Goal: Task Accomplishment & Management: Use online tool/utility

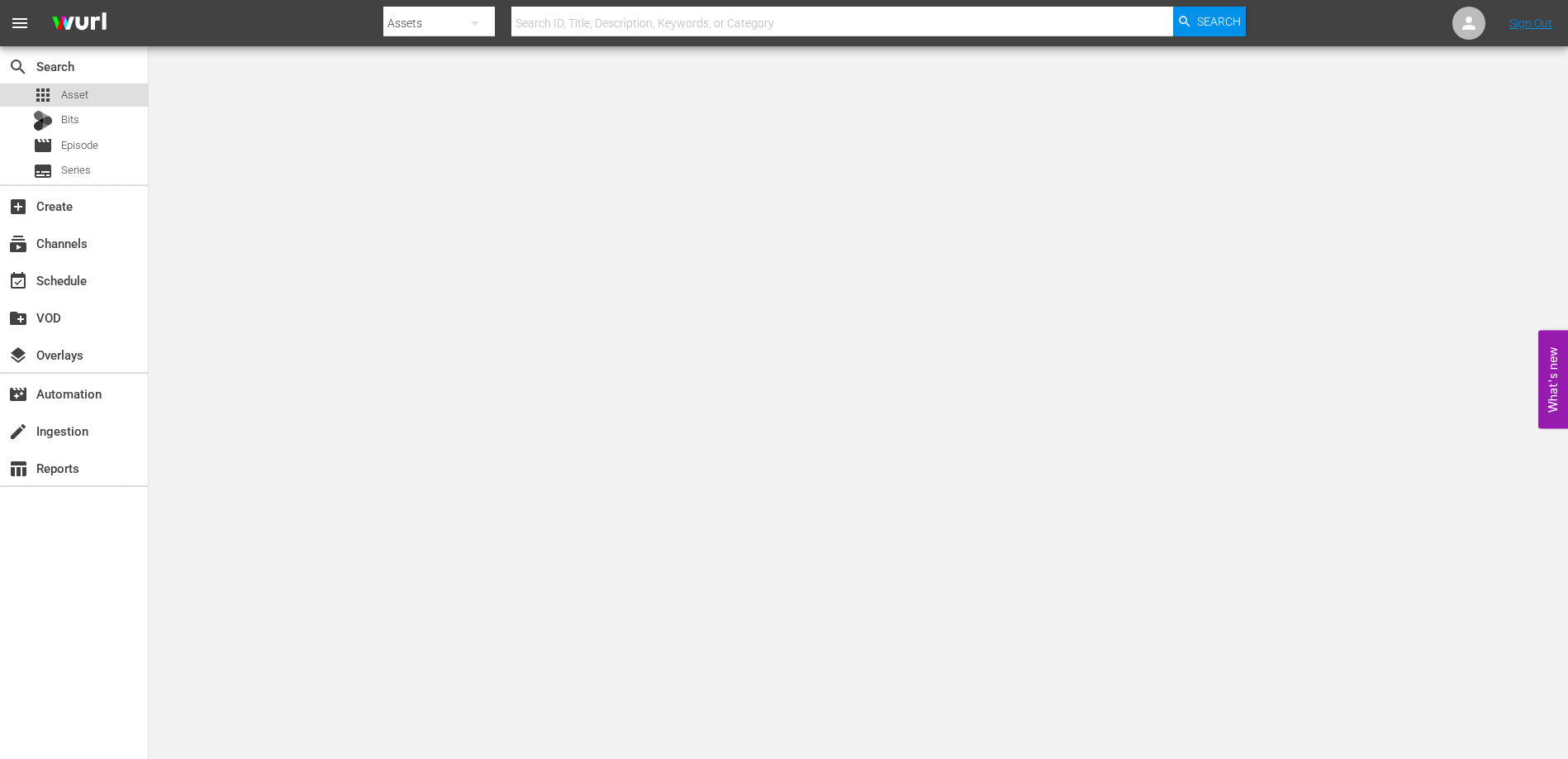
click at [78, 92] on span "Asset" at bounding box center [74, 95] width 27 height 17
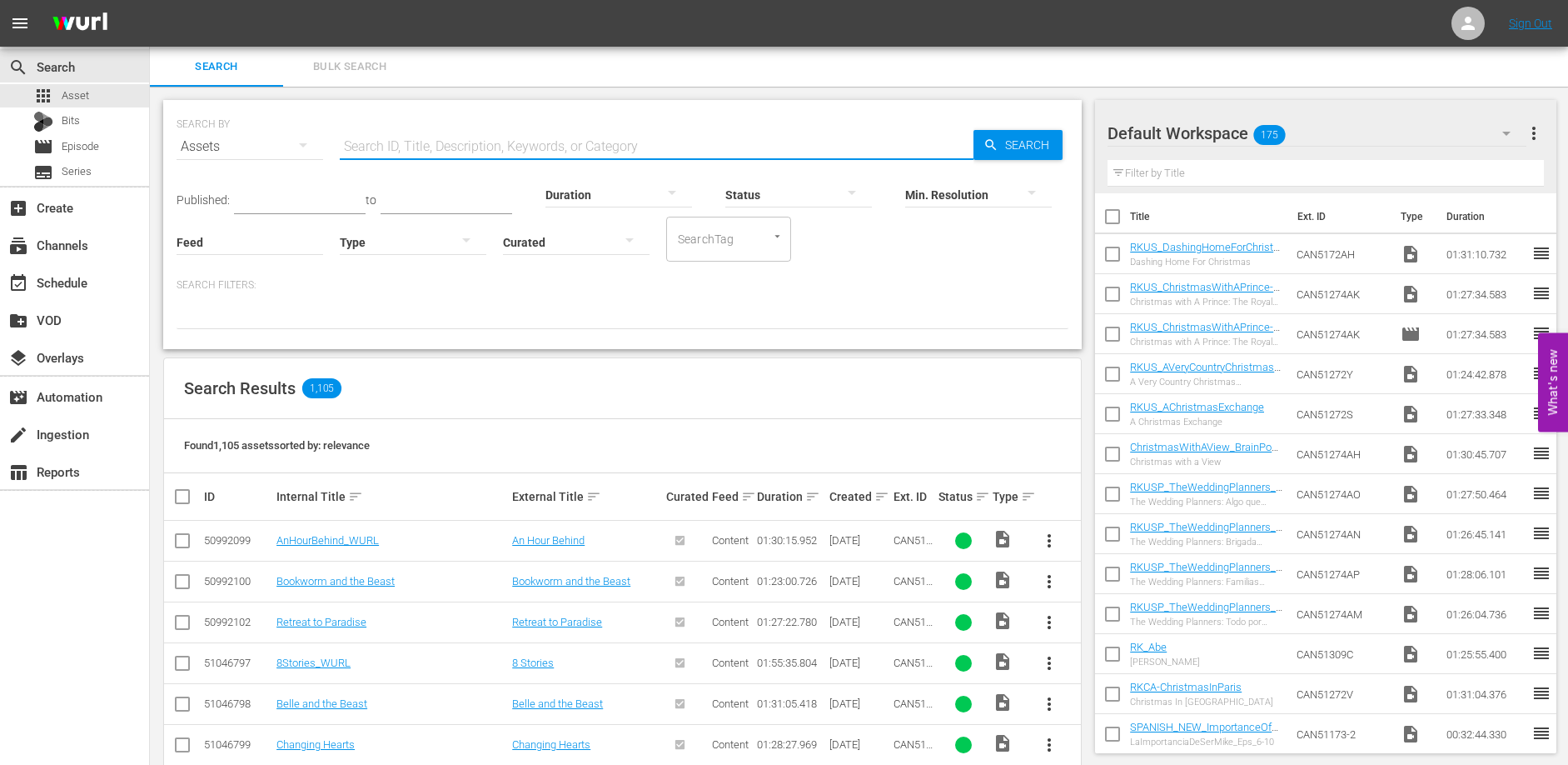
click at [406, 151] on input "text" at bounding box center [657, 147] width 634 height 40
click at [102, 145] on div "movie Episode" at bounding box center [75, 147] width 150 height 24
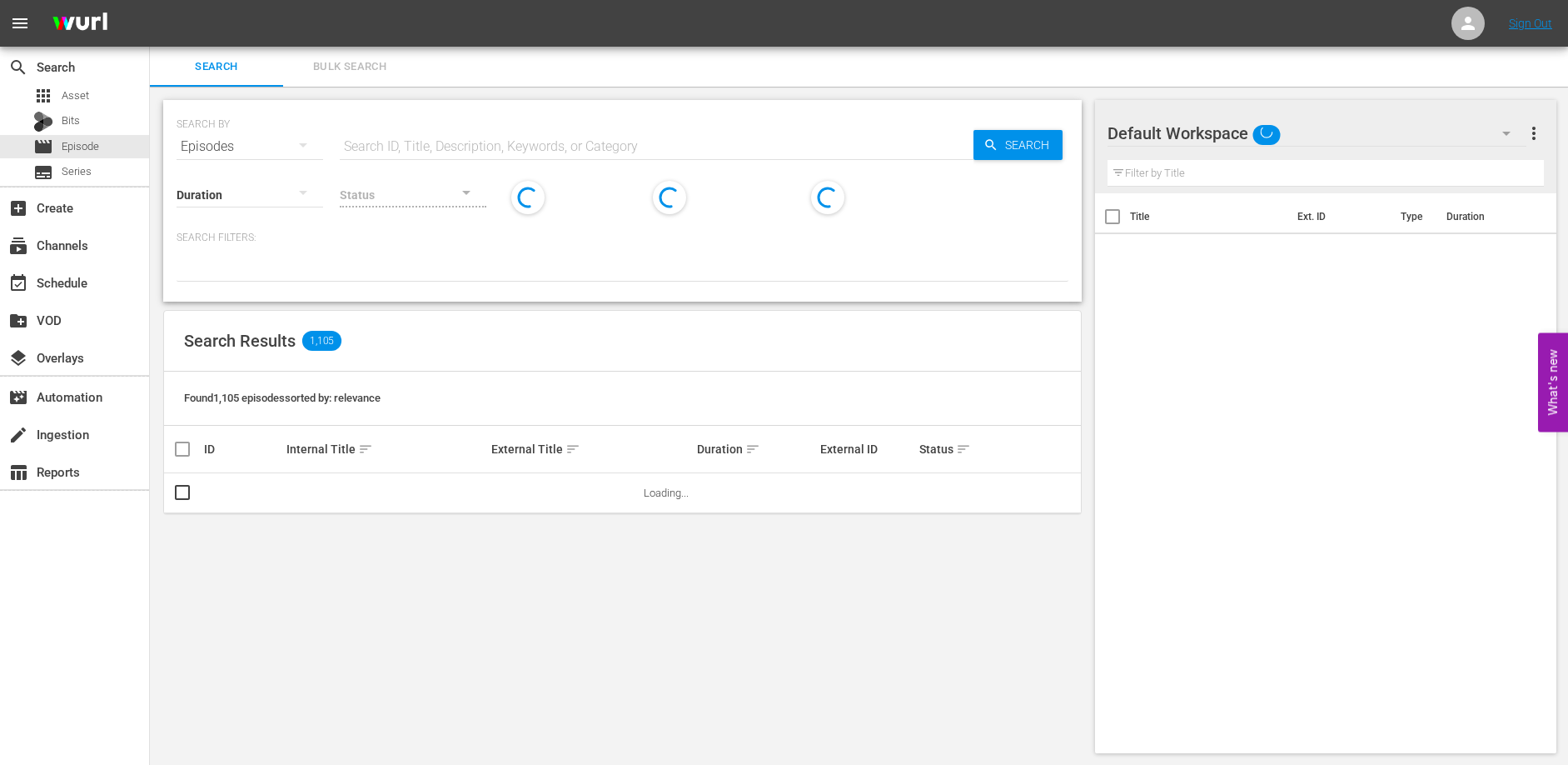
click at [339, 136] on div "SEARCH BY Search By Episodes Search ID, Title, Description, Keywords, or Catego…" at bounding box center [623, 136] width 892 height 60
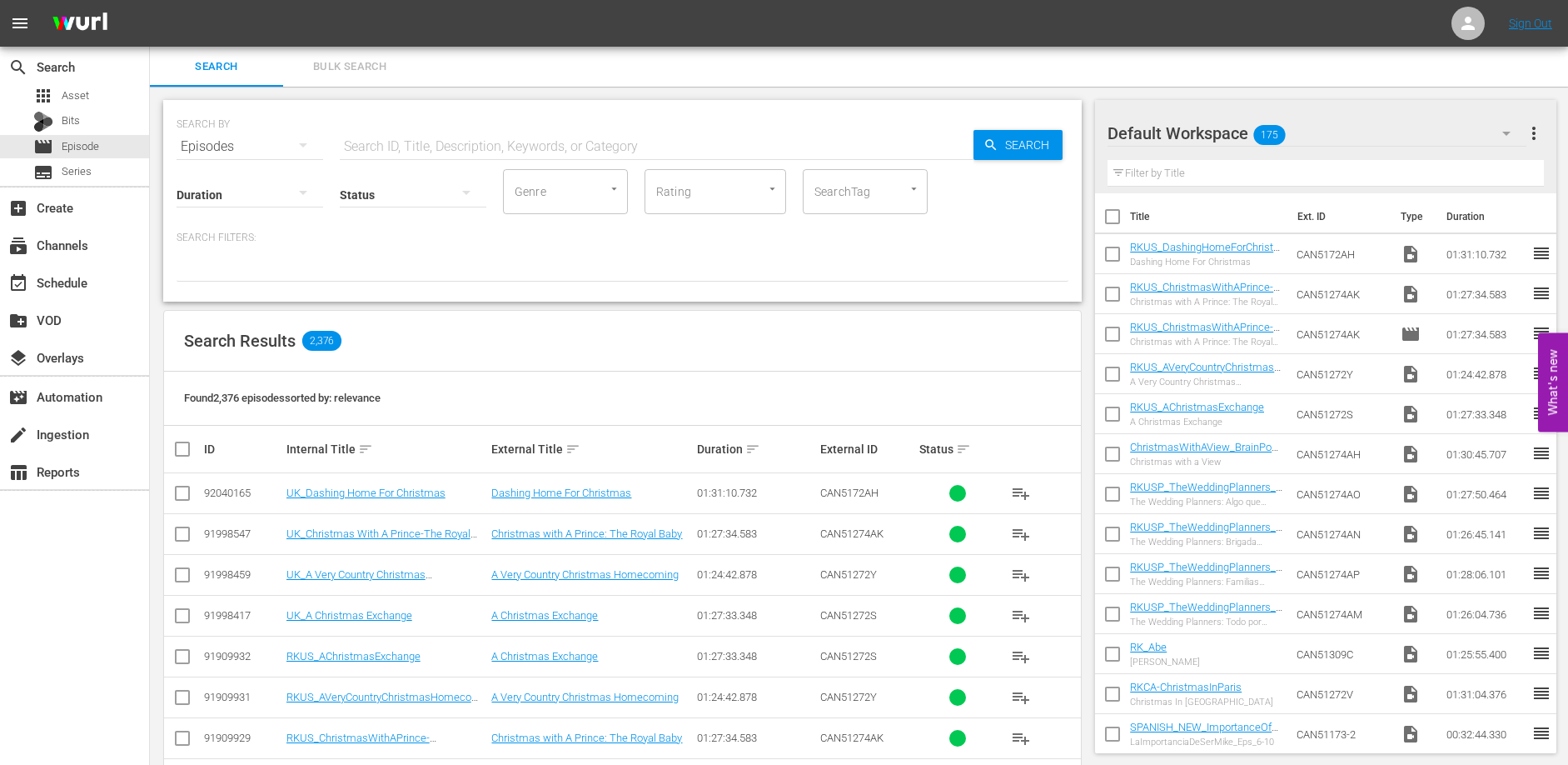
click at [362, 139] on input "text" at bounding box center [657, 147] width 634 height 40
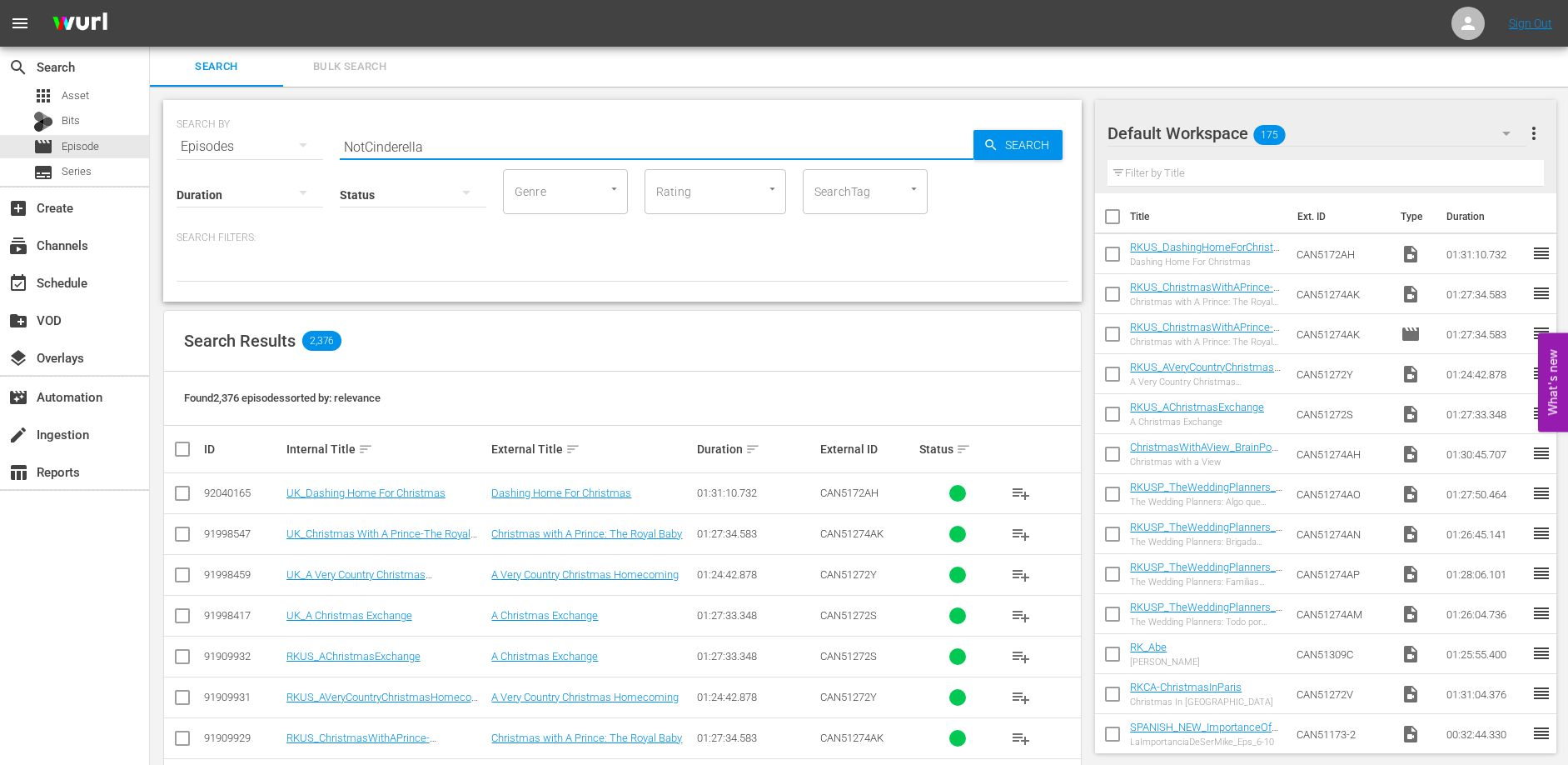
type input "NotCinderella"
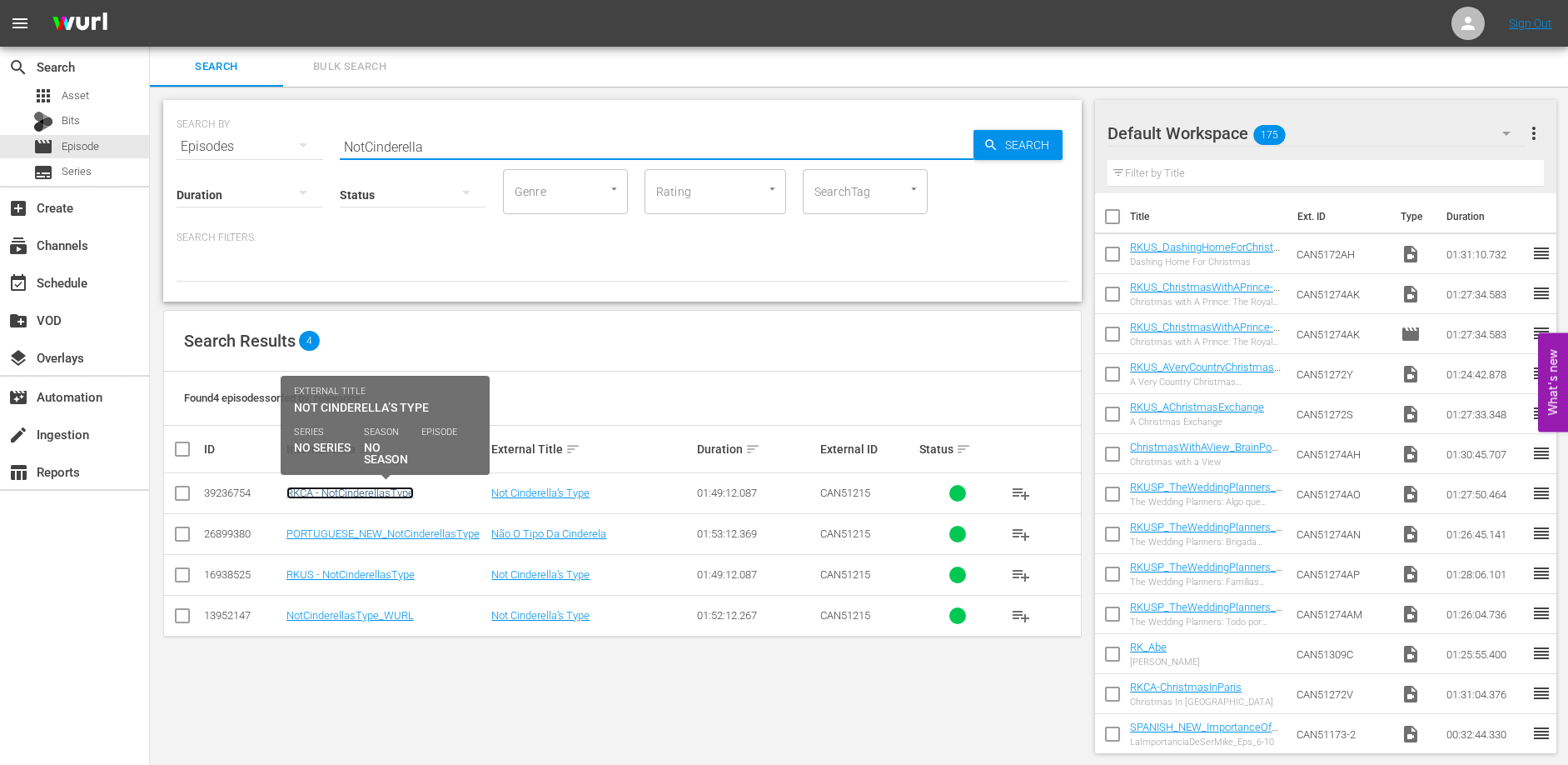
click at [395, 489] on link "RKCA - NotCinderellasType" at bounding box center [350, 492] width 128 height 12
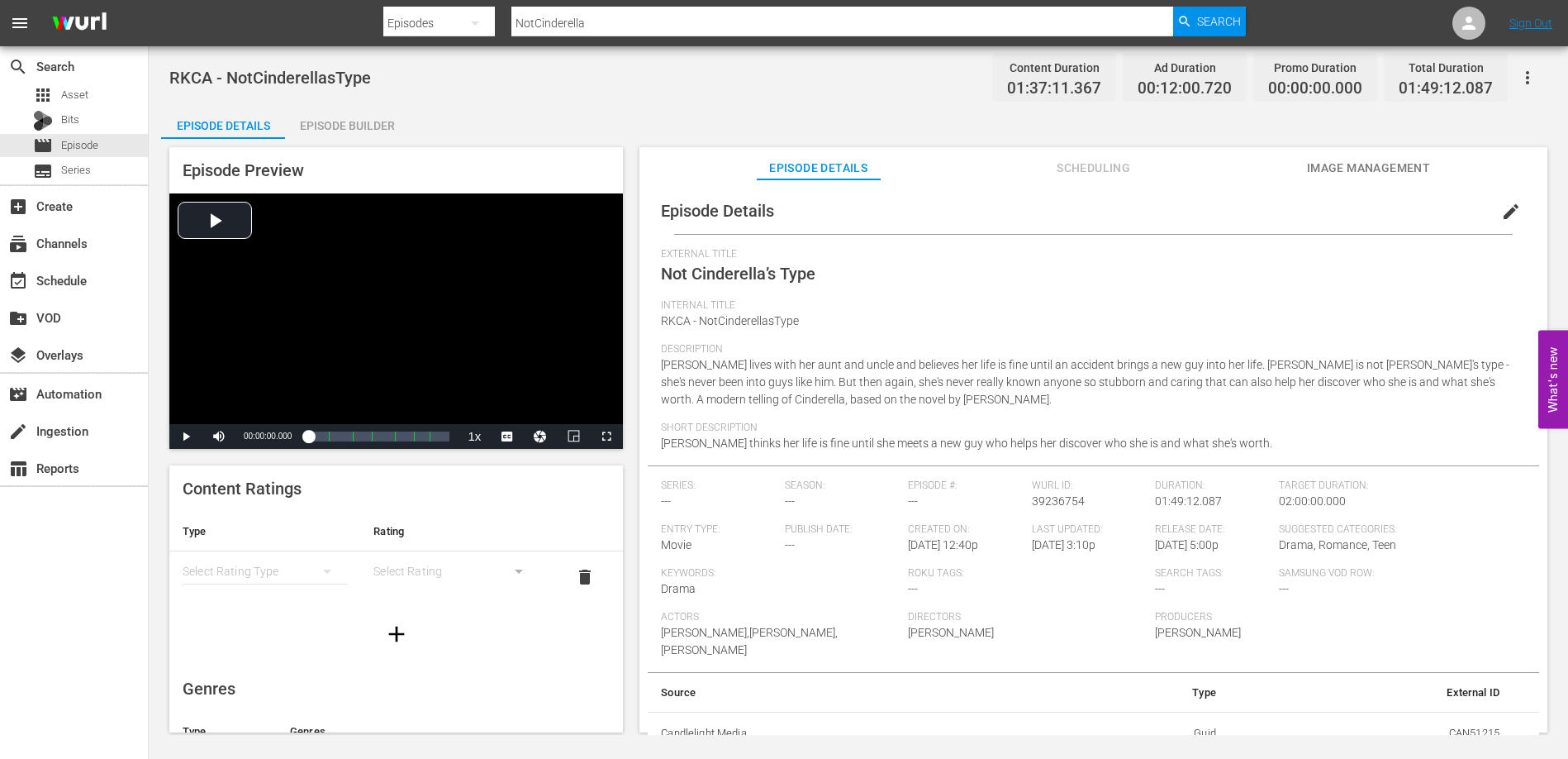
click at [381, 124] on div "Episode Builder" at bounding box center [347, 126] width 124 height 39
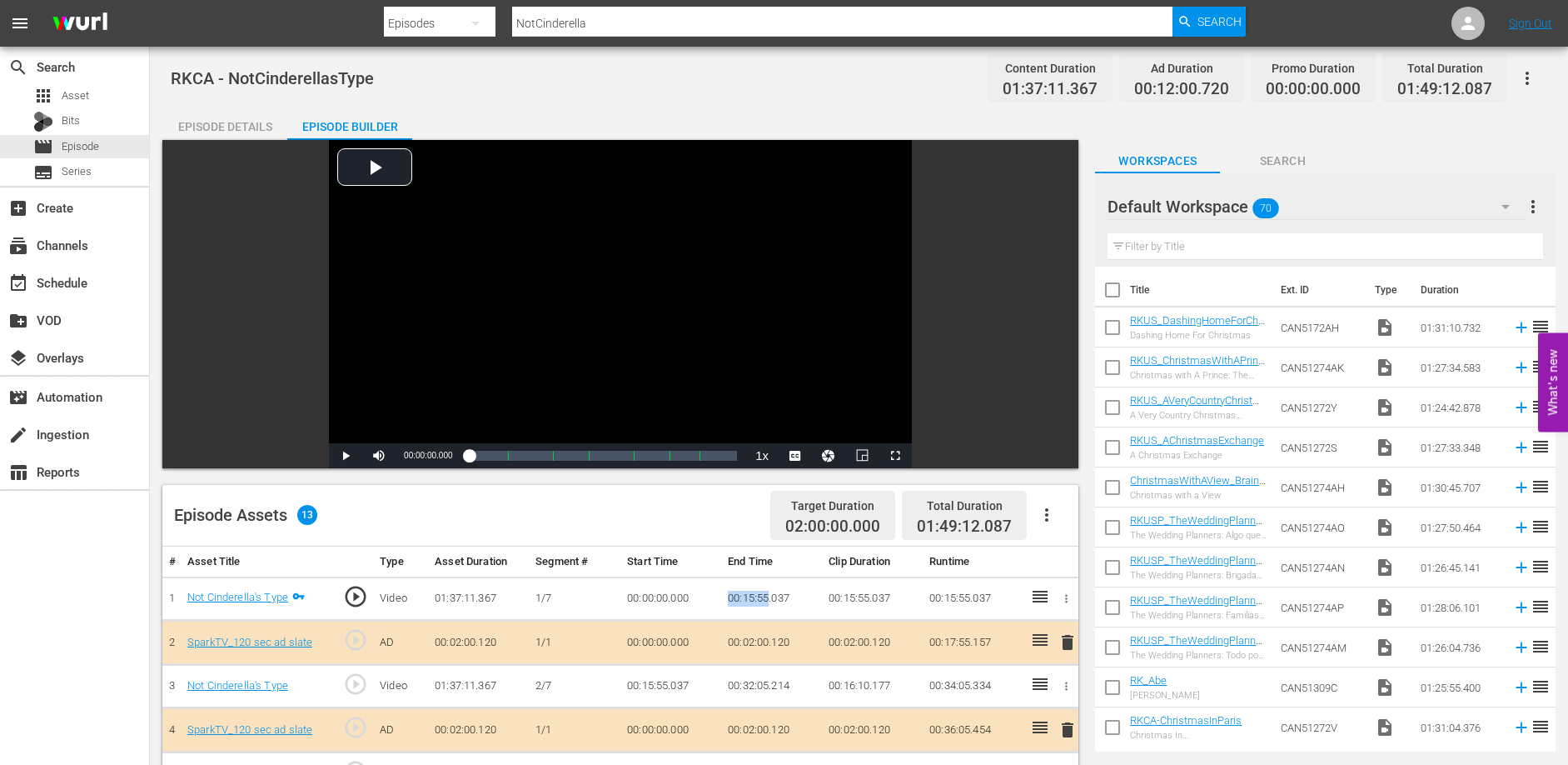
drag, startPoint x: 730, startPoint y: 596, endPoint x: 769, endPoint y: 599, distance: 39.1
click at [769, 599] on td "00:15:55.037" at bounding box center [771, 598] width 100 height 44
copy td "00:15:55"
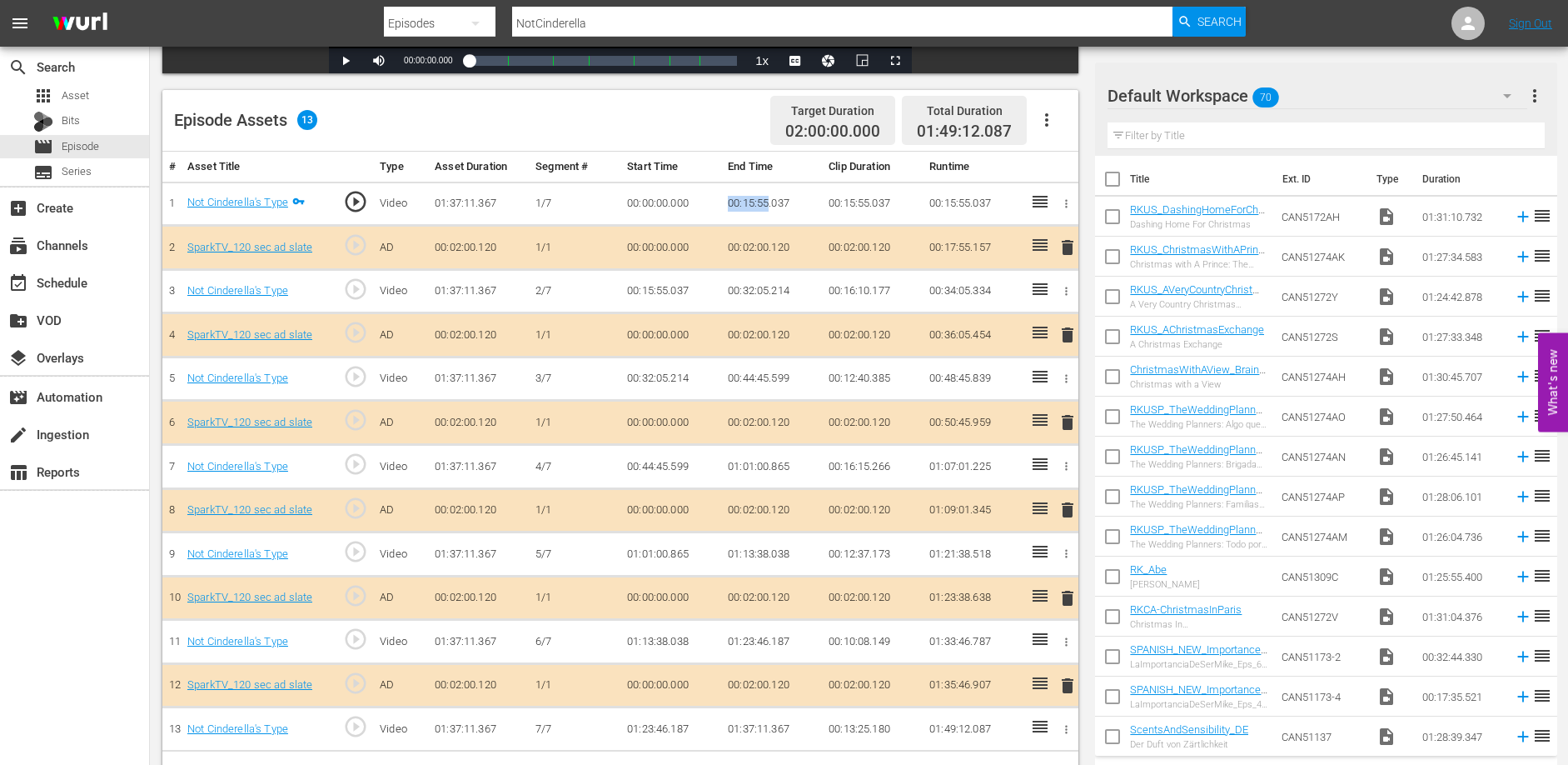
scroll to position [435, 0]
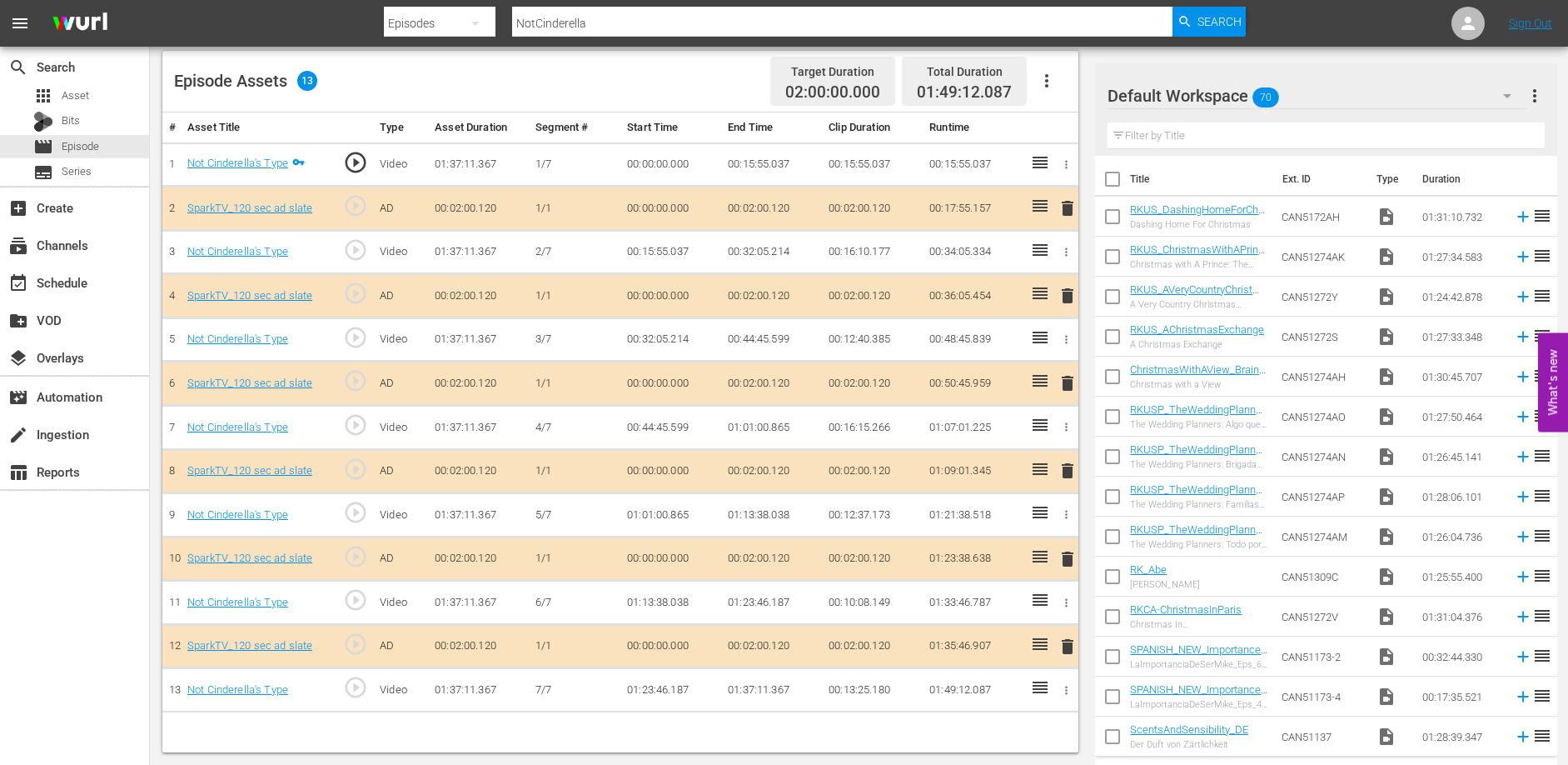
click at [744, 253] on td "00:32:05.214" at bounding box center [771, 252] width 100 height 44
drag, startPoint x: 728, startPoint y: 249, endPoint x: 769, endPoint y: 250, distance: 41.0
click at [769, 250] on td "00:32:05.214" at bounding box center [771, 252] width 100 height 44
copy td "00:32:05"
drag, startPoint x: 725, startPoint y: 333, endPoint x: 767, endPoint y: 336, distance: 42.1
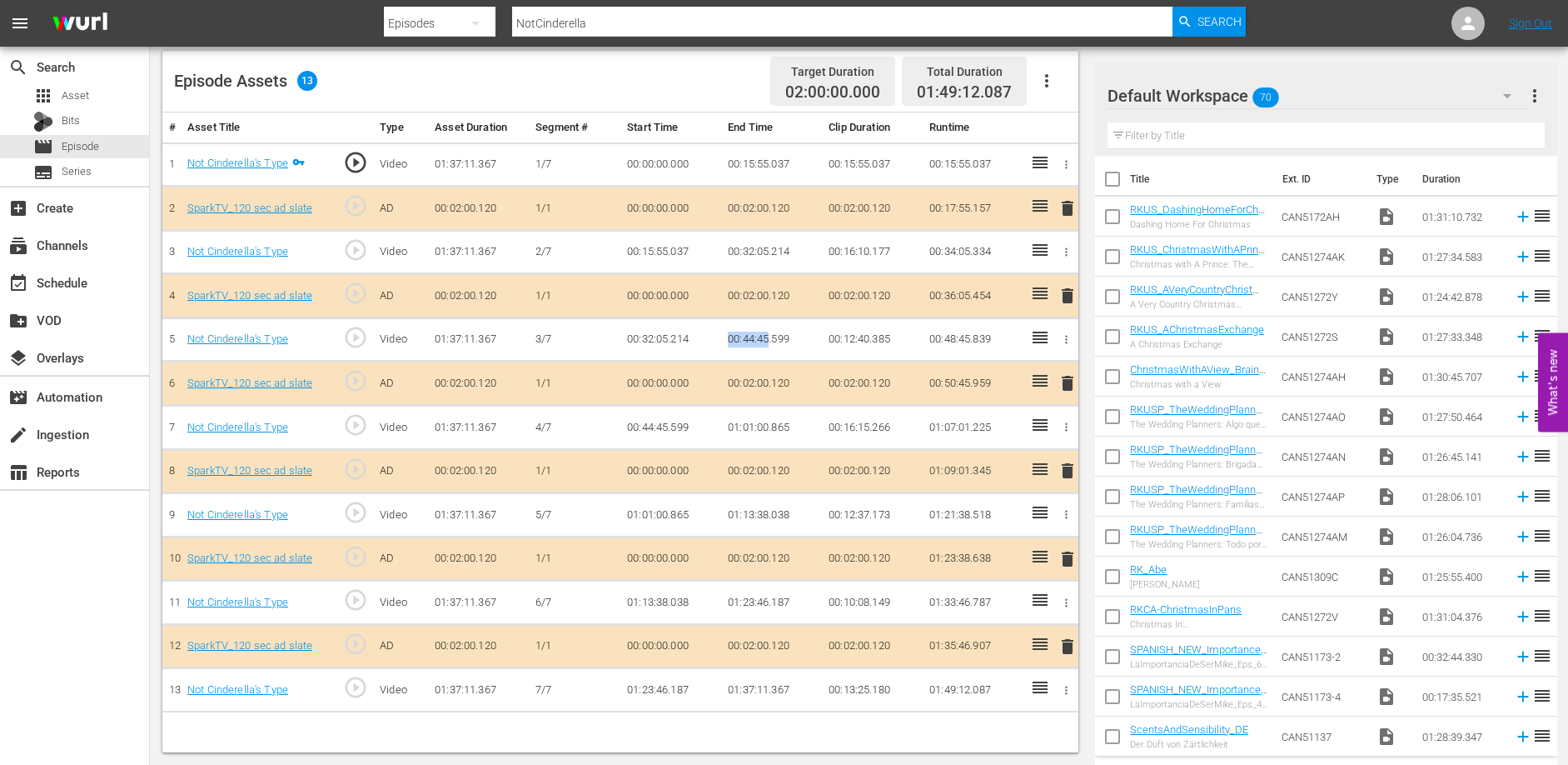
click at [767, 336] on td "00:44:45.599" at bounding box center [771, 339] width 100 height 44
copy td "00:44:45"
drag, startPoint x: 728, startPoint y: 424, endPoint x: 769, endPoint y: 427, distance: 41.1
click at [769, 427] on td "01:01:00.865" at bounding box center [771, 428] width 100 height 44
copy td "01:01:00"
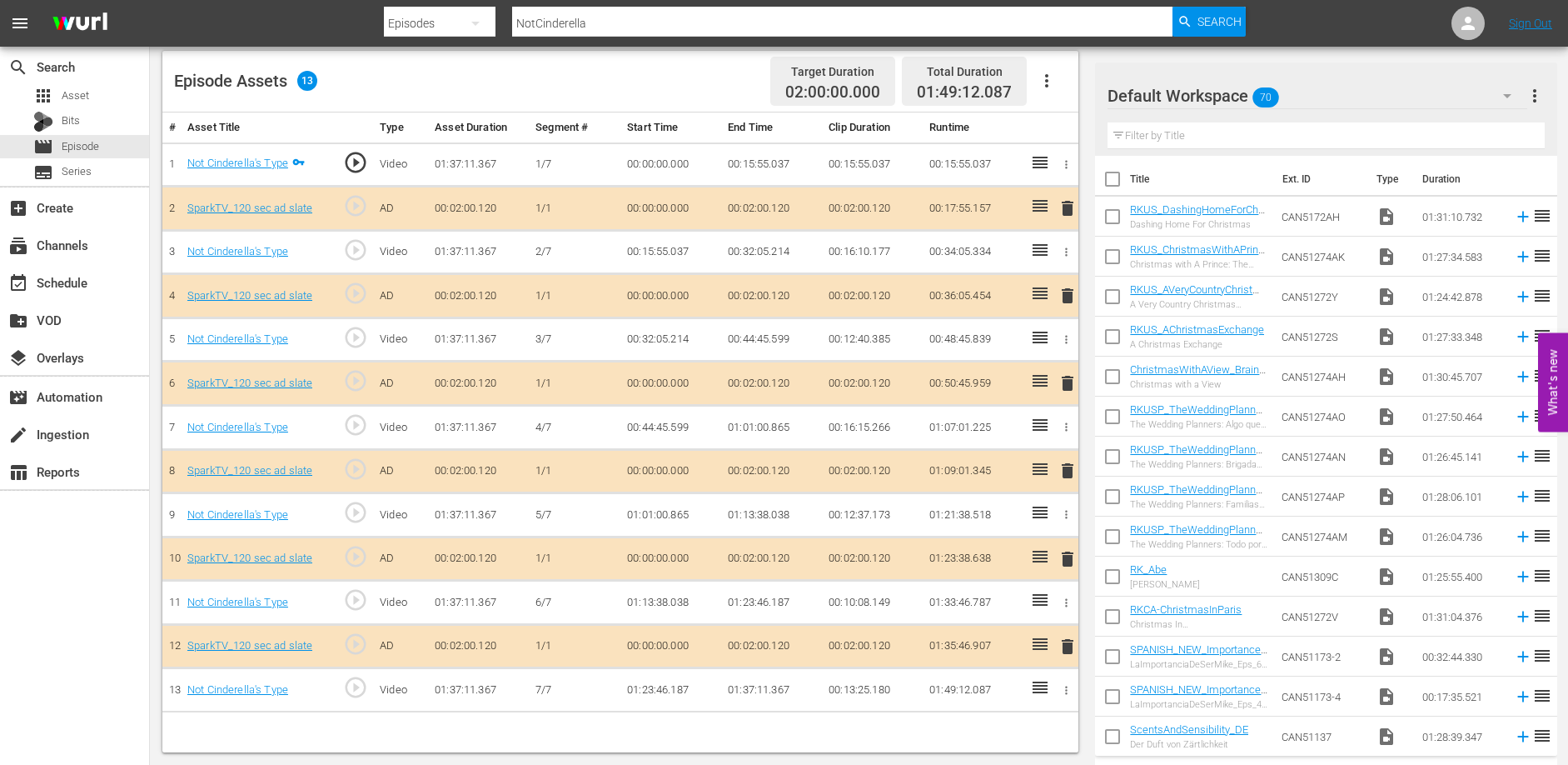
click at [732, 515] on td "01:13:38.038" at bounding box center [771, 515] width 100 height 44
drag, startPoint x: 728, startPoint y: 515, endPoint x: 767, endPoint y: 518, distance: 39.1
click at [767, 518] on td "01:13:38.038" at bounding box center [771, 515] width 100 height 44
copy td "01:13:38"
drag, startPoint x: 728, startPoint y: 601, endPoint x: 767, endPoint y: 605, distance: 39.2
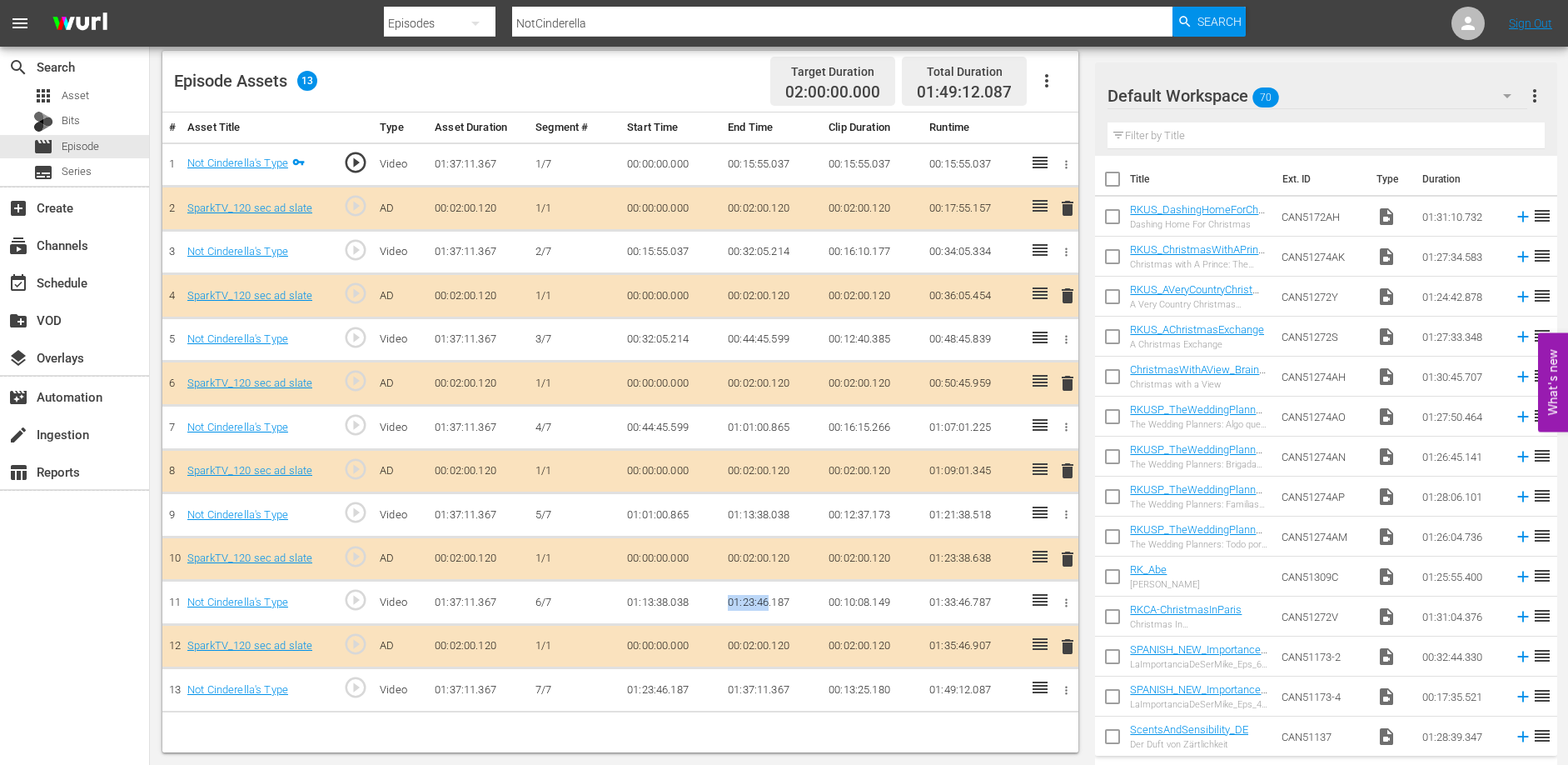
click at [767, 605] on td "01:23:46.187" at bounding box center [771, 602] width 100 height 44
copy td "01:23:46"
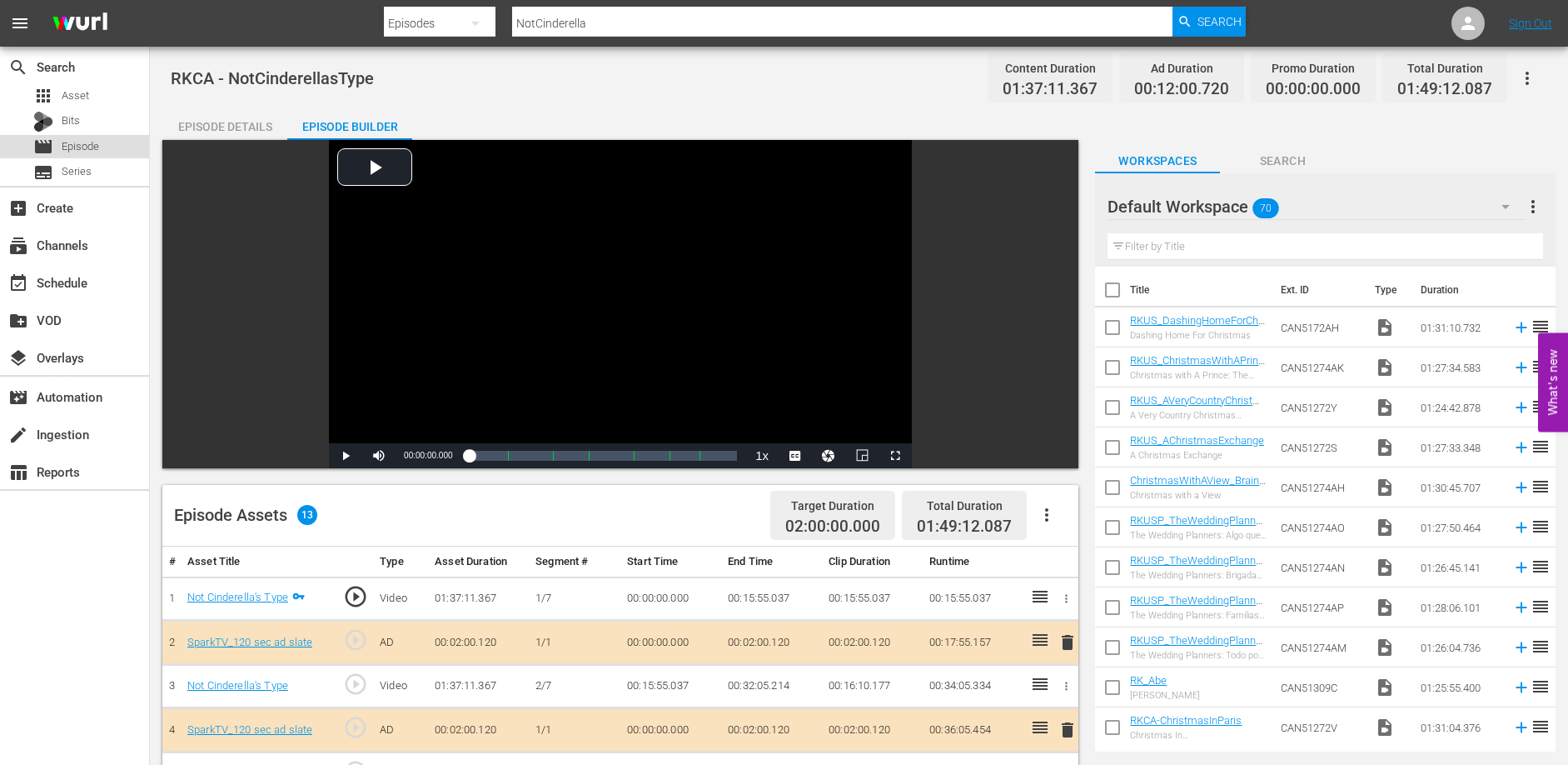
click at [86, 145] on span "Episode" at bounding box center [80, 147] width 38 height 17
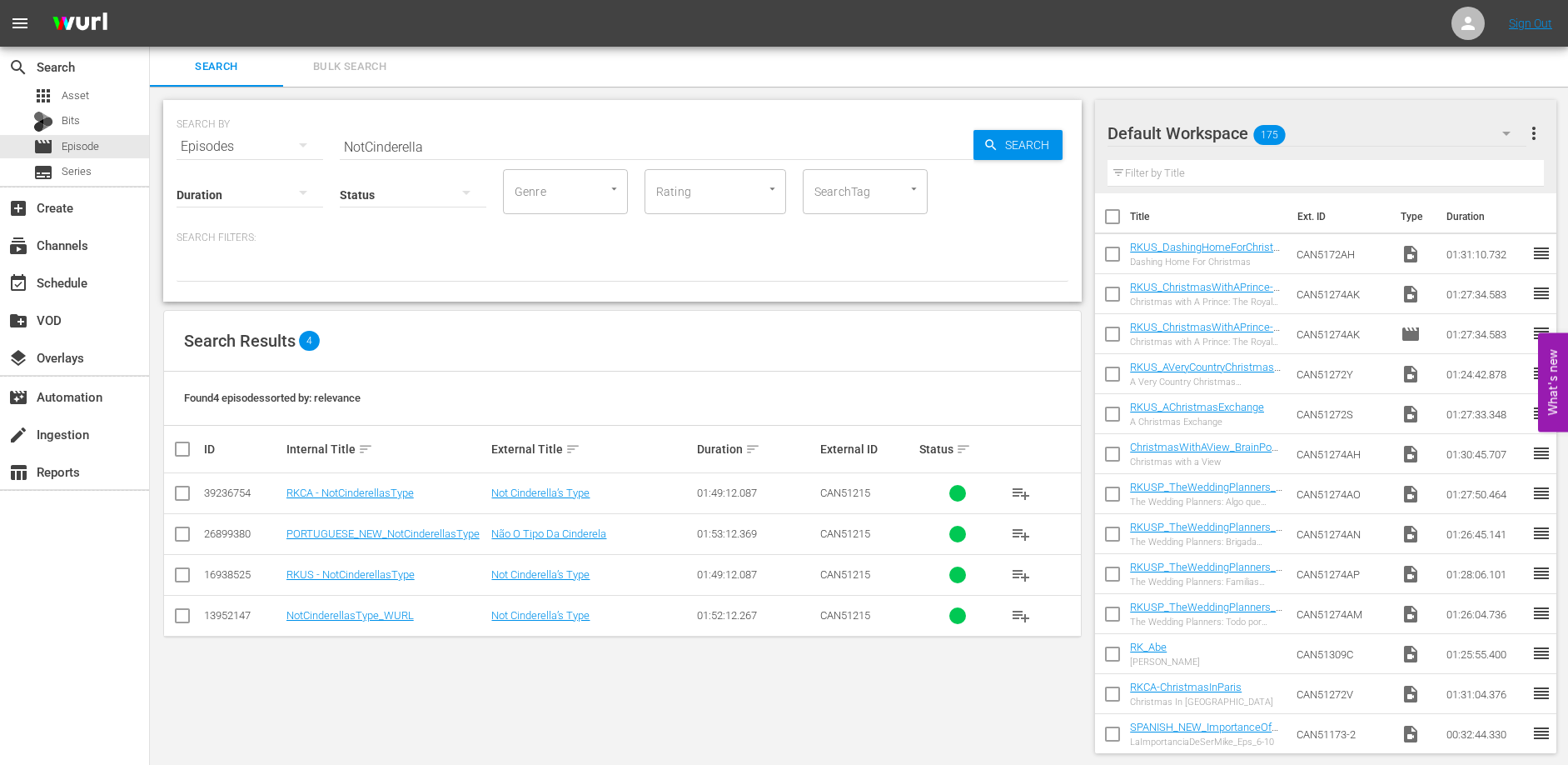
click at [427, 156] on div "Status" at bounding box center [413, 184] width 147 height 60
click at [428, 154] on div "Status" at bounding box center [413, 184] width 147 height 60
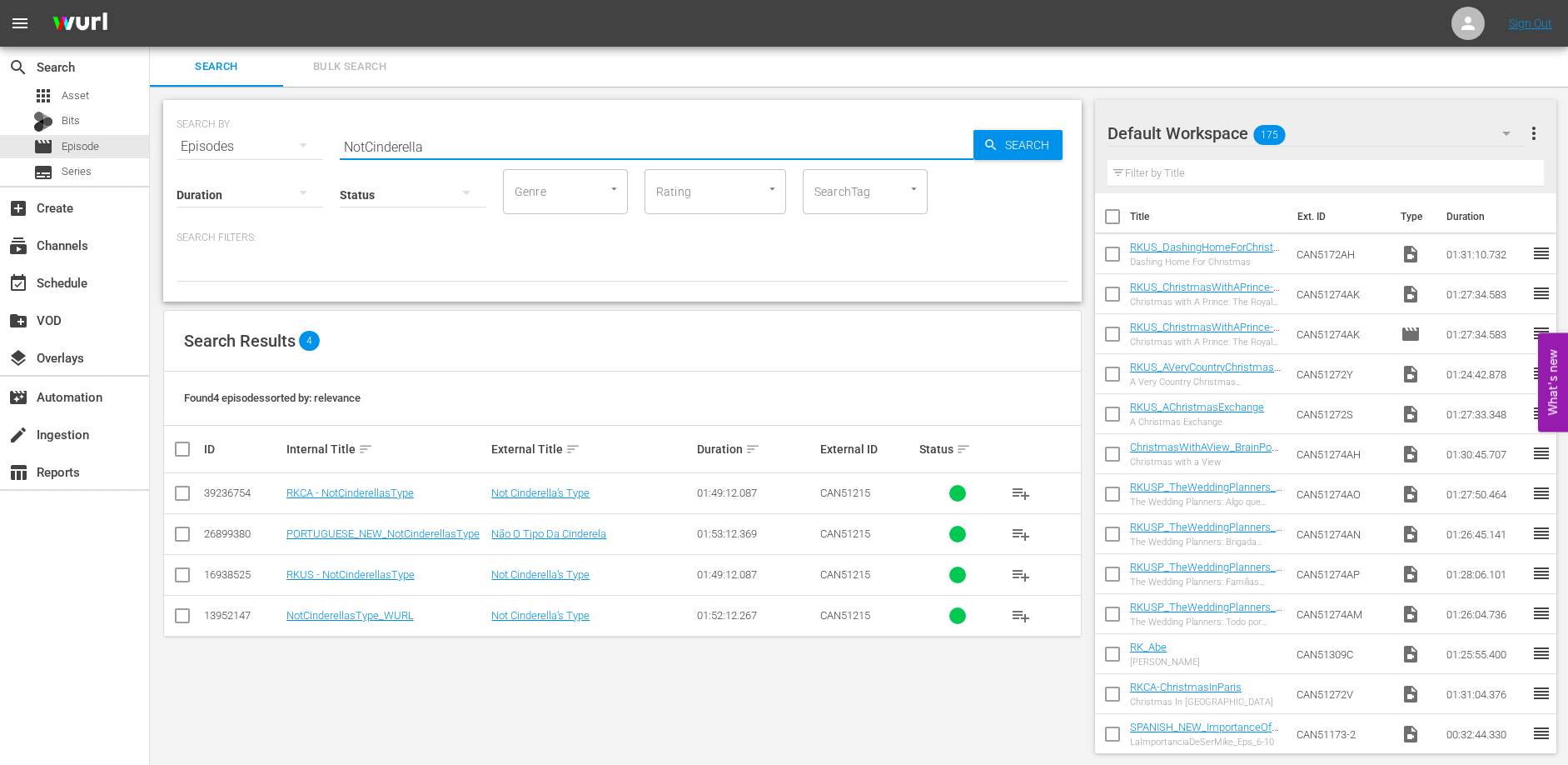
click at [428, 152] on input "NotCinderella" at bounding box center [657, 147] width 634 height 40
click at [428, 151] on input "NotCinderella" at bounding box center [657, 147] width 634 height 40
type input "passport"
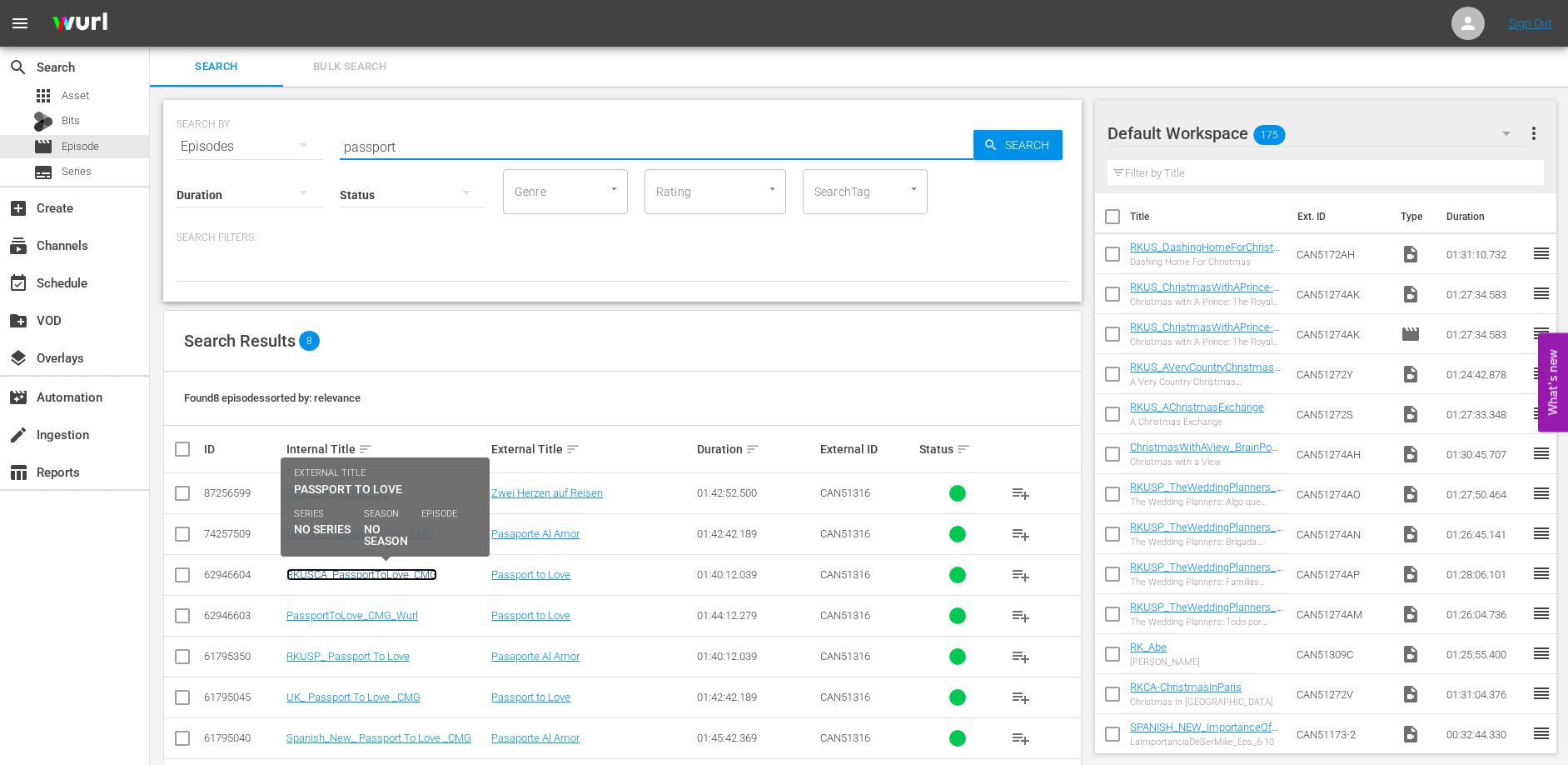
click at [336, 576] on link "RKUSCA_PassportToLove_CMG" at bounding box center [361, 574] width 150 height 12
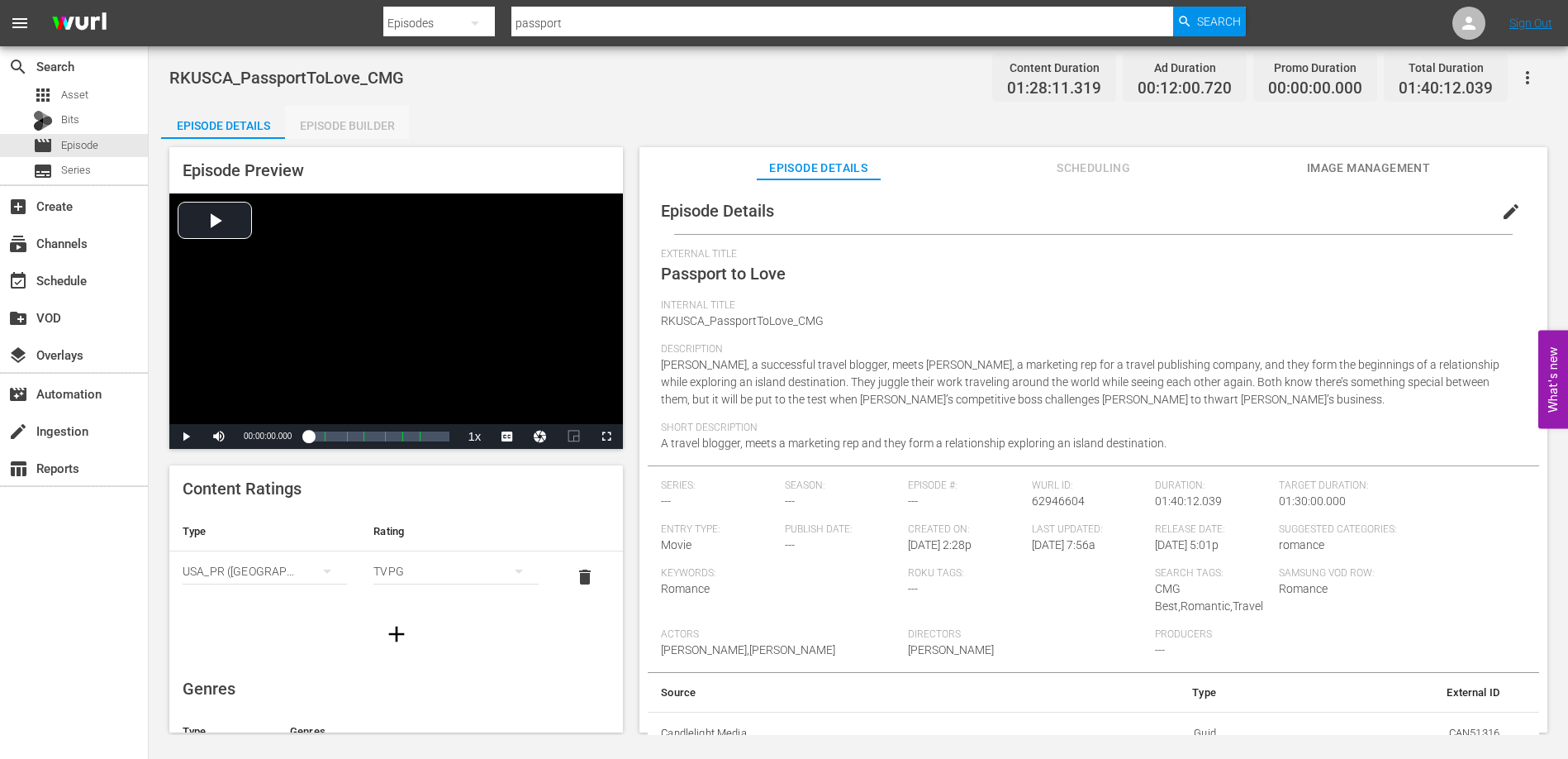
click at [339, 119] on div "Episode Builder" at bounding box center [347, 126] width 124 height 39
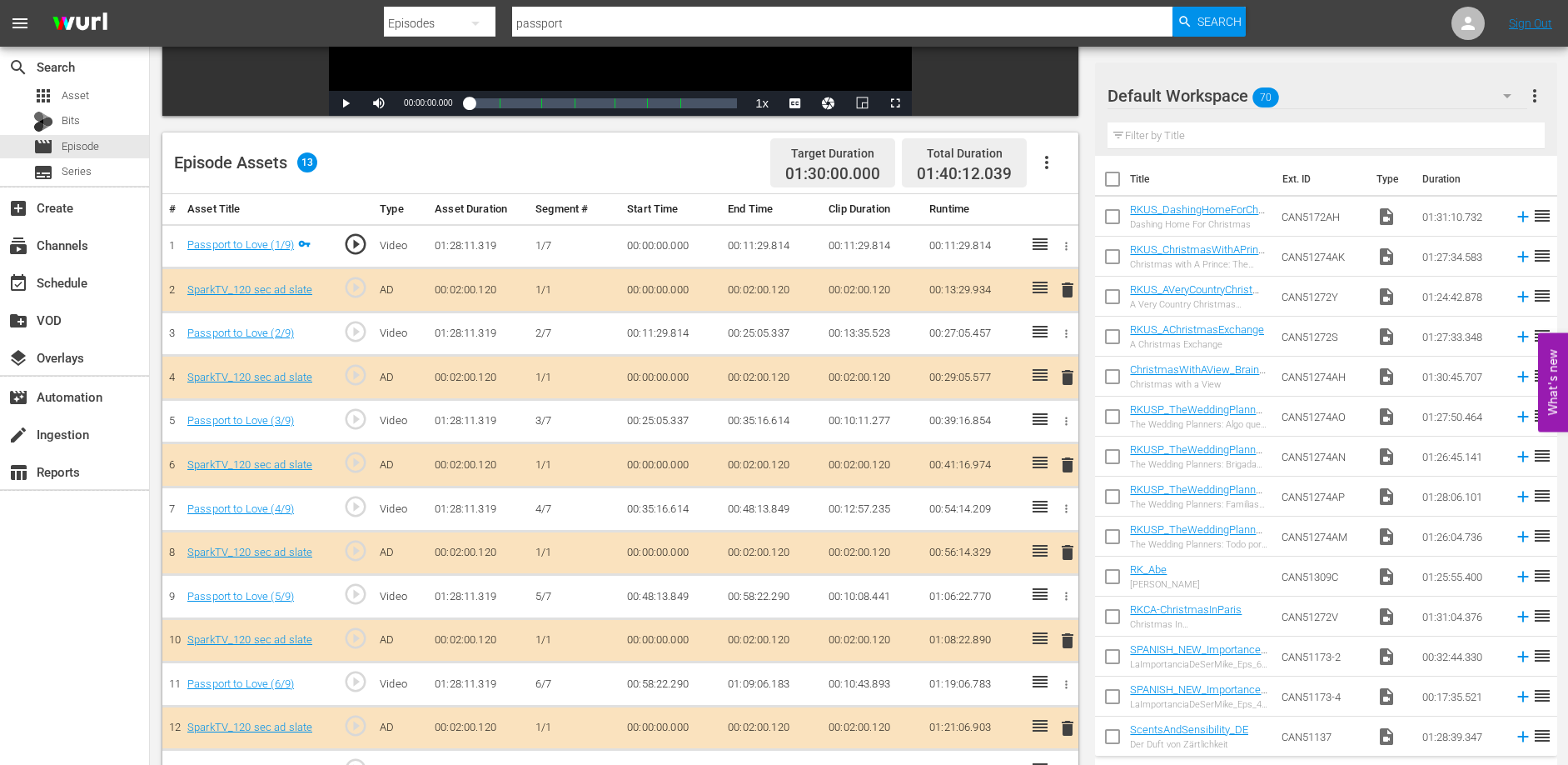
scroll to position [435, 0]
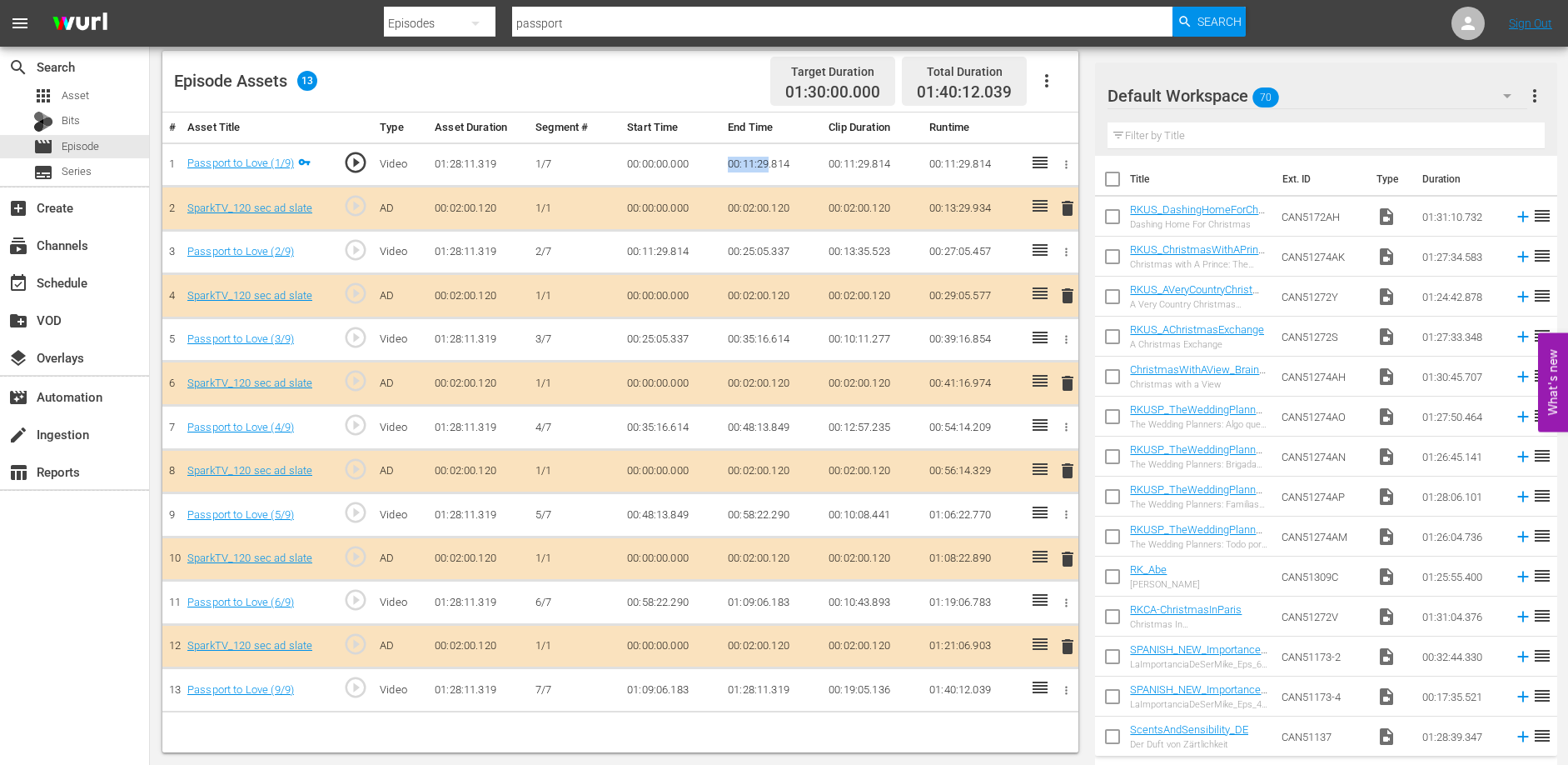
drag, startPoint x: 728, startPoint y: 160, endPoint x: 767, endPoint y: 165, distance: 39.3
click at [767, 165] on td "00:11:29.814" at bounding box center [771, 164] width 100 height 44
copy td "00:11:29"
drag, startPoint x: 728, startPoint y: 339, endPoint x: 766, endPoint y: 336, distance: 38.1
click at [766, 336] on td "00:35:16.614" at bounding box center [771, 339] width 100 height 44
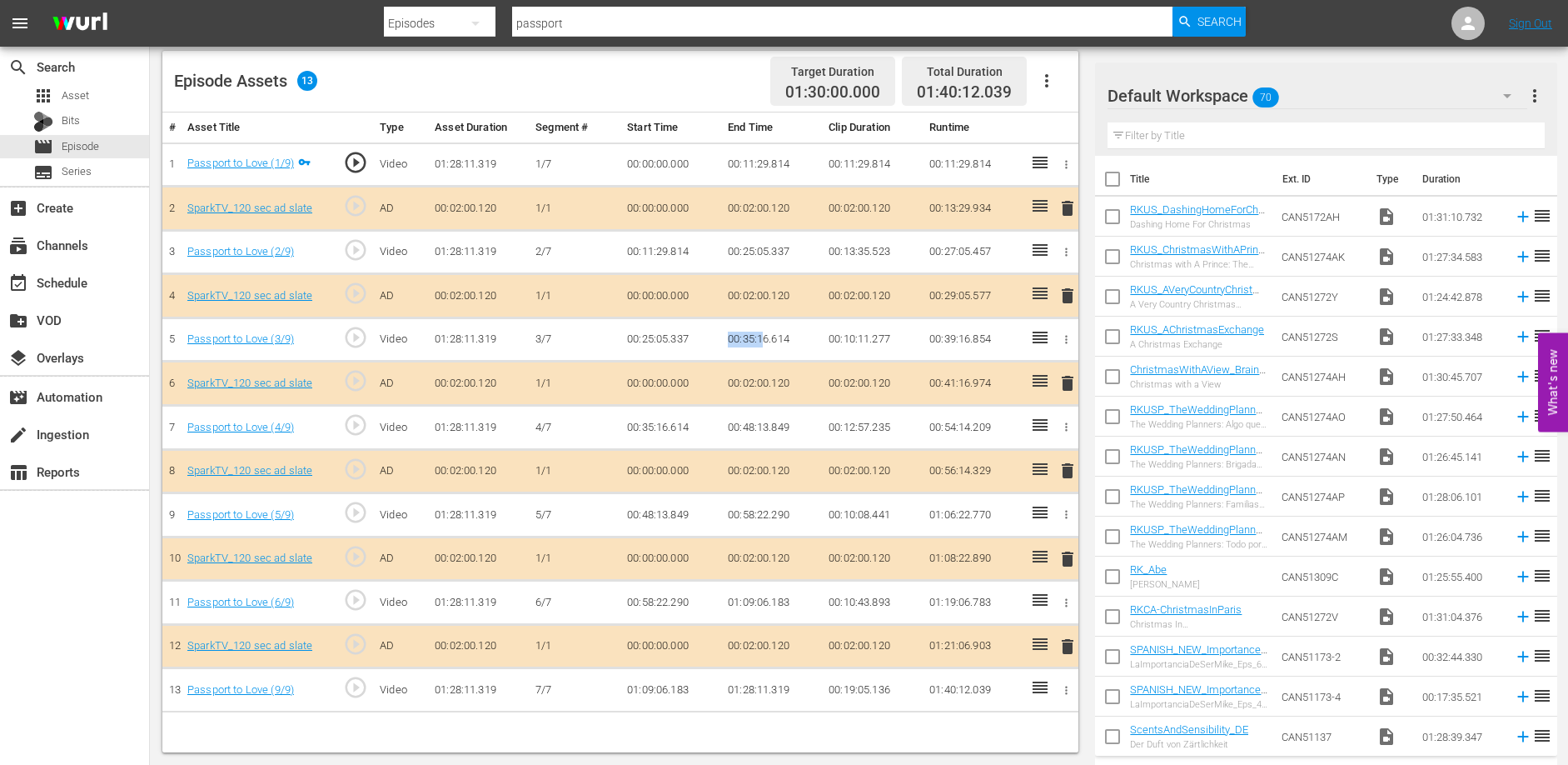
click at [752, 343] on td "00:35:16.614" at bounding box center [771, 339] width 100 height 44
drag, startPoint x: 728, startPoint y: 338, endPoint x: 768, endPoint y: 338, distance: 40.0
click at [768, 338] on td "00:35:16.614" at bounding box center [771, 339] width 100 height 44
copy td "00:35:16"
click at [743, 437] on td "00:48:13.849" at bounding box center [771, 428] width 100 height 44
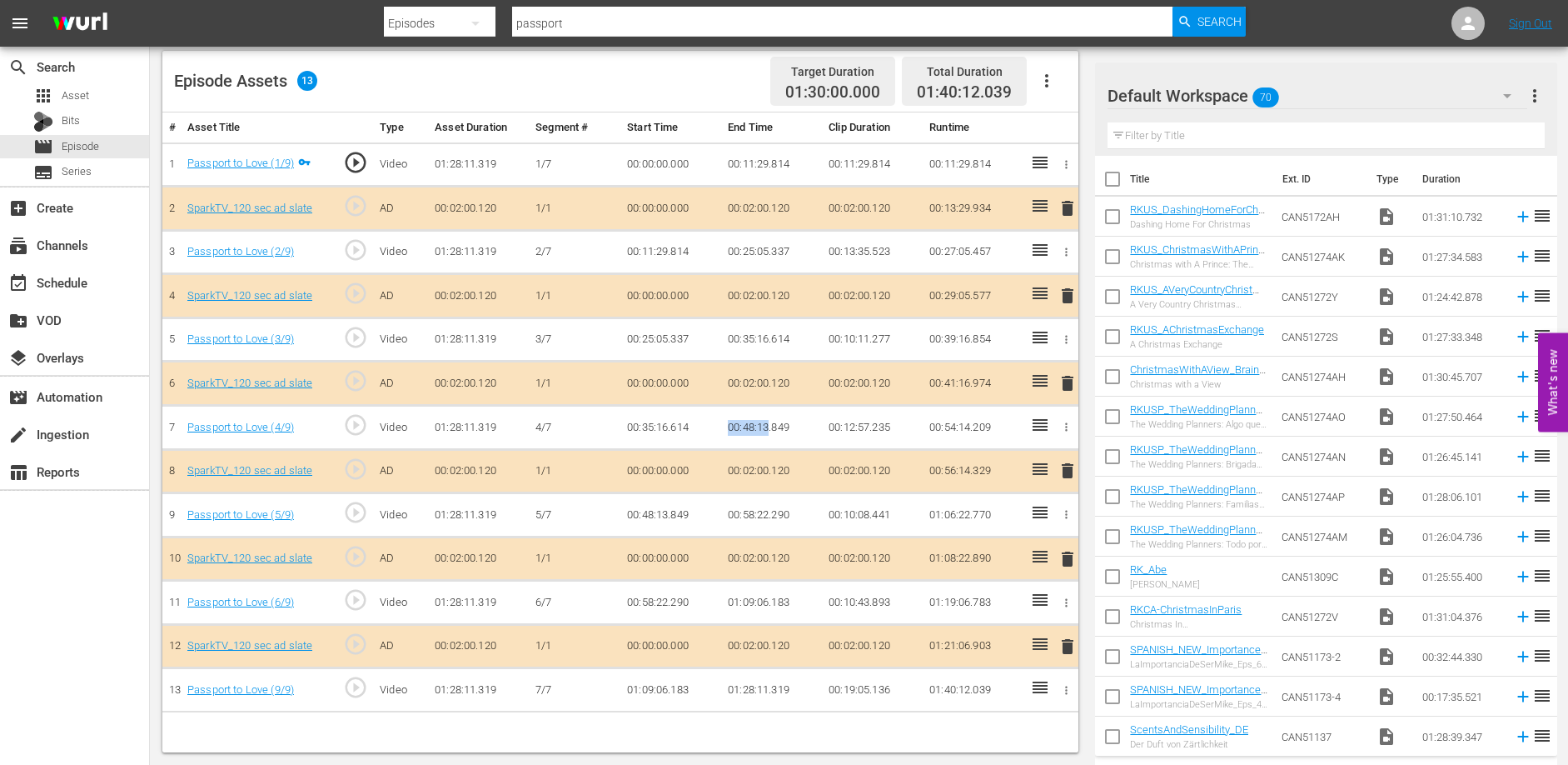
drag, startPoint x: 729, startPoint y: 426, endPoint x: 768, endPoint y: 424, distance: 39.1
click at [768, 424] on td "00:48:13.849" at bounding box center [771, 428] width 100 height 44
copy td "00:48:13"
drag, startPoint x: 731, startPoint y: 514, endPoint x: 767, endPoint y: 517, distance: 36.1
click at [767, 517] on td "00:58:22.290" at bounding box center [771, 515] width 100 height 44
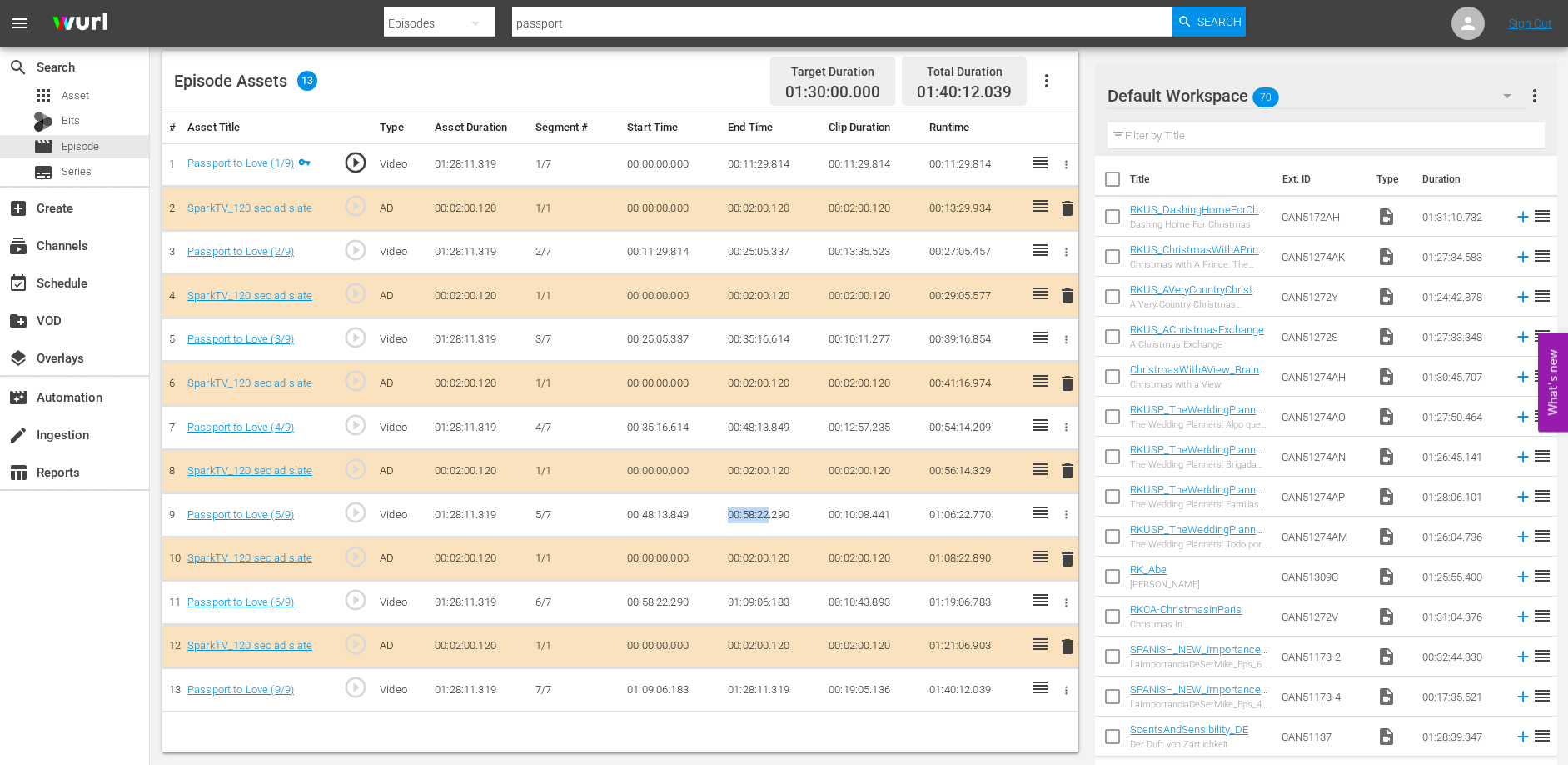
copy td "00:58:22"
drag, startPoint x: 725, startPoint y: 601, endPoint x: 767, endPoint y: 601, distance: 42.0
click at [767, 601] on td "01:09:06.183" at bounding box center [771, 602] width 100 height 44
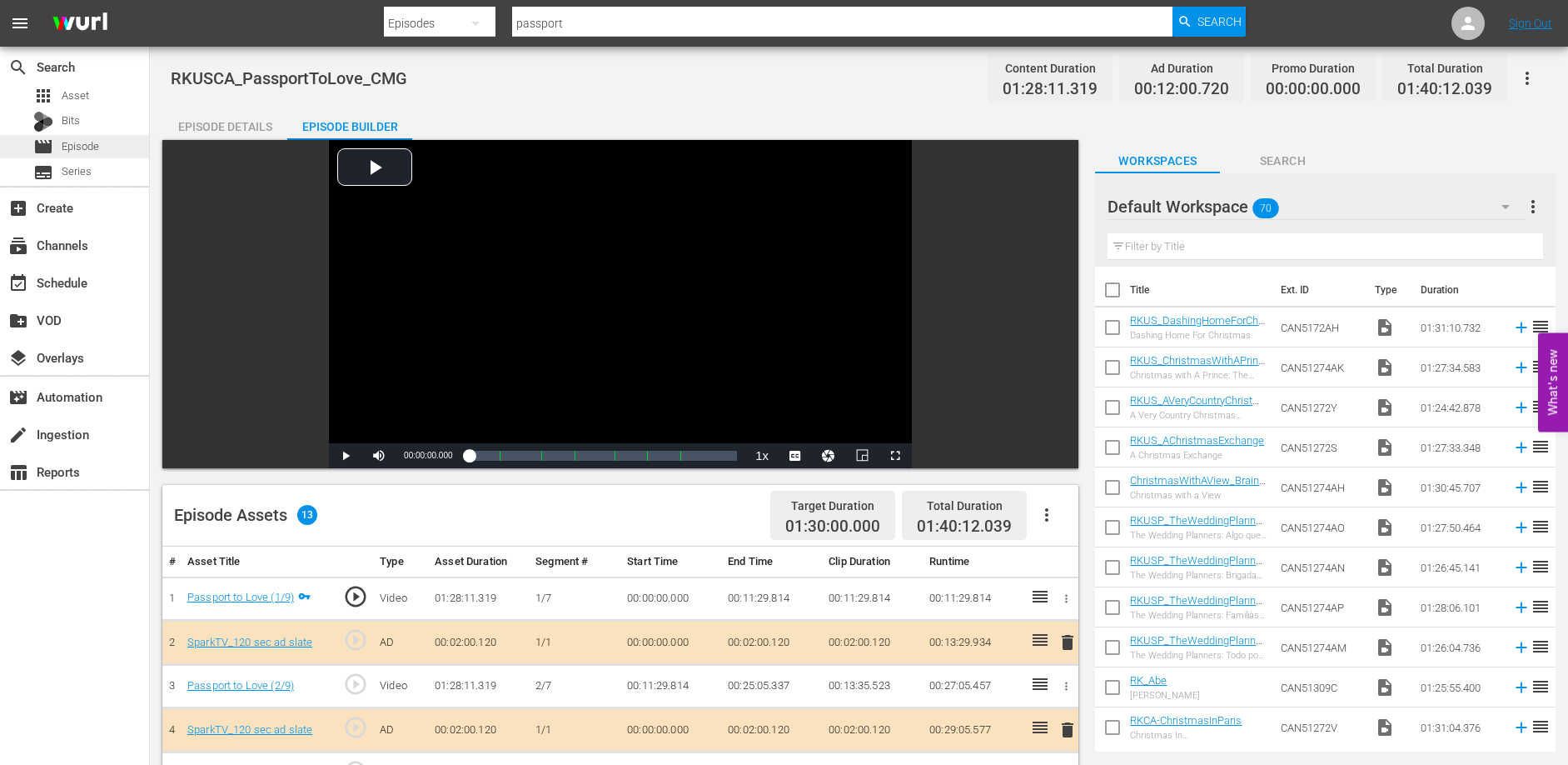
click at [79, 142] on span "Episode" at bounding box center [80, 147] width 38 height 17
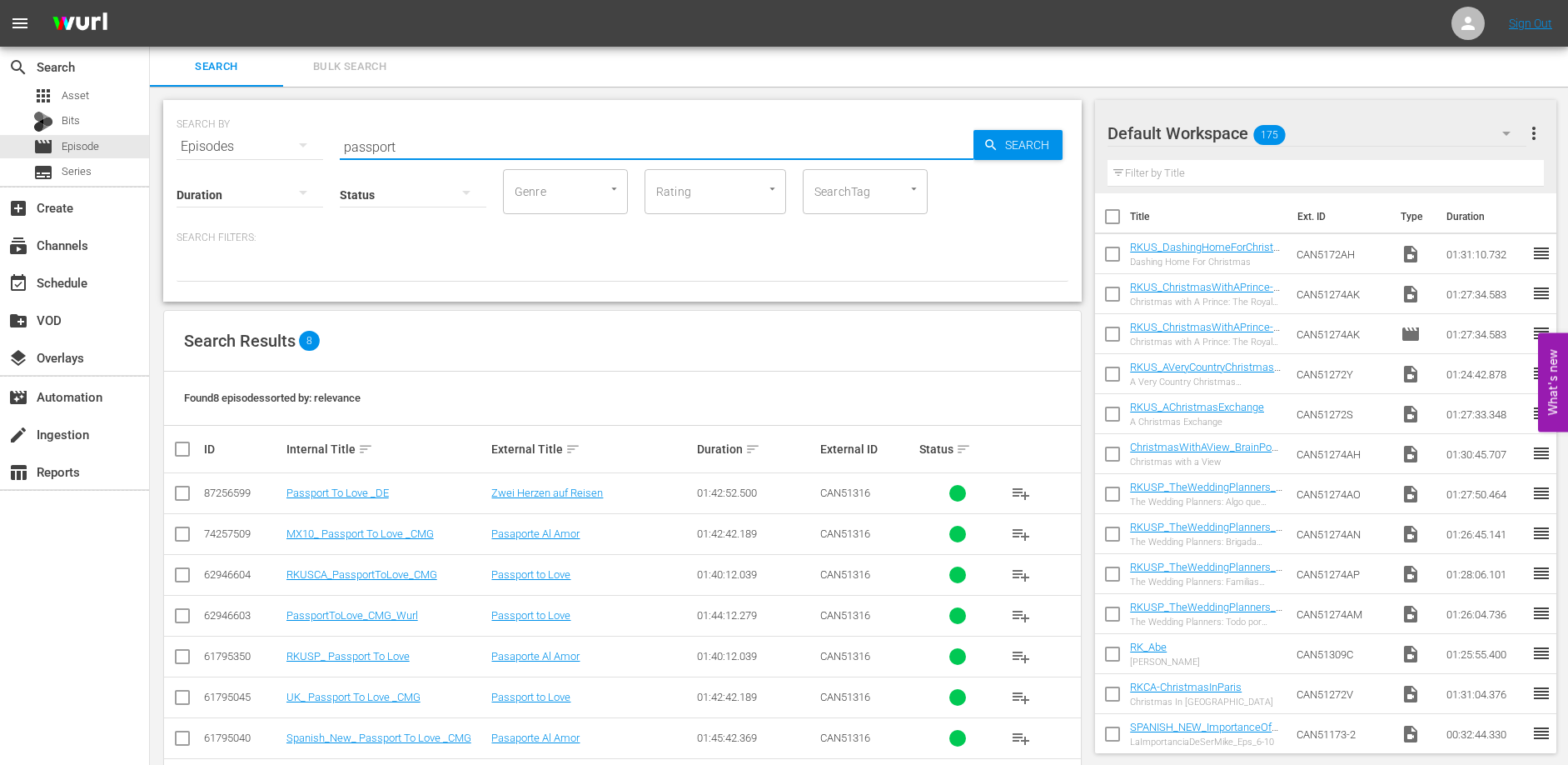
click at [403, 144] on input "passport" at bounding box center [657, 147] width 634 height 40
type input "Prescription"
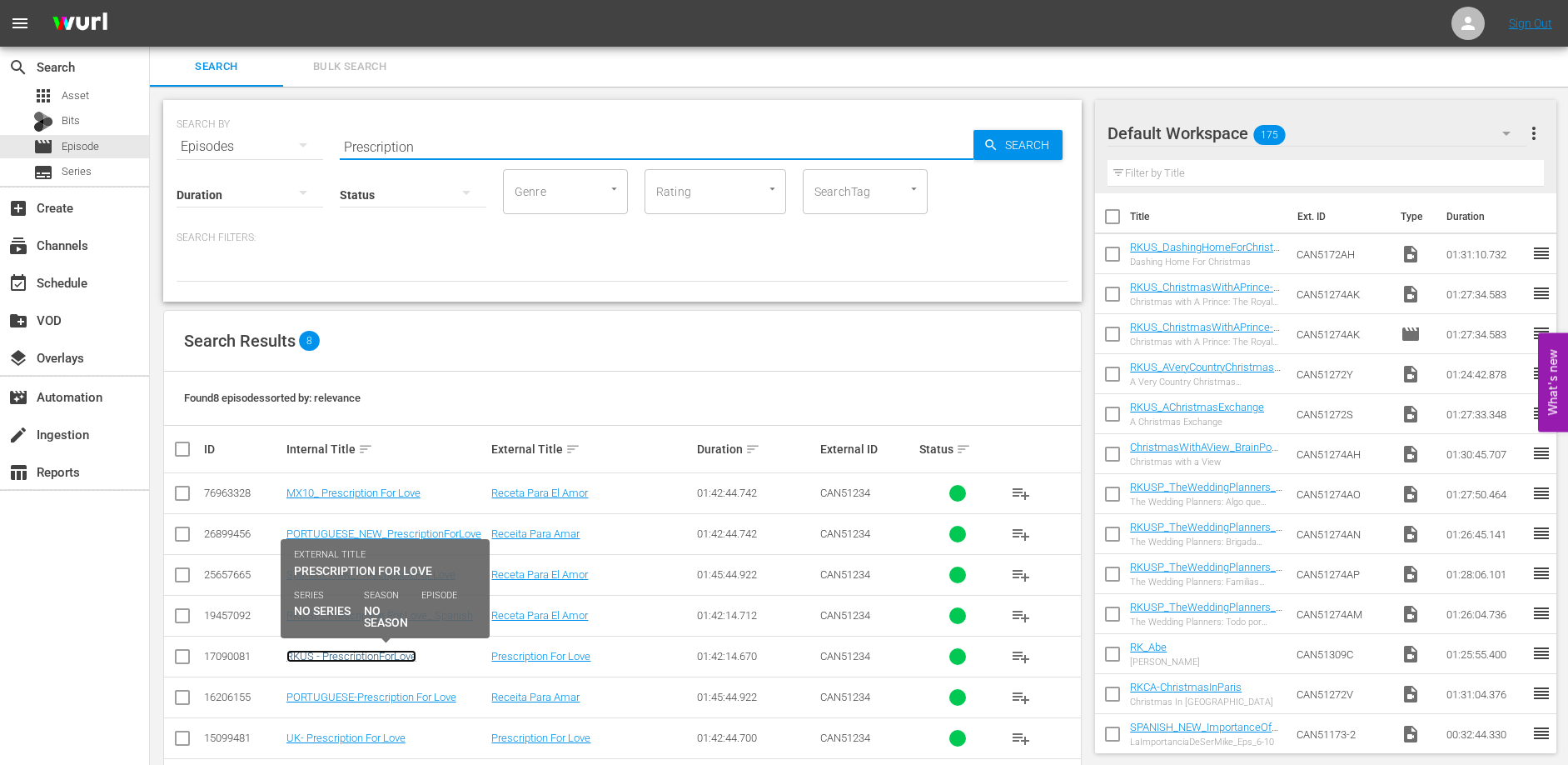
click at [393, 653] on link "RKUS - PrescriptionForLove" at bounding box center [351, 655] width 130 height 12
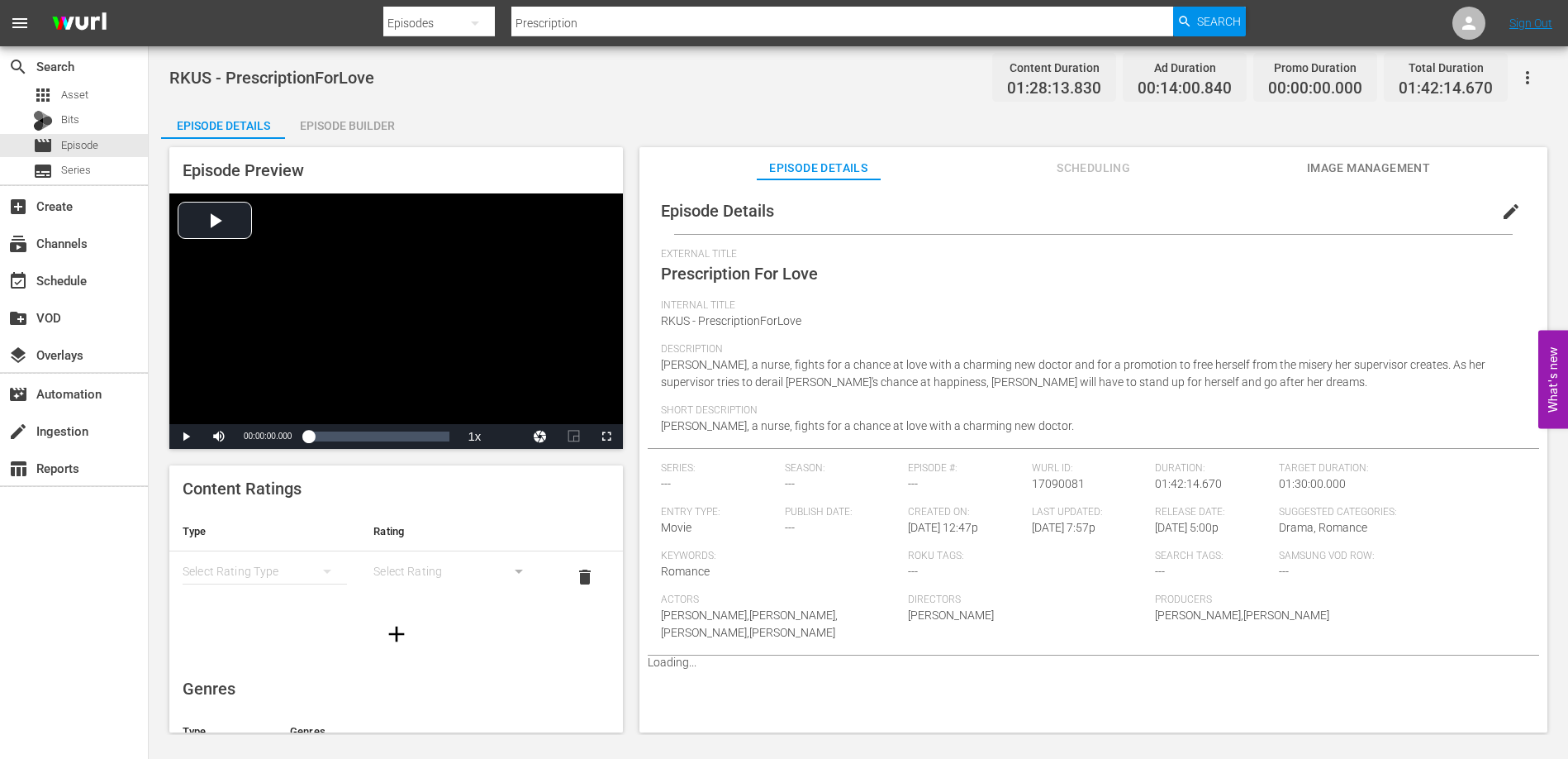
click at [377, 122] on div "Episode Builder" at bounding box center [347, 126] width 124 height 39
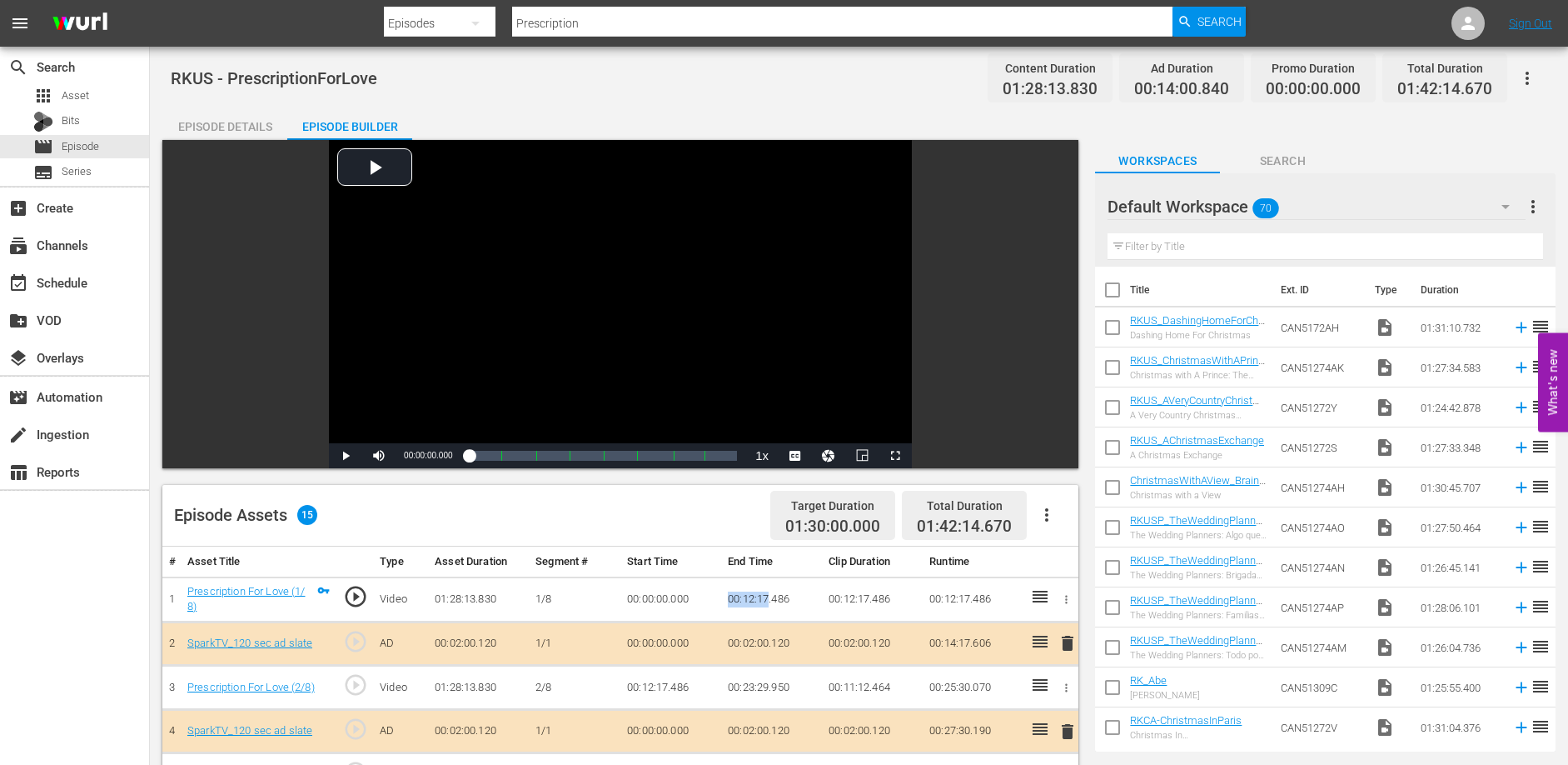
drag, startPoint x: 729, startPoint y: 596, endPoint x: 768, endPoint y: 602, distance: 39.5
click at [768, 602] on td "00:12:17.486" at bounding box center [771, 599] width 100 height 45
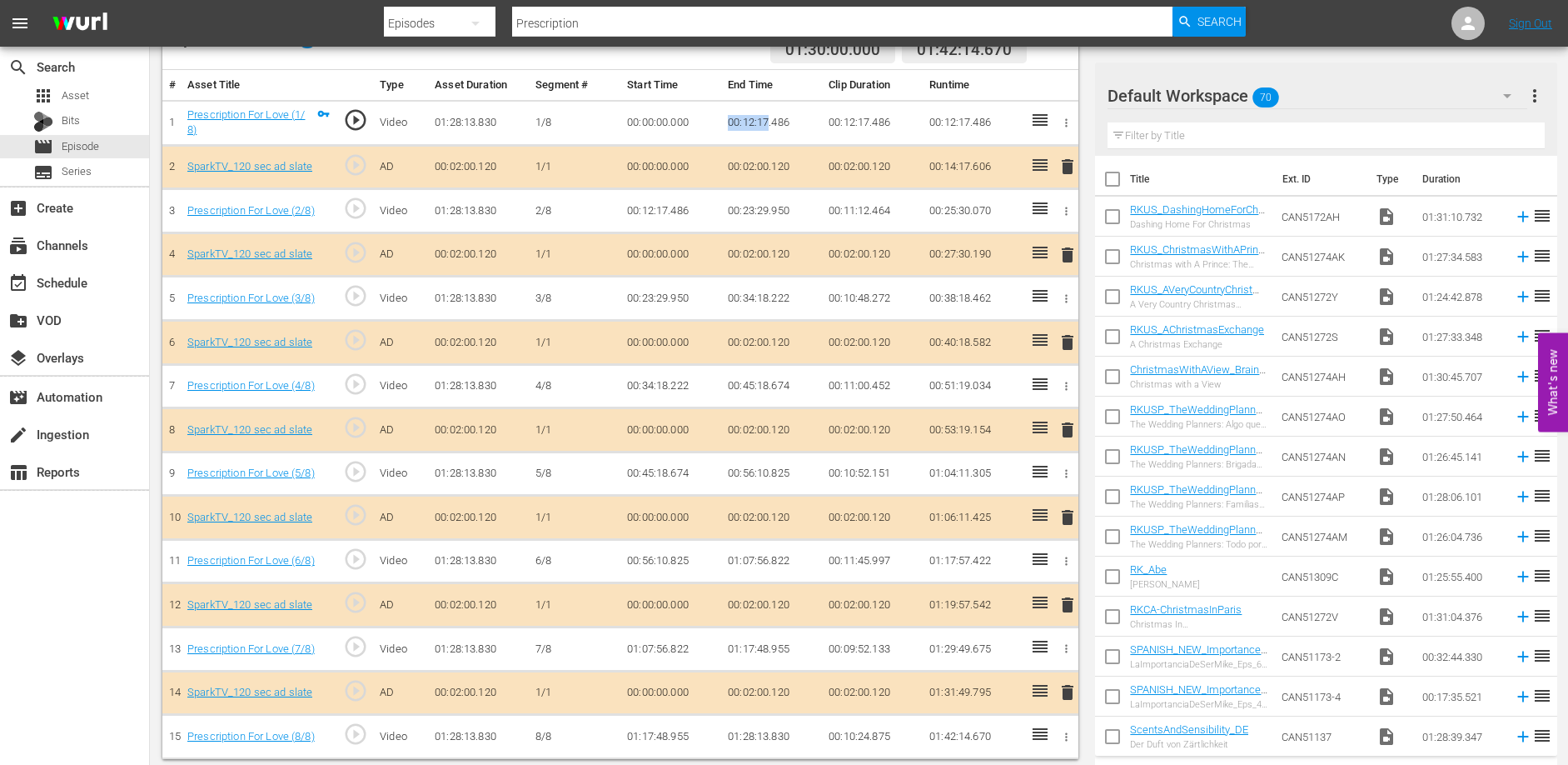
scroll to position [480, 0]
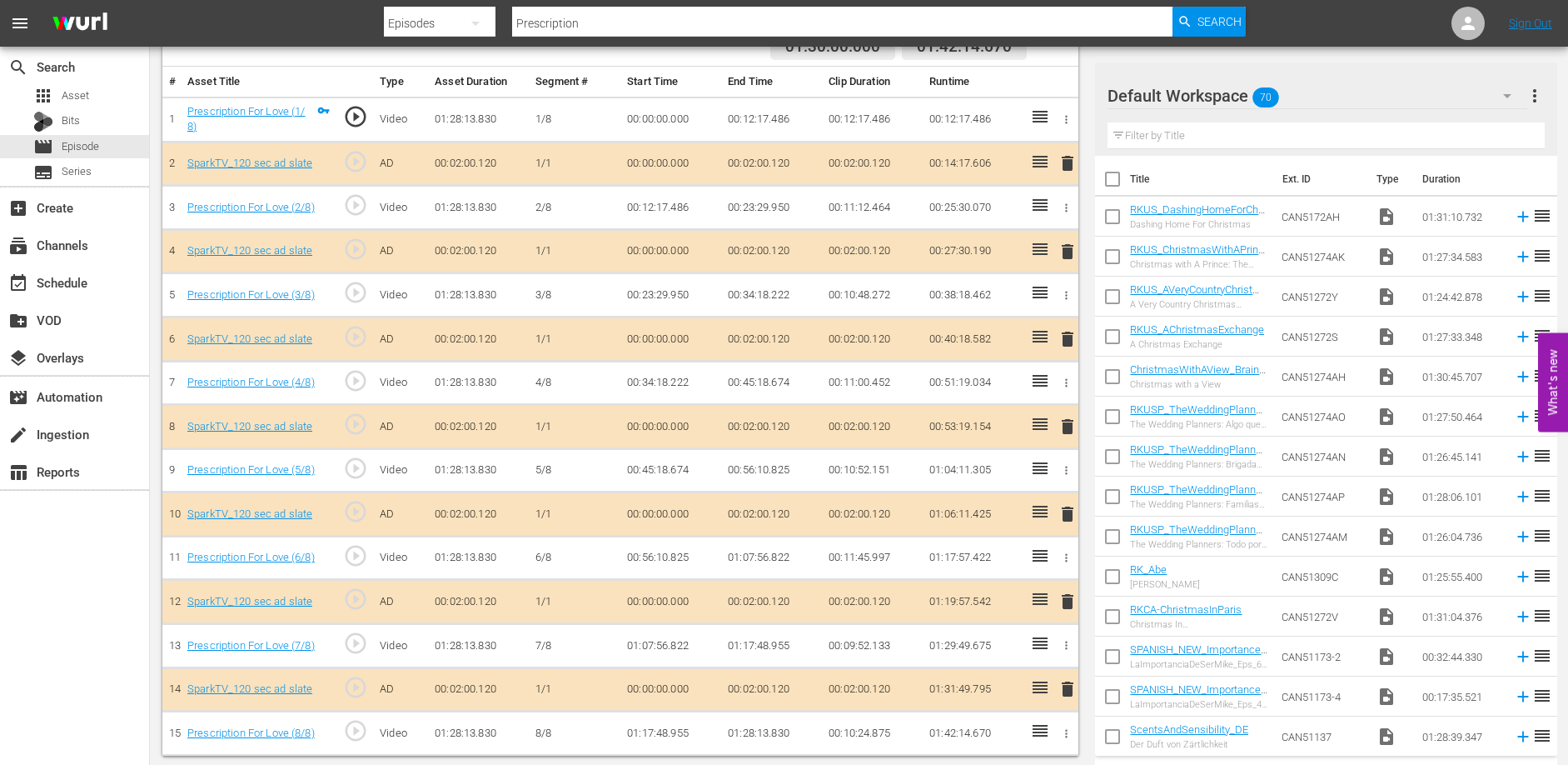
click at [804, 115] on td "00:12:17.486" at bounding box center [771, 119] width 100 height 45
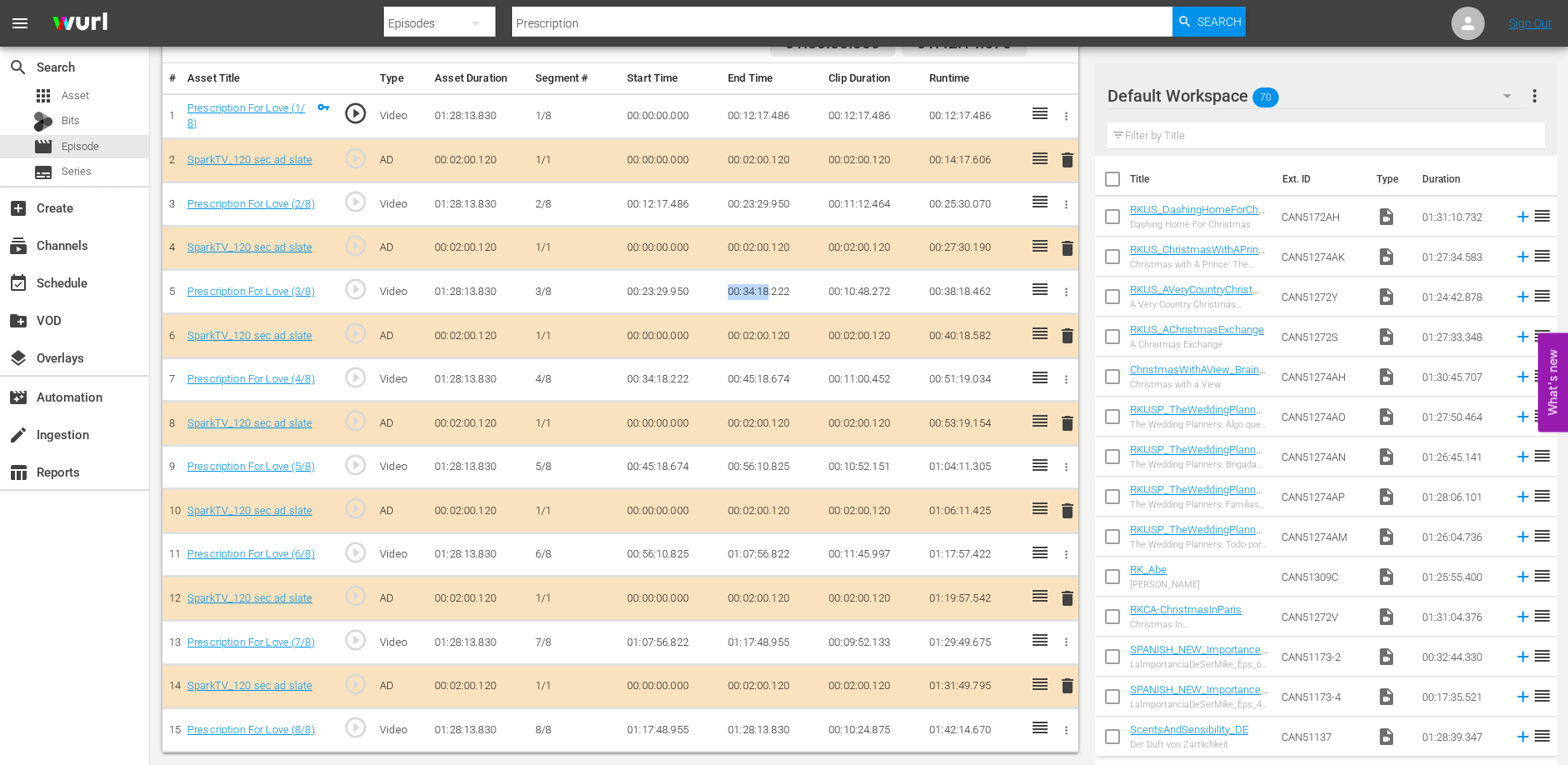
drag, startPoint x: 723, startPoint y: 293, endPoint x: 767, endPoint y: 294, distance: 44.0
click at [767, 294] on td "00:34:18.222" at bounding box center [771, 292] width 100 height 44
drag, startPoint x: 729, startPoint y: 467, endPoint x: 767, endPoint y: 469, distance: 38.1
click at [767, 469] on td "00:56:10.825" at bounding box center [771, 467] width 100 height 44
drag, startPoint x: 725, startPoint y: 551, endPoint x: 767, endPoint y: 552, distance: 42.0
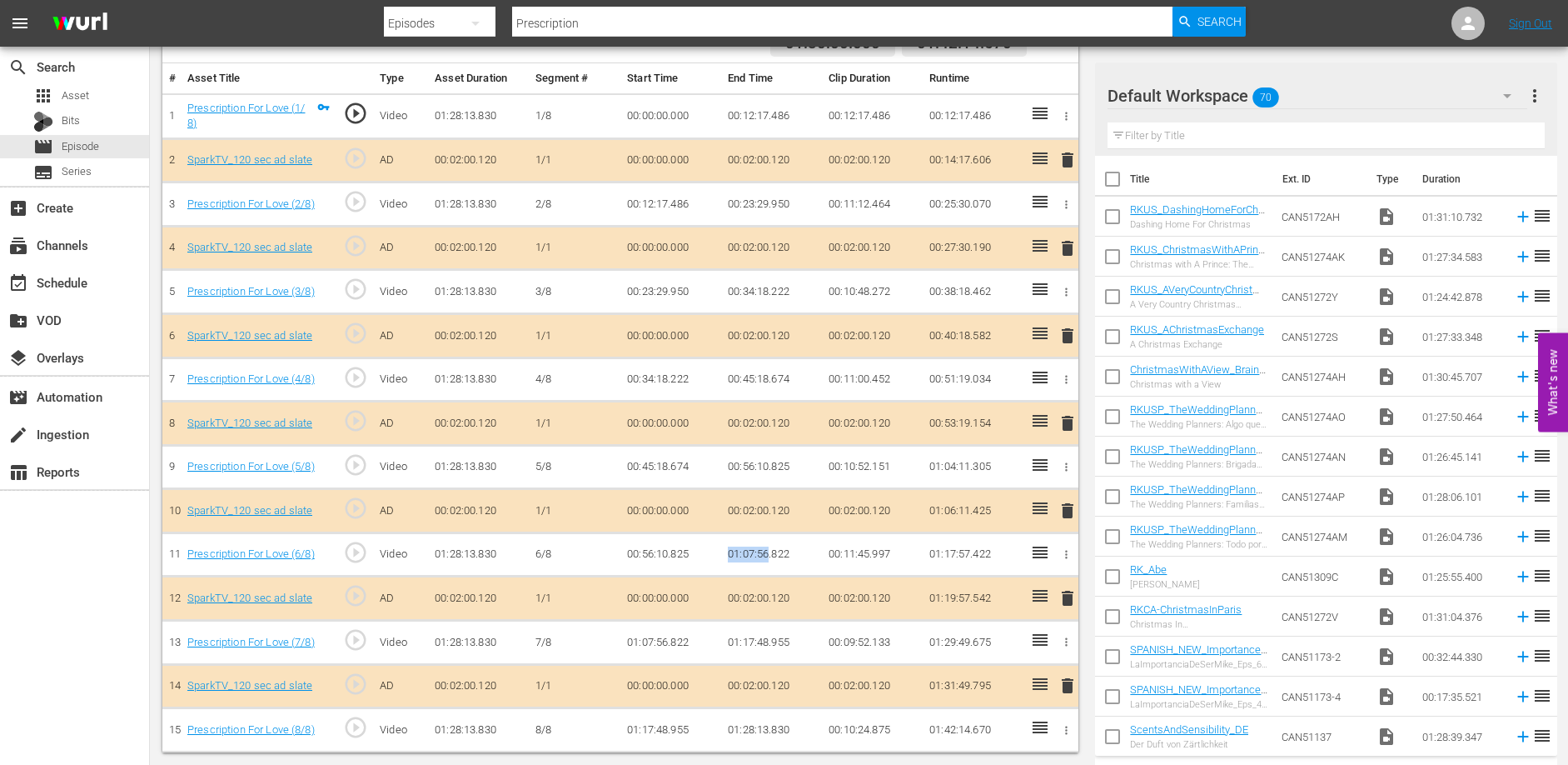
click at [767, 552] on td "01:07:56.822" at bounding box center [771, 554] width 100 height 44
click at [741, 642] on td "01:17:48.955" at bounding box center [771, 643] width 100 height 44
drag, startPoint x: 729, startPoint y: 639, endPoint x: 767, endPoint y: 643, distance: 38.2
click at [767, 643] on td "01:17:48.955" at bounding box center [771, 643] width 100 height 44
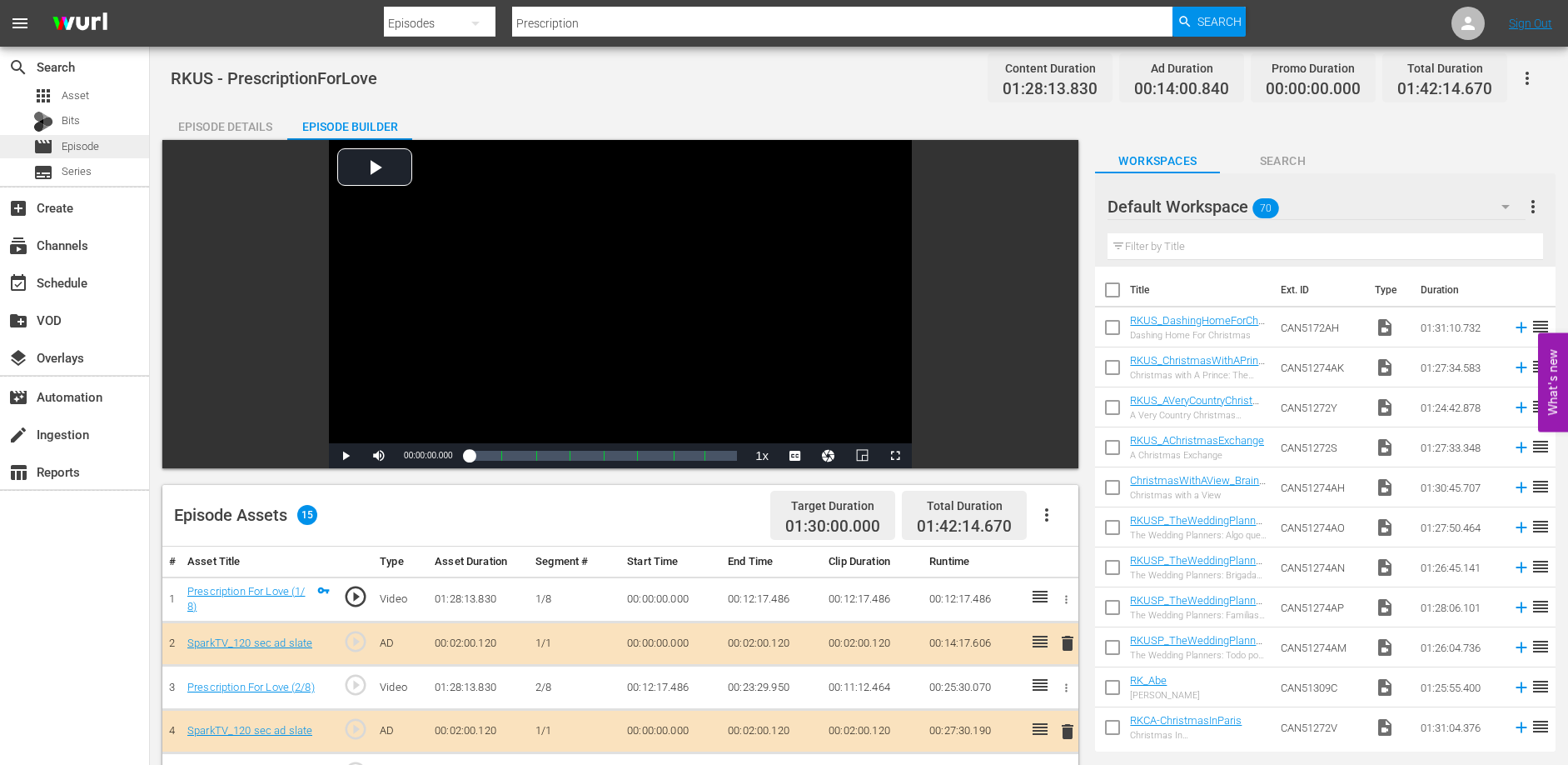
click at [75, 150] on span "Episode" at bounding box center [80, 147] width 38 height 17
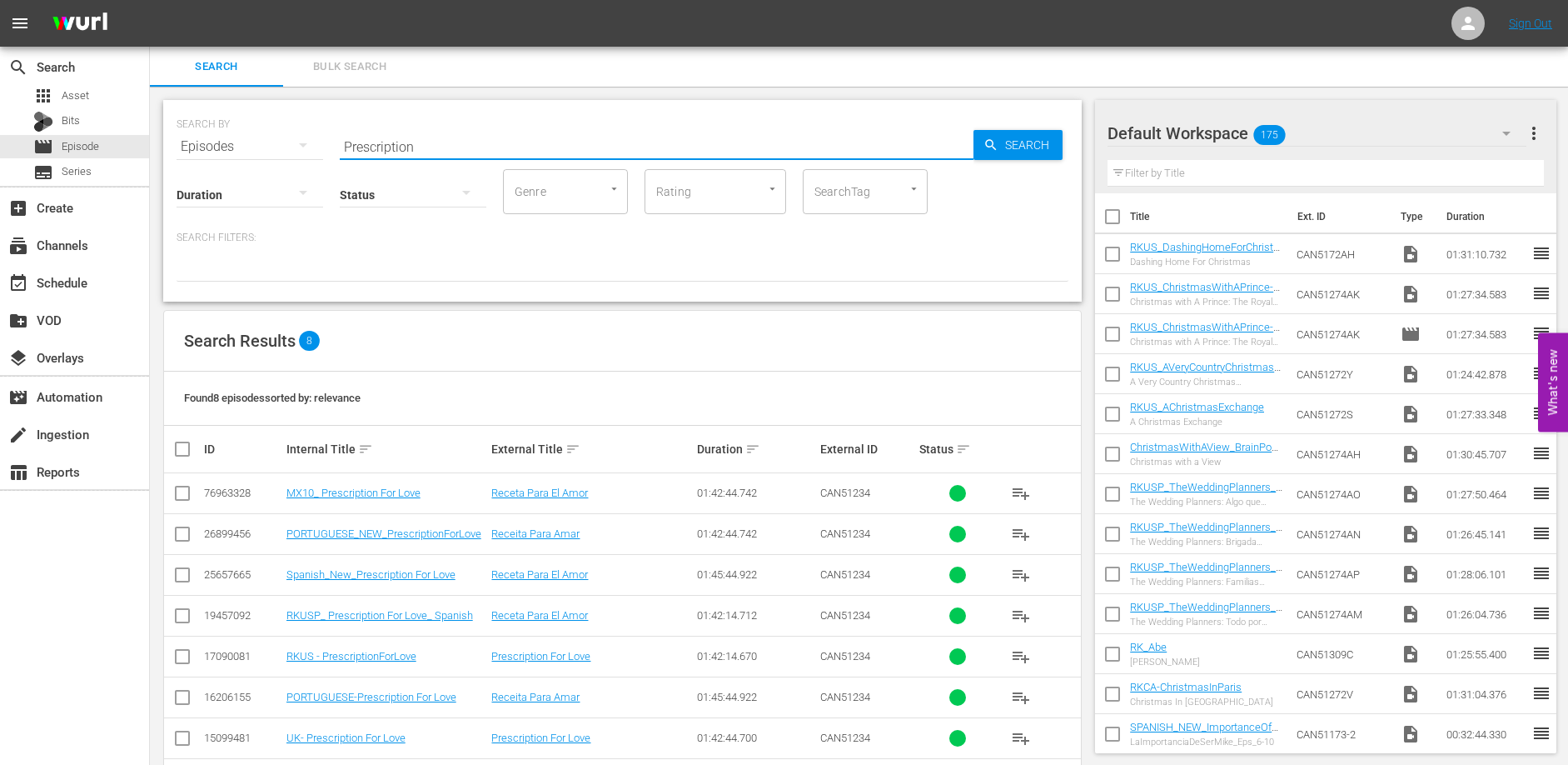
click at [445, 132] on input "Prescription" at bounding box center [657, 147] width 634 height 40
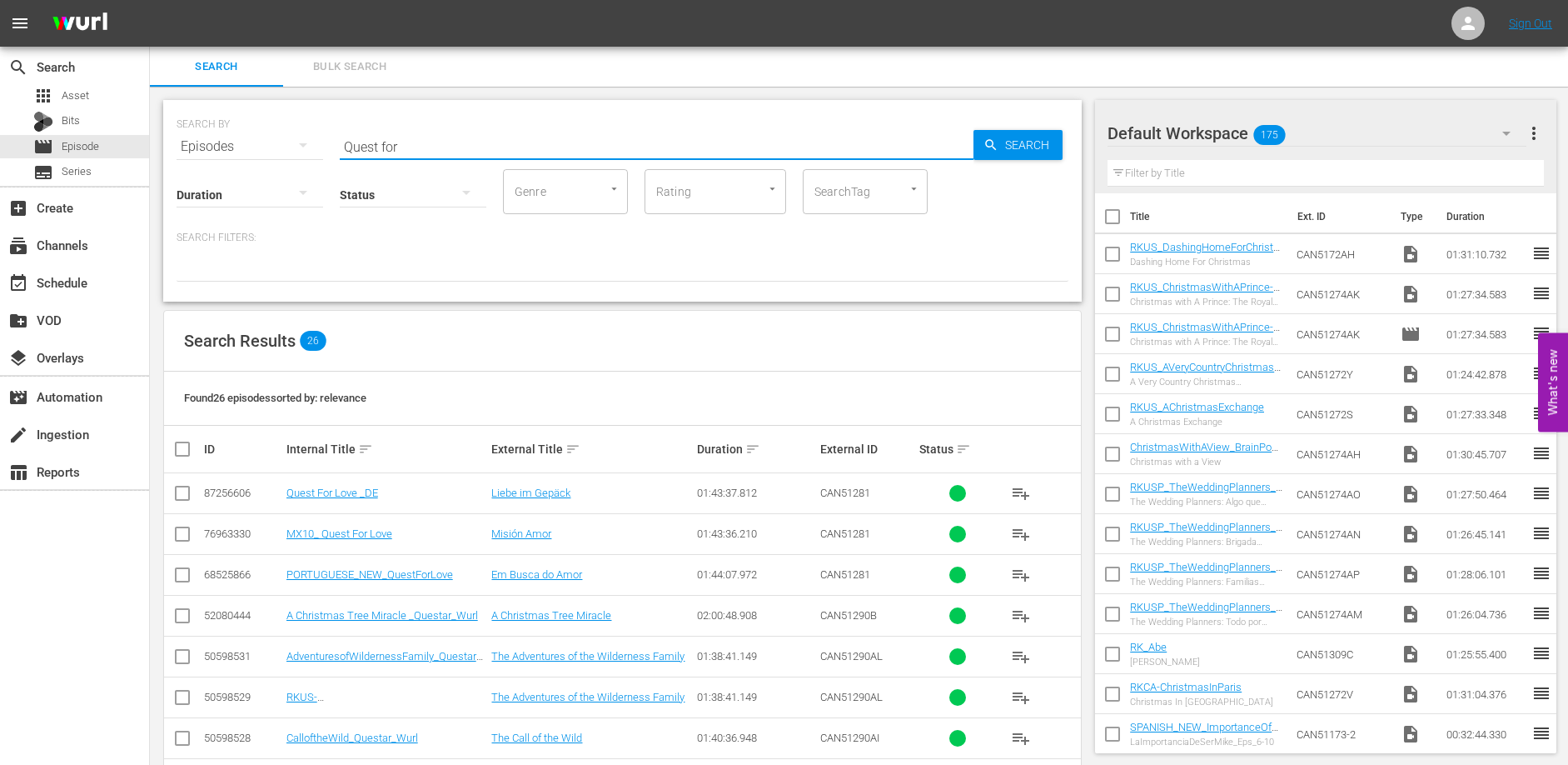
click at [381, 148] on input "Quest for" at bounding box center [657, 147] width 634 height 40
type input "Questfor"
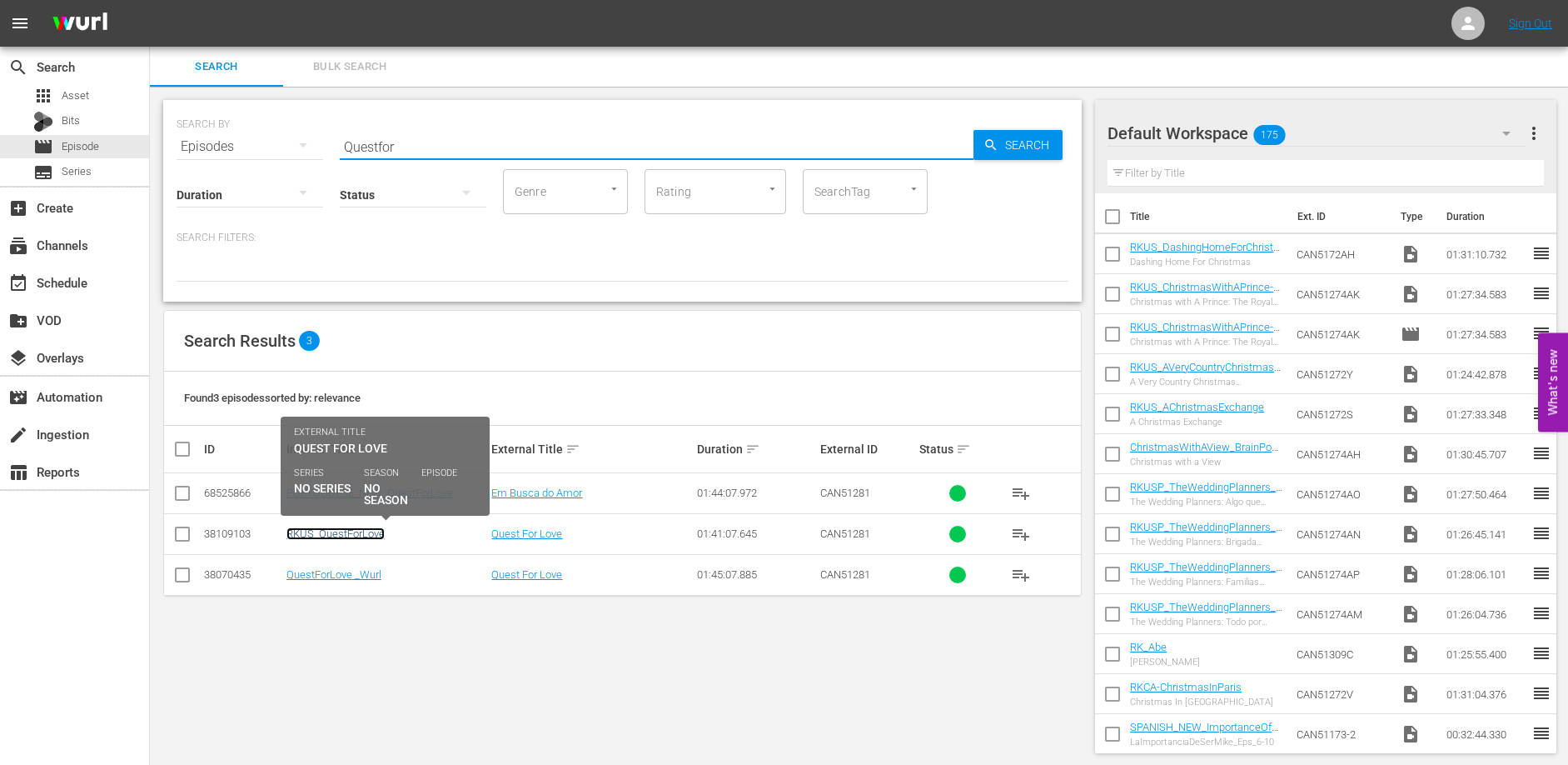
click at [330, 539] on link "RKUS_QuestForLove" at bounding box center [336, 533] width 98 height 12
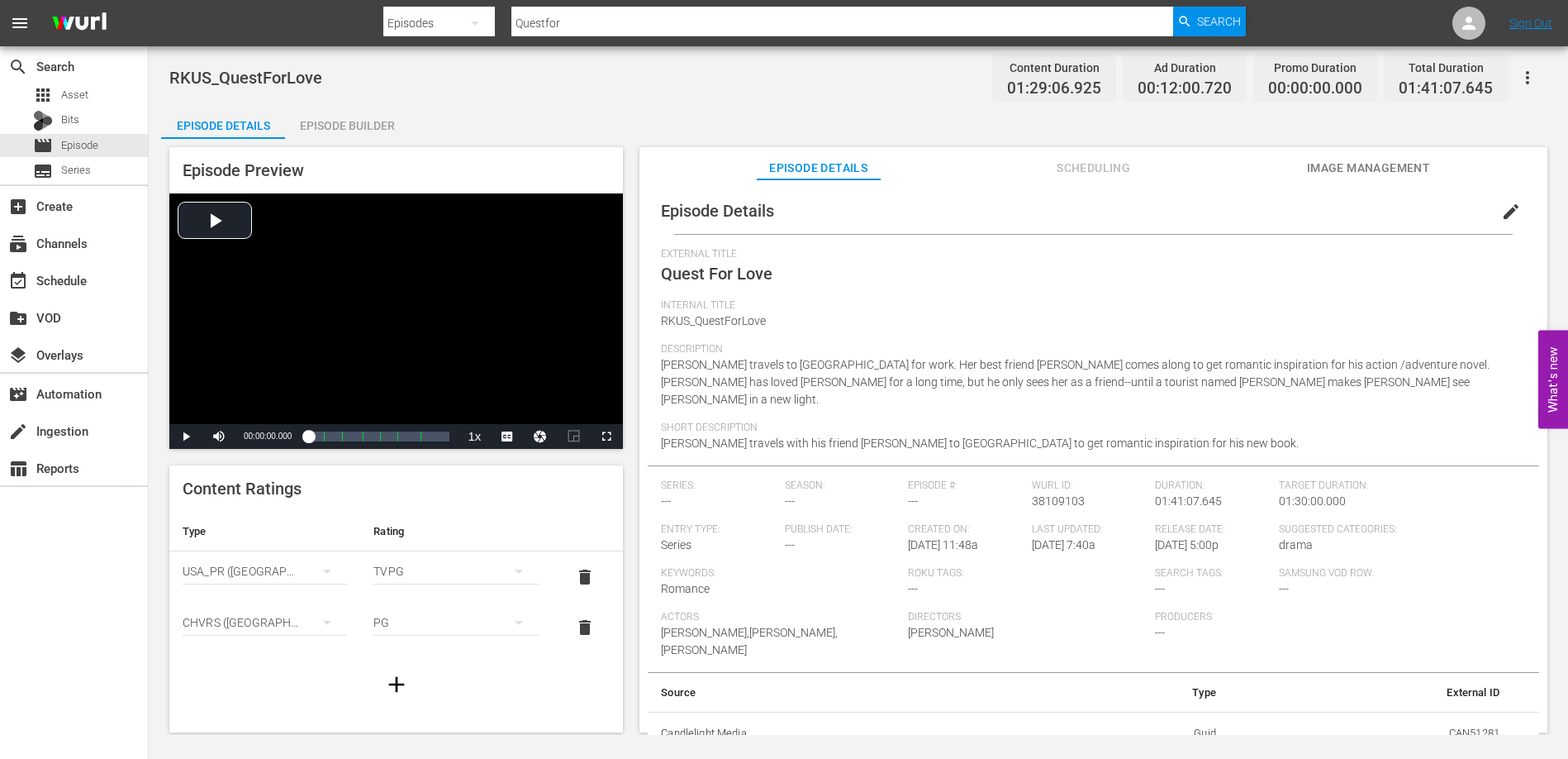
click at [360, 132] on div "Episode Builder" at bounding box center [347, 126] width 124 height 39
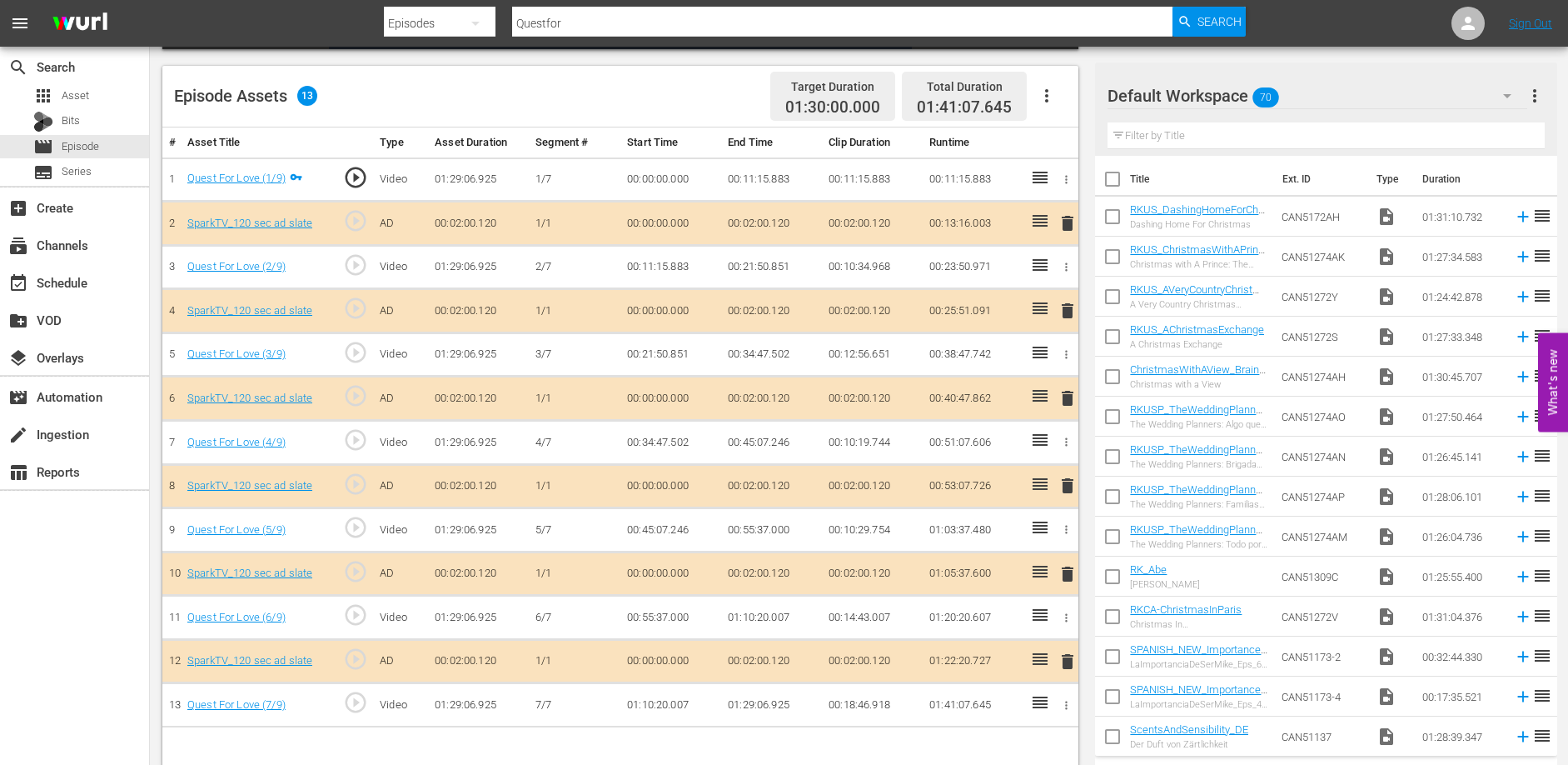
scroll to position [435, 0]
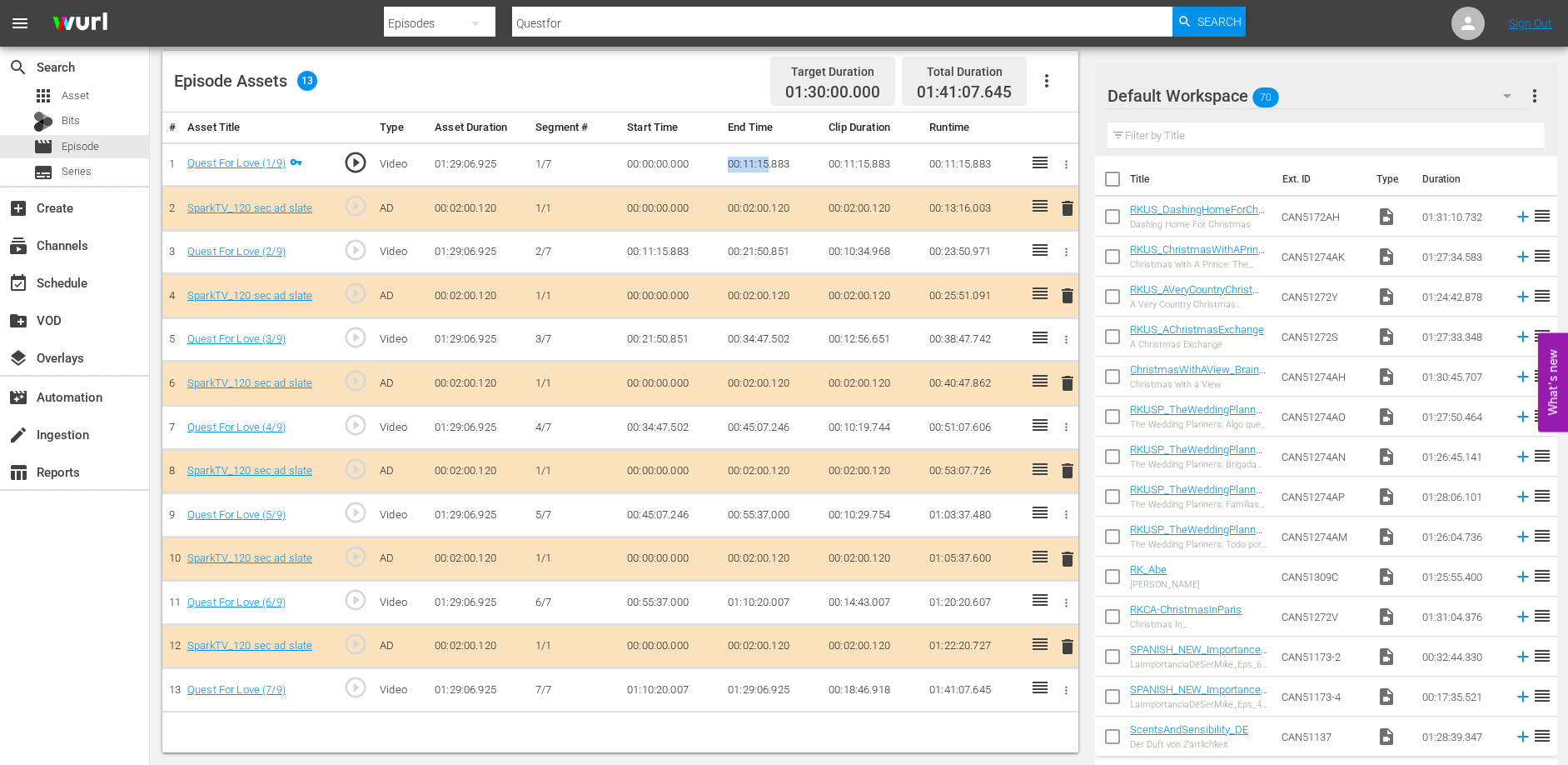
drag, startPoint x: 729, startPoint y: 162, endPoint x: 768, endPoint y: 165, distance: 39.1
click at [768, 165] on td "00:11:15.883" at bounding box center [771, 164] width 100 height 44
click at [719, 255] on td "00:11:15.883" at bounding box center [671, 252] width 100 height 44
click at [728, 340] on td "00:34:47.502" at bounding box center [771, 339] width 100 height 44
drag, startPoint x: 731, startPoint y: 339, endPoint x: 767, endPoint y: 345, distance: 36.5
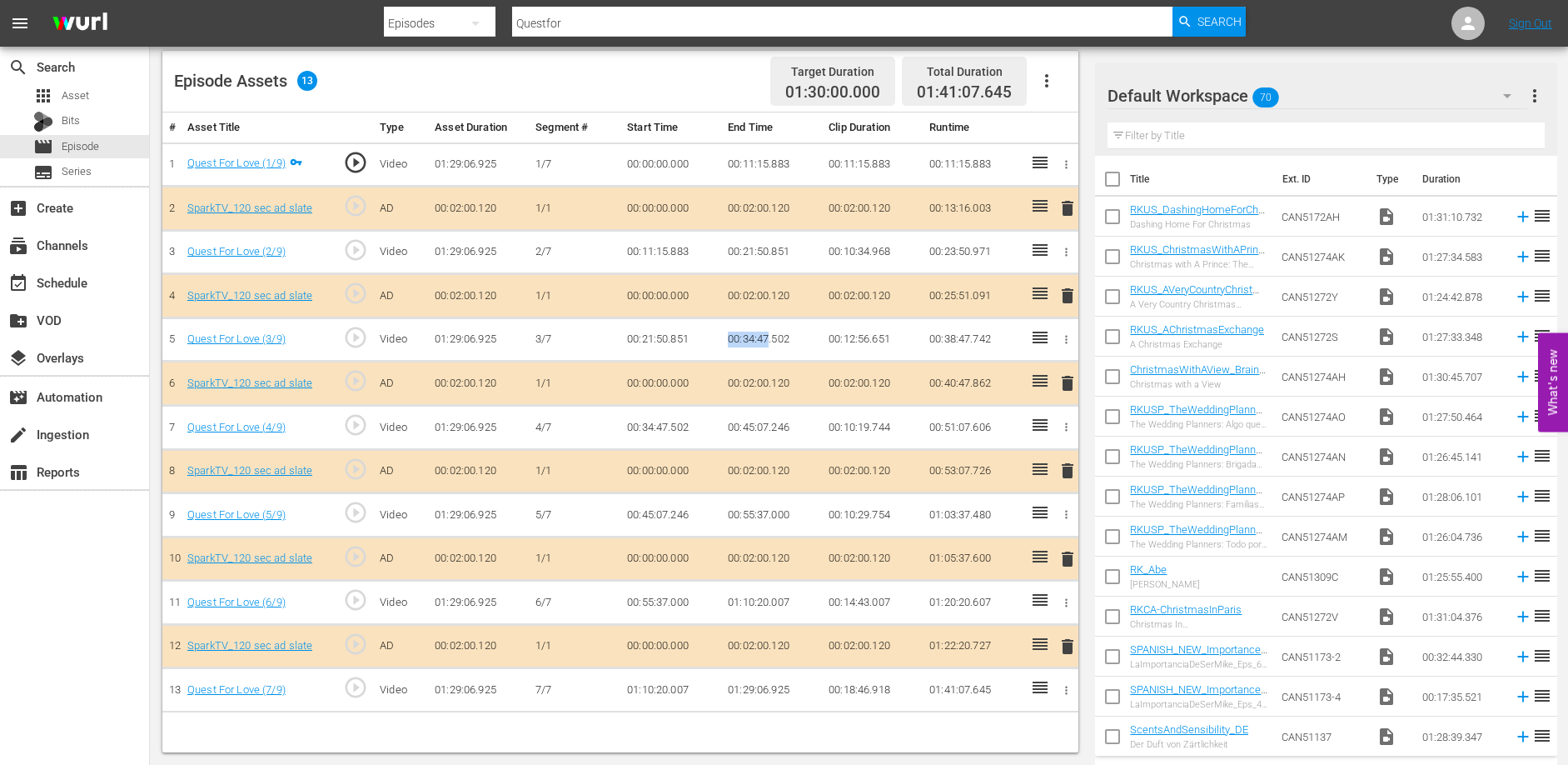
click at [767, 345] on td "00:34:47.502" at bounding box center [771, 339] width 100 height 44
drag, startPoint x: 727, startPoint y: 427, endPoint x: 769, endPoint y: 429, distance: 42.0
click at [769, 429] on td "00:45:07.246" at bounding box center [771, 428] width 100 height 44
click at [793, 423] on td "00:45:07.246" at bounding box center [771, 428] width 100 height 44
drag, startPoint x: 727, startPoint y: 425, endPoint x: 767, endPoint y: 427, distance: 40.0
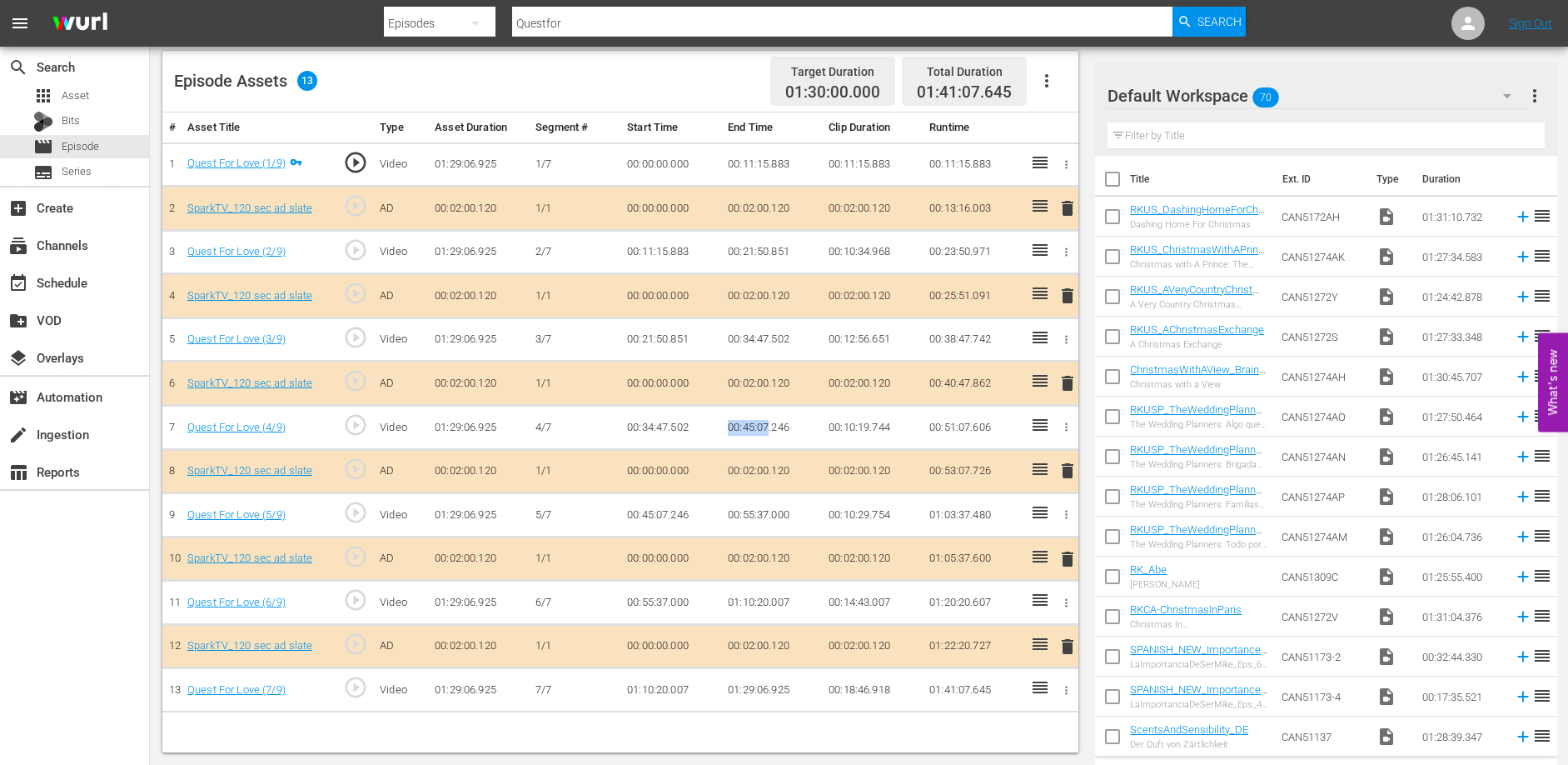
click at [767, 427] on td "00:45:07.246" at bounding box center [771, 428] width 100 height 44
drag, startPoint x: 731, startPoint y: 514, endPoint x: 753, endPoint y: 516, distance: 22.1
click at [753, 516] on td "00:55:37.000" at bounding box center [771, 515] width 100 height 44
click at [745, 516] on td "00:55:37.000" at bounding box center [771, 515] width 100 height 44
drag, startPoint x: 727, startPoint y: 514, endPoint x: 767, endPoint y: 515, distance: 40.0
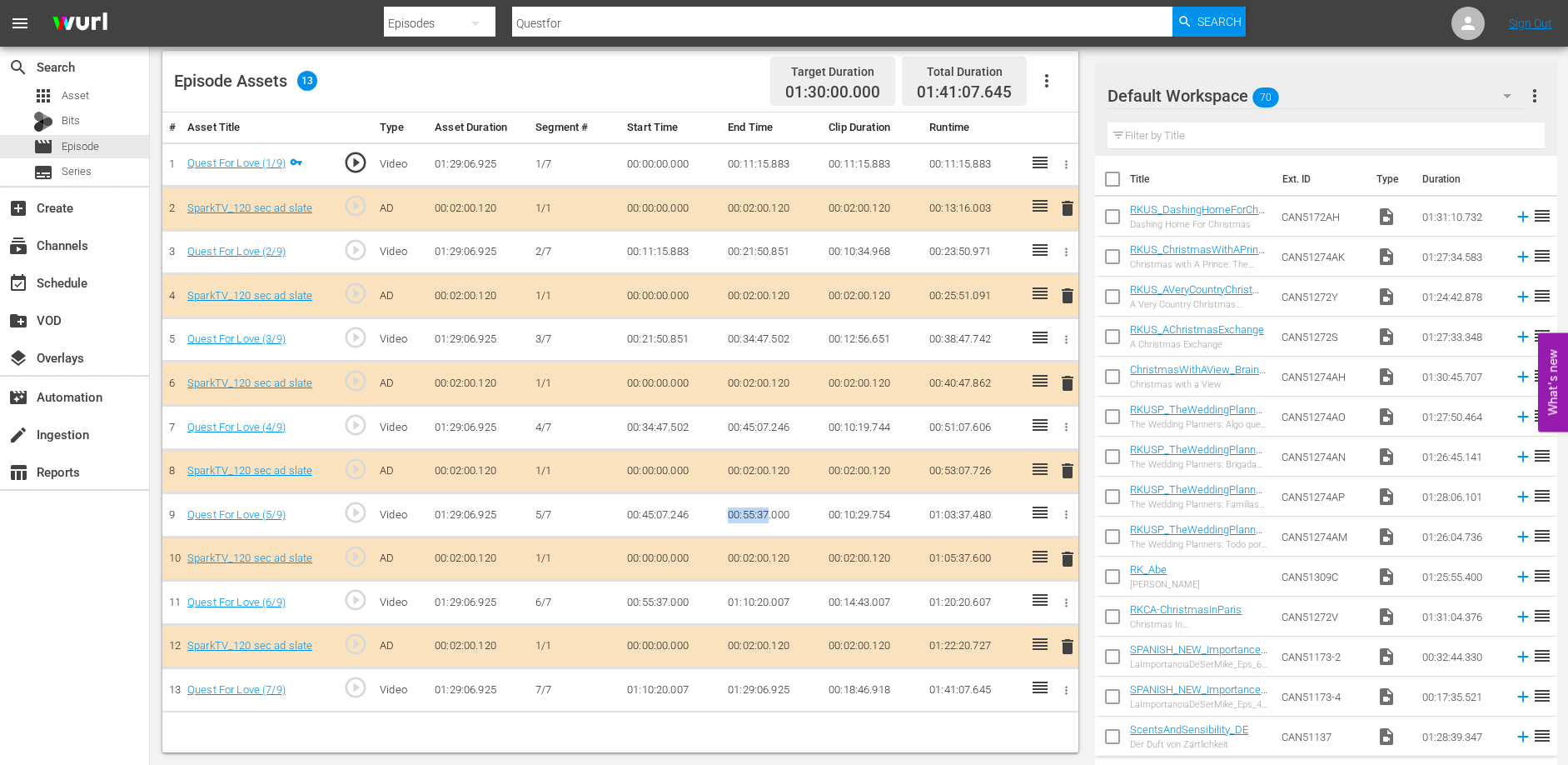
click at [767, 515] on td "00:55:37.000" at bounding box center [771, 515] width 100 height 44
click at [752, 606] on td "01:10:20.007" at bounding box center [771, 602] width 100 height 44
drag, startPoint x: 728, startPoint y: 602, endPoint x: 767, endPoint y: 602, distance: 39.0
click at [767, 602] on td "01:10:20.007" at bounding box center [771, 602] width 100 height 44
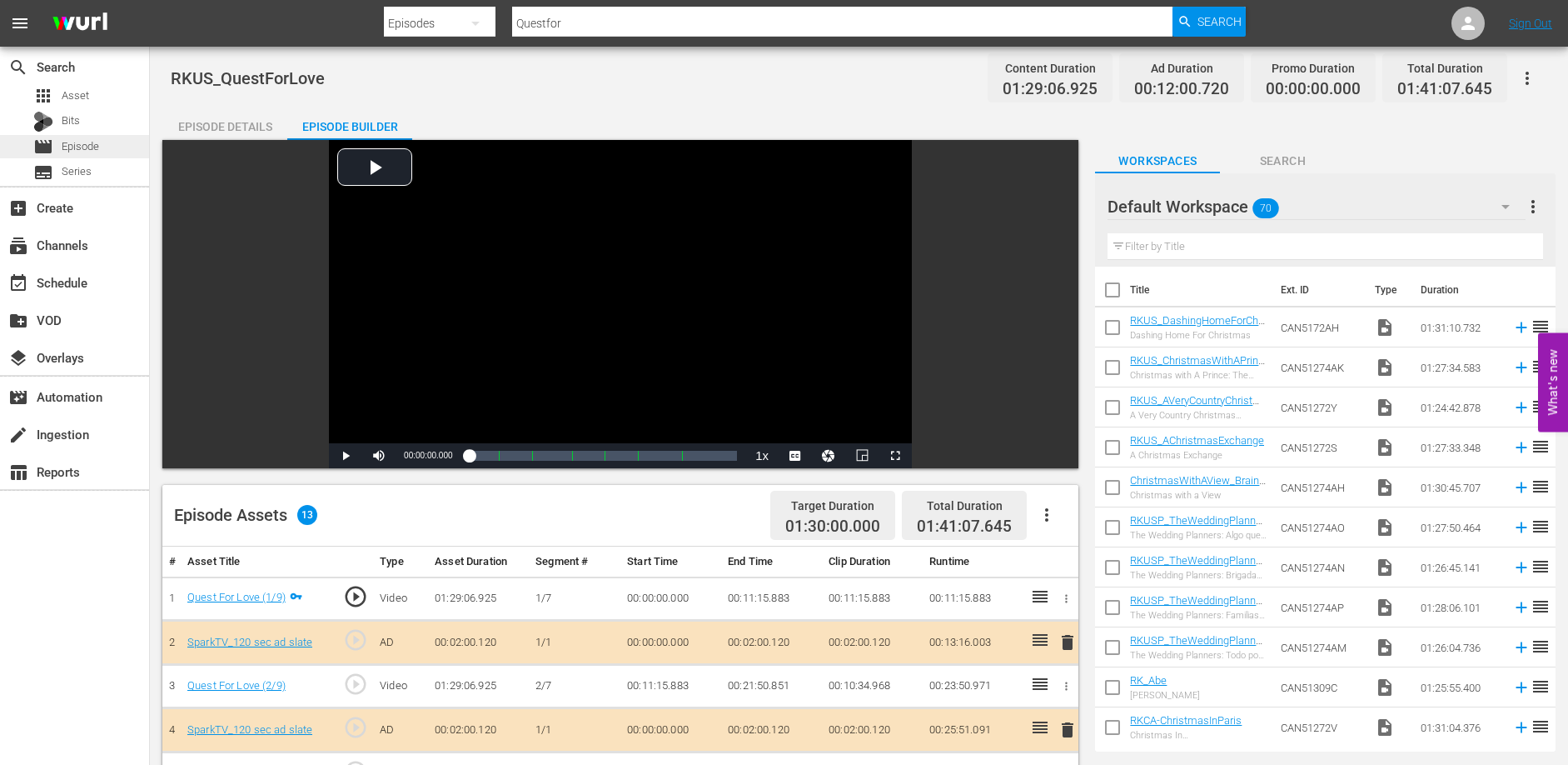
click at [85, 143] on span "Episode" at bounding box center [80, 147] width 38 height 17
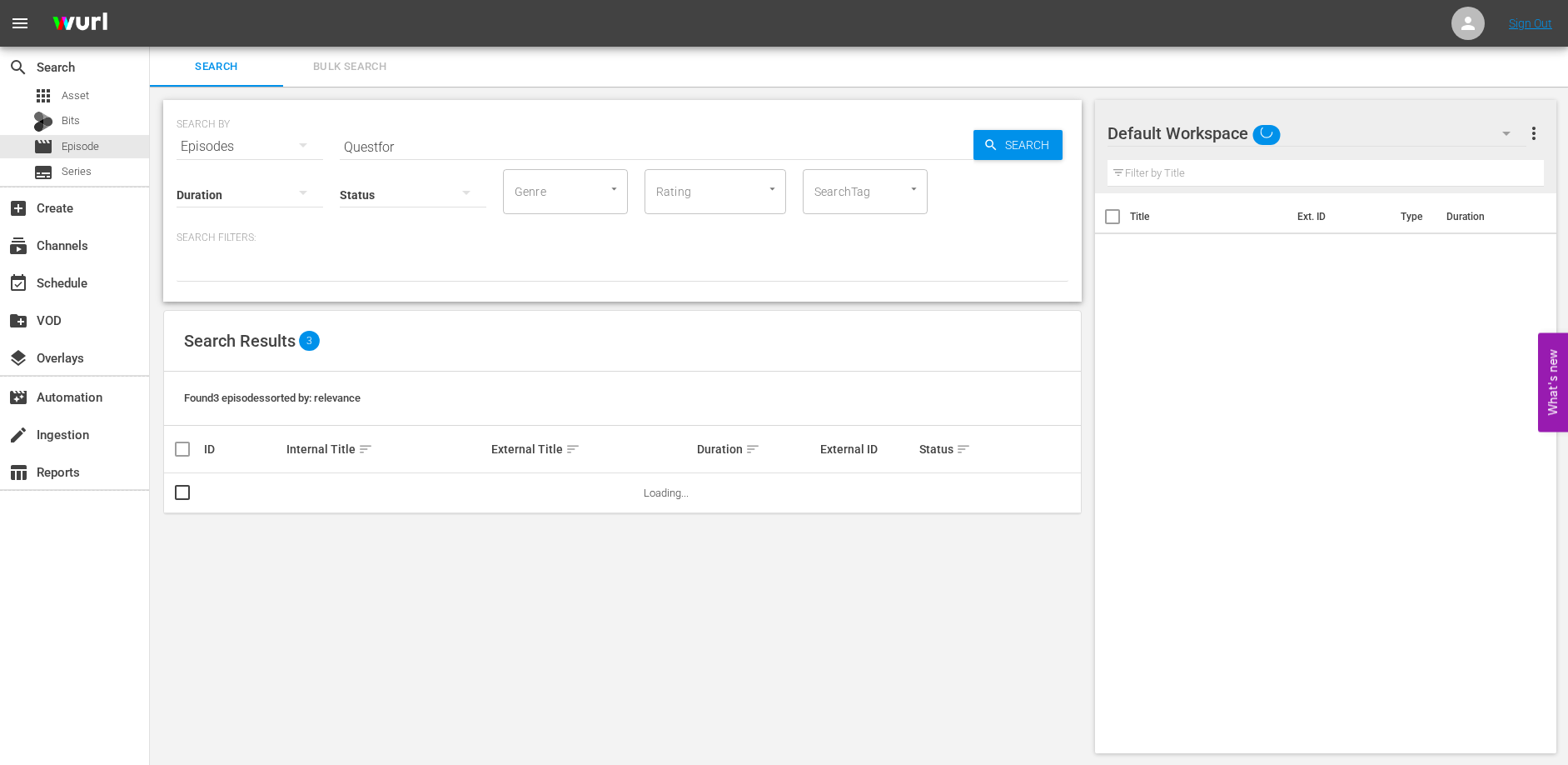
click at [484, 139] on input "Questfor" at bounding box center [657, 147] width 634 height 40
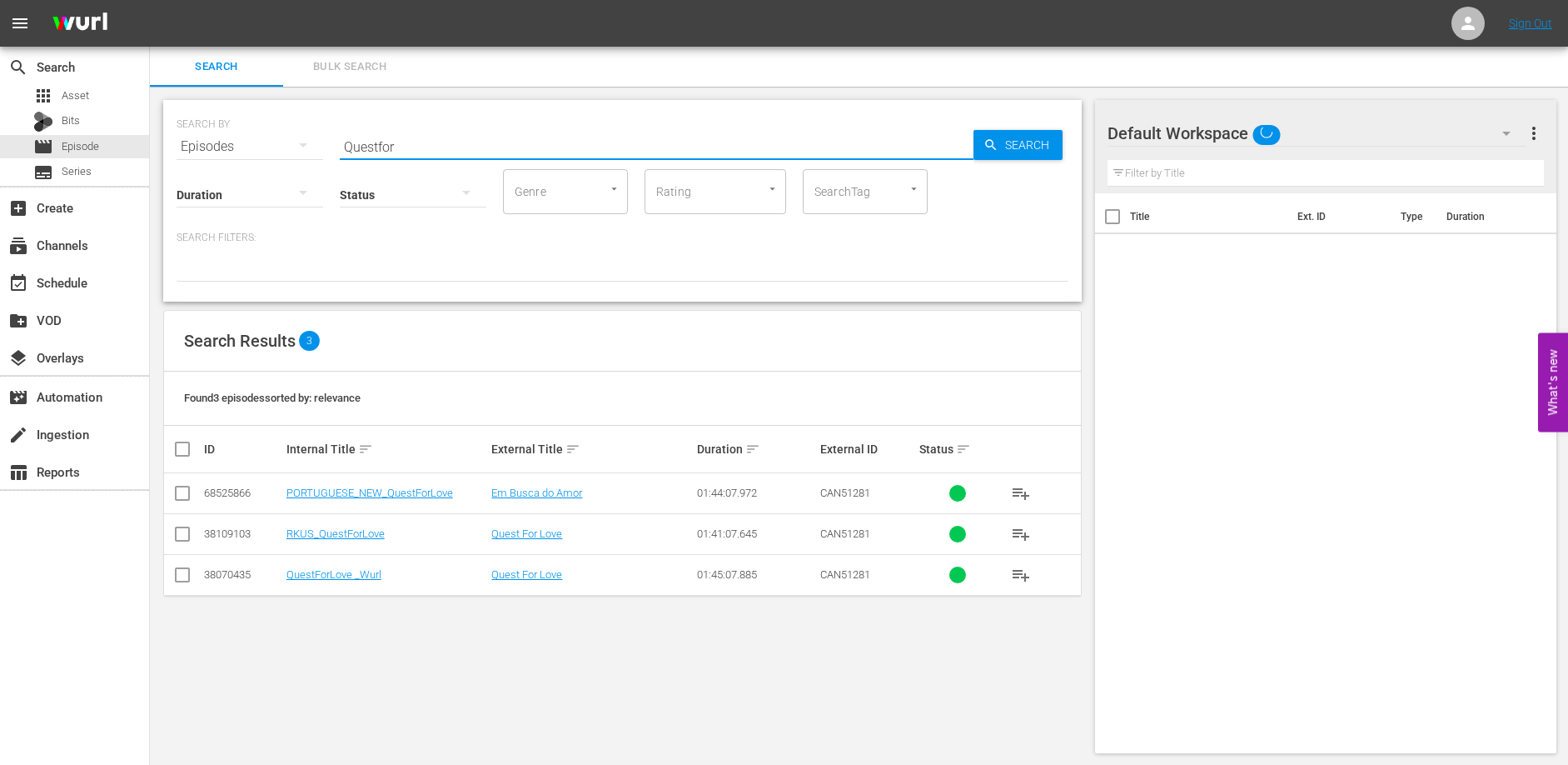
click at [484, 139] on input "Questfor" at bounding box center [657, 147] width 634 height 40
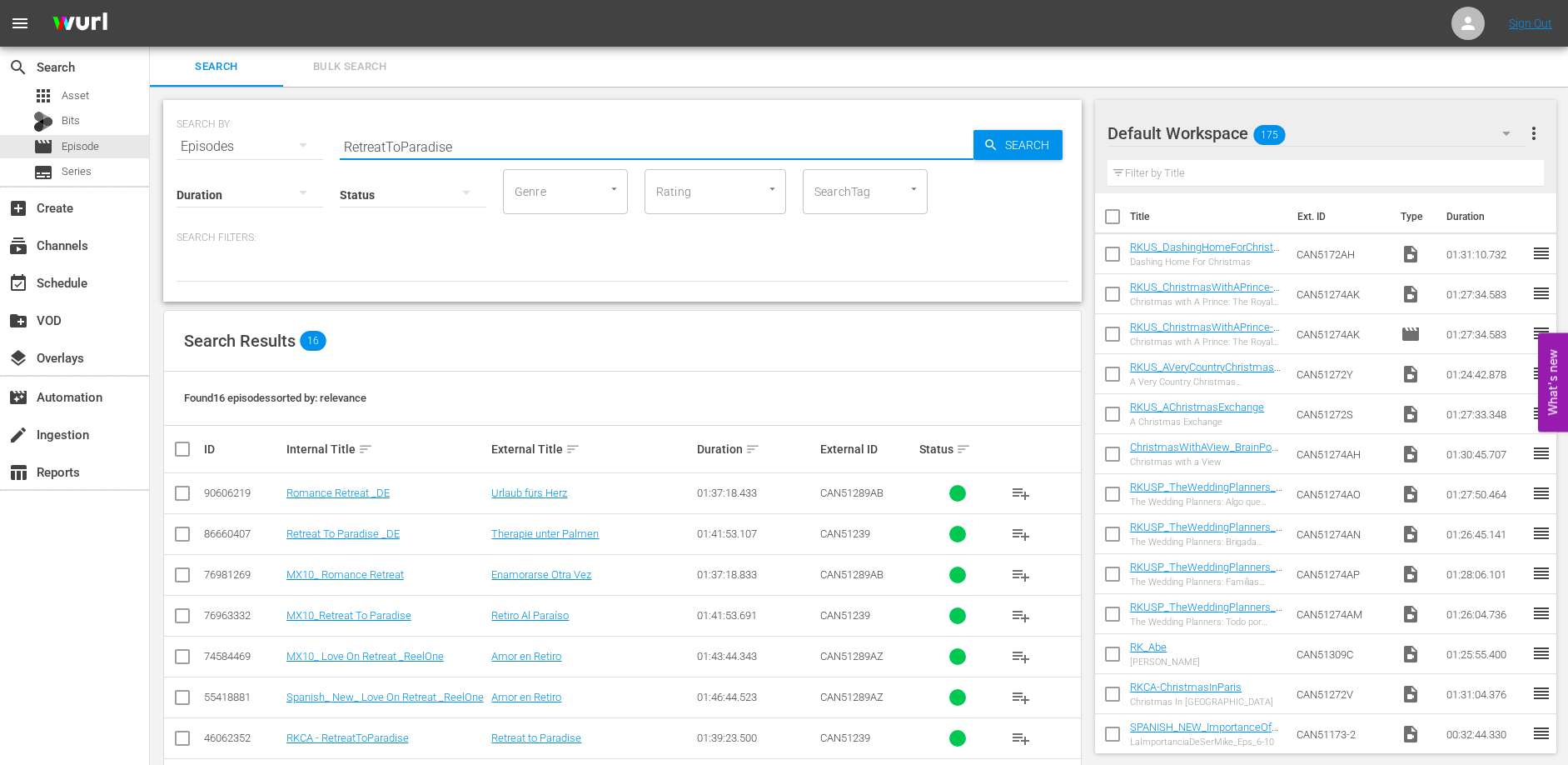
type input "RetreatToParadise"
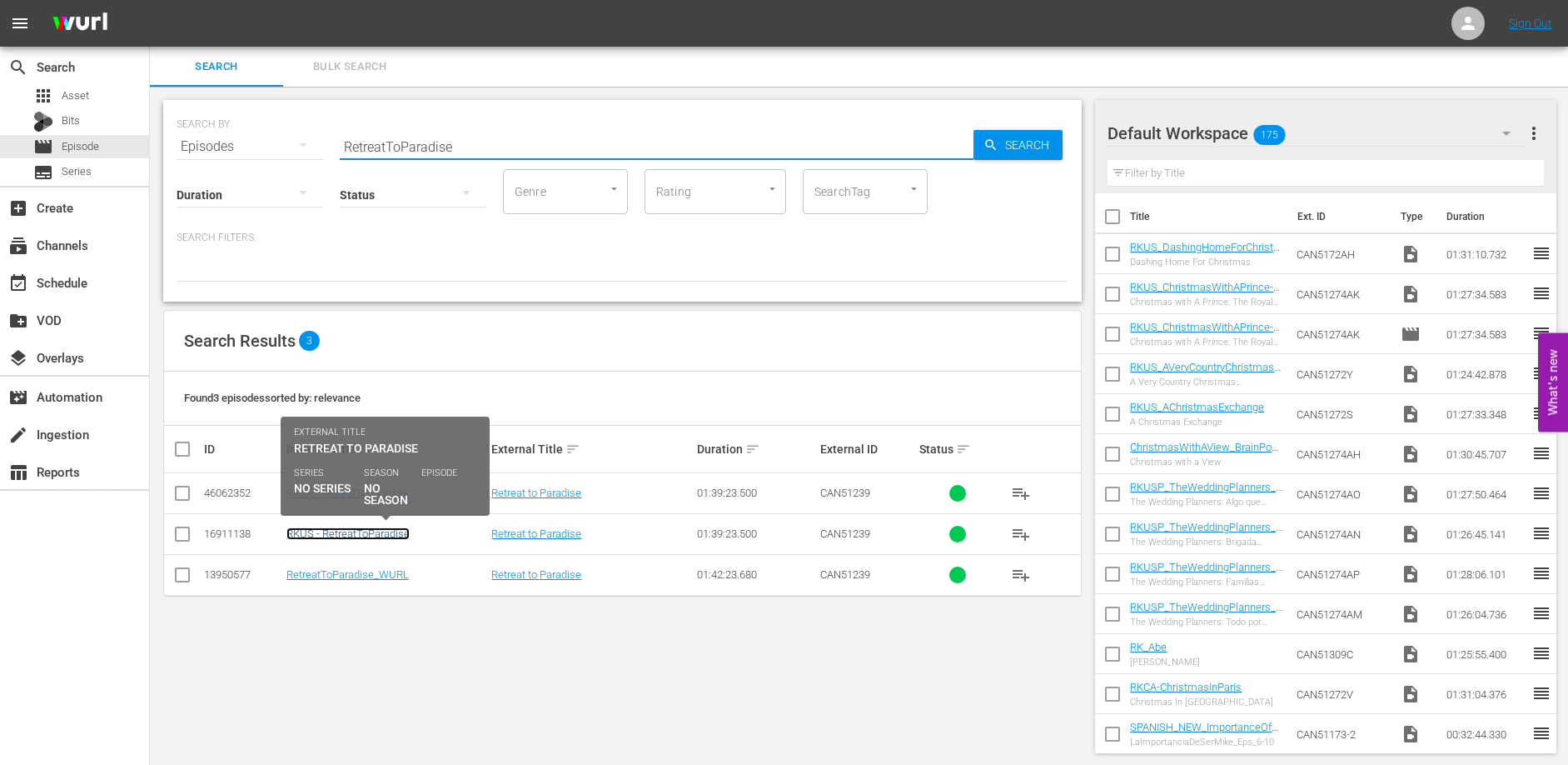
click at [351, 528] on link "RKUS - RetreatToParadise" at bounding box center [348, 533] width 123 height 12
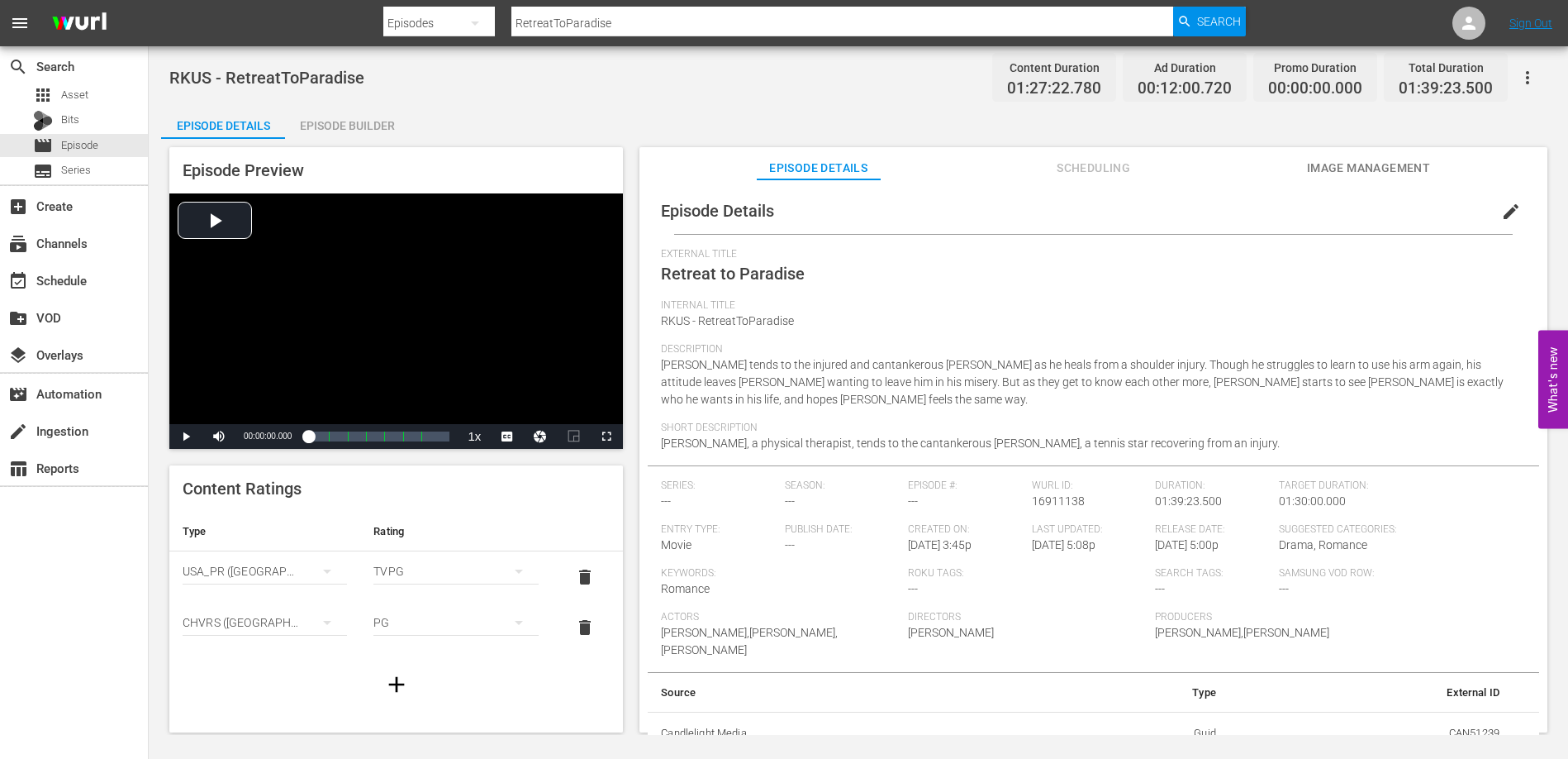
click at [347, 124] on div "Episode Builder" at bounding box center [347, 126] width 124 height 39
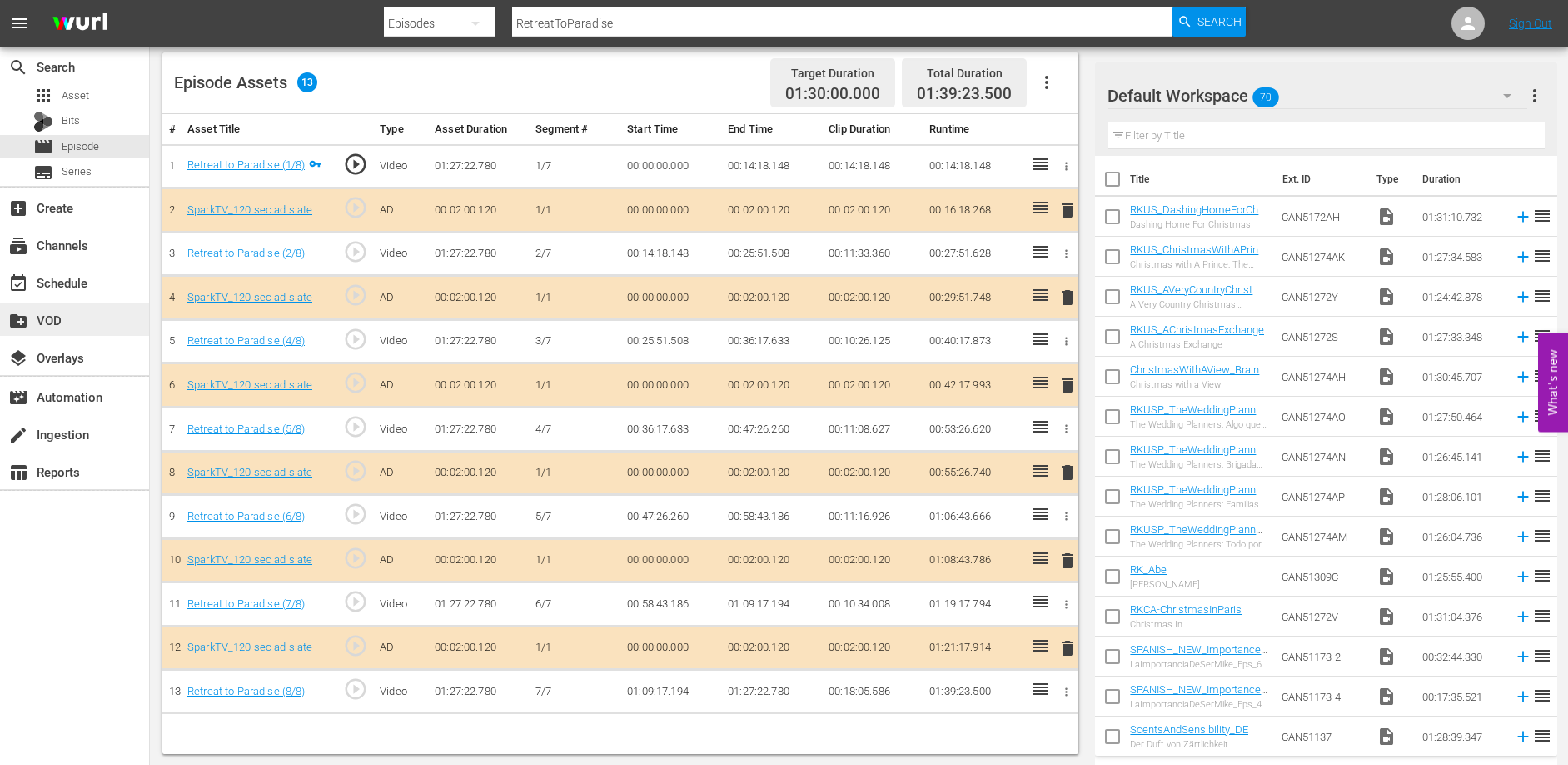
scroll to position [435, 0]
drag, startPoint x: 727, startPoint y: 163, endPoint x: 772, endPoint y: 161, distance: 45.0
click at [770, 161] on td "00:14:18.148" at bounding box center [771, 164] width 100 height 44
drag, startPoint x: 725, startPoint y: 337, endPoint x: 767, endPoint y: 340, distance: 42.1
click at [767, 340] on td "00:36:17.633" at bounding box center [771, 339] width 100 height 44
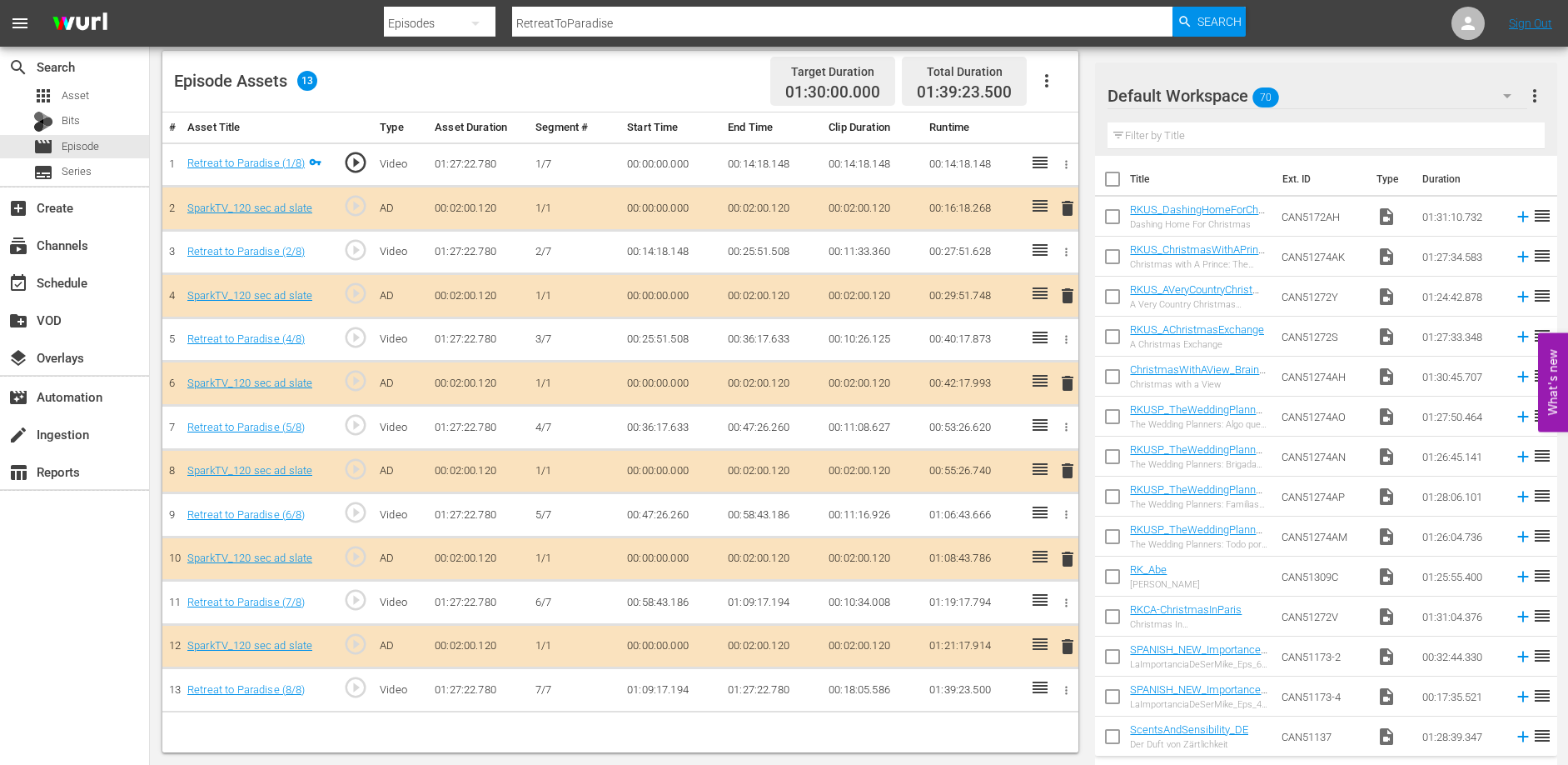
click at [757, 425] on td "00:47:26.260" at bounding box center [771, 428] width 100 height 44
drag, startPoint x: 728, startPoint y: 425, endPoint x: 769, endPoint y: 423, distance: 41.0
click at [768, 423] on td "00:47:26.260" at bounding box center [771, 428] width 100 height 44
drag, startPoint x: 727, startPoint y: 511, endPoint x: 769, endPoint y: 515, distance: 42.2
click at [769, 515] on td "00:58:43.186" at bounding box center [771, 515] width 100 height 44
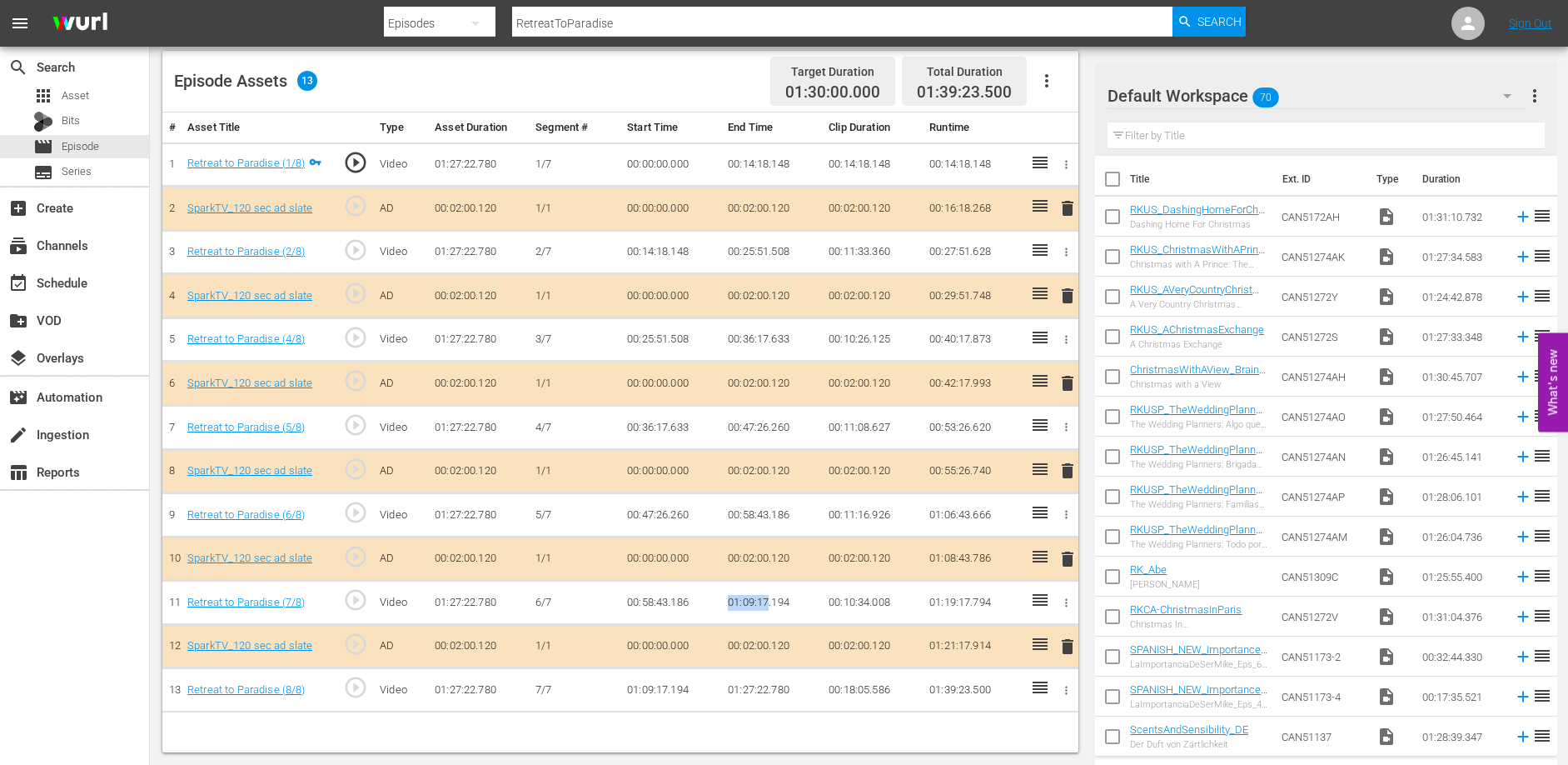
drag, startPoint x: 727, startPoint y: 601, endPoint x: 767, endPoint y: 606, distance: 40.3
click at [767, 606] on td "01:09:17.194" at bounding box center [771, 602] width 100 height 44
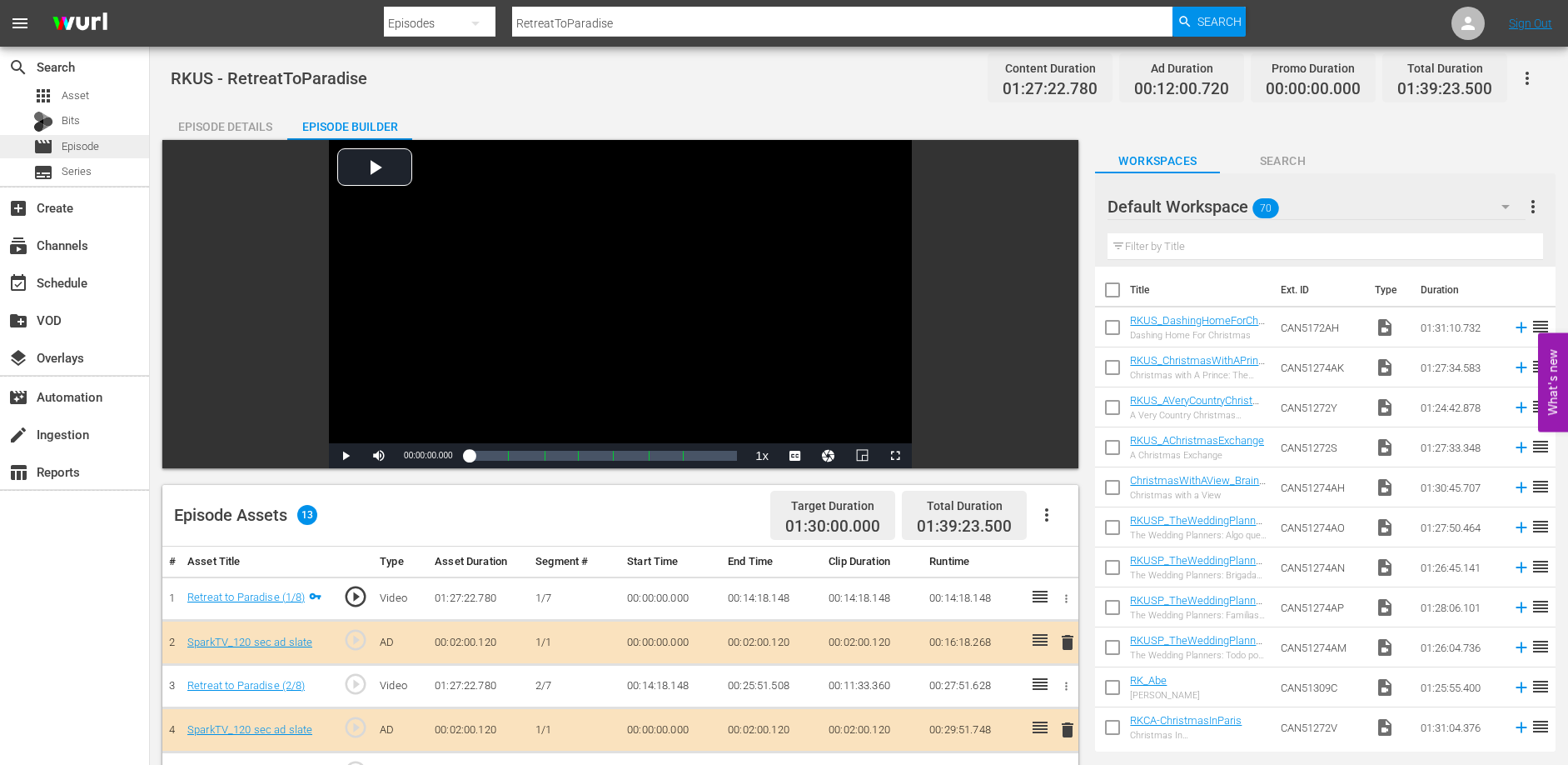
click at [79, 150] on span "Episode" at bounding box center [80, 147] width 38 height 17
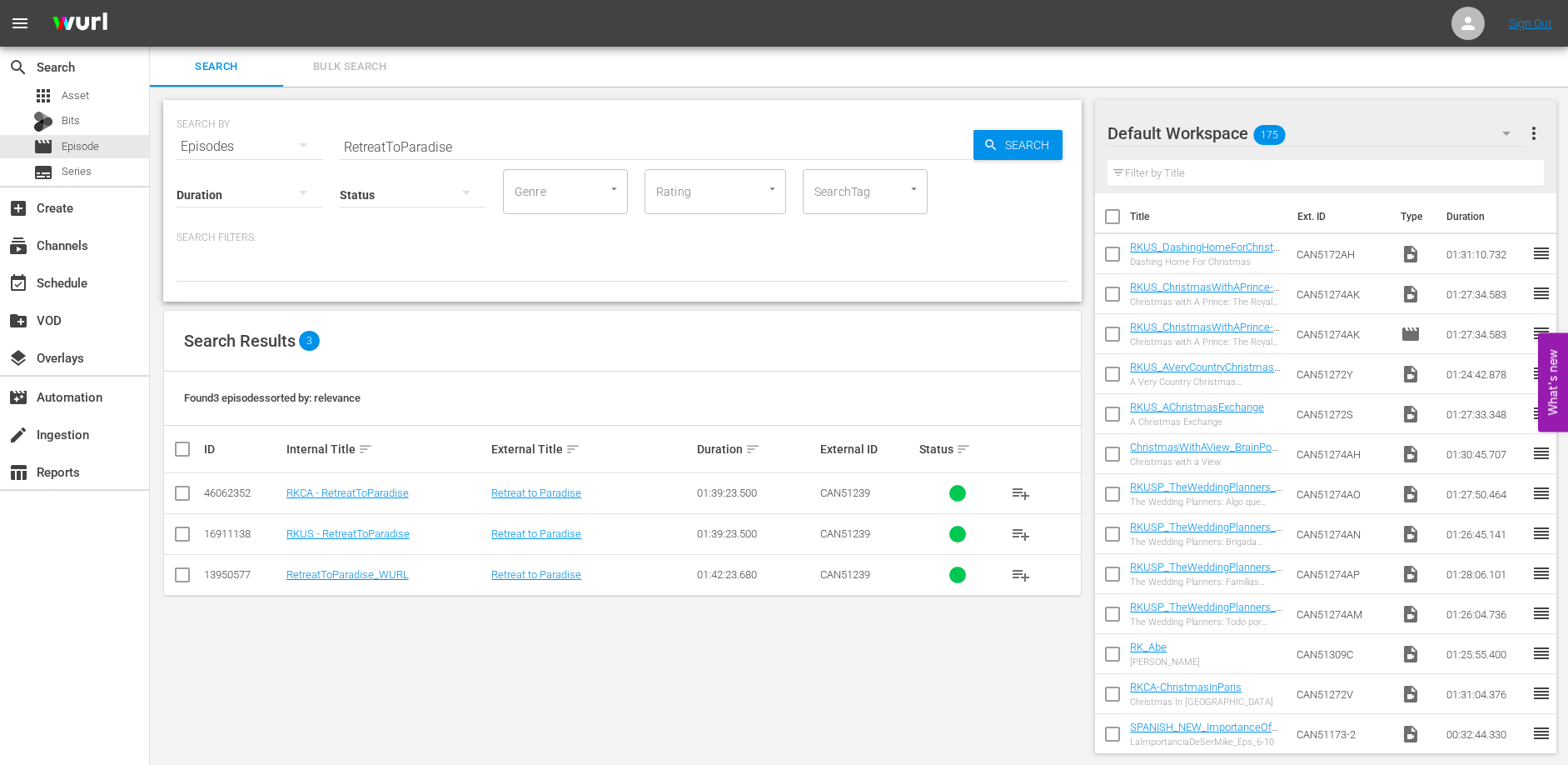
click at [489, 147] on input "RetreatToParadise" at bounding box center [657, 147] width 634 height 40
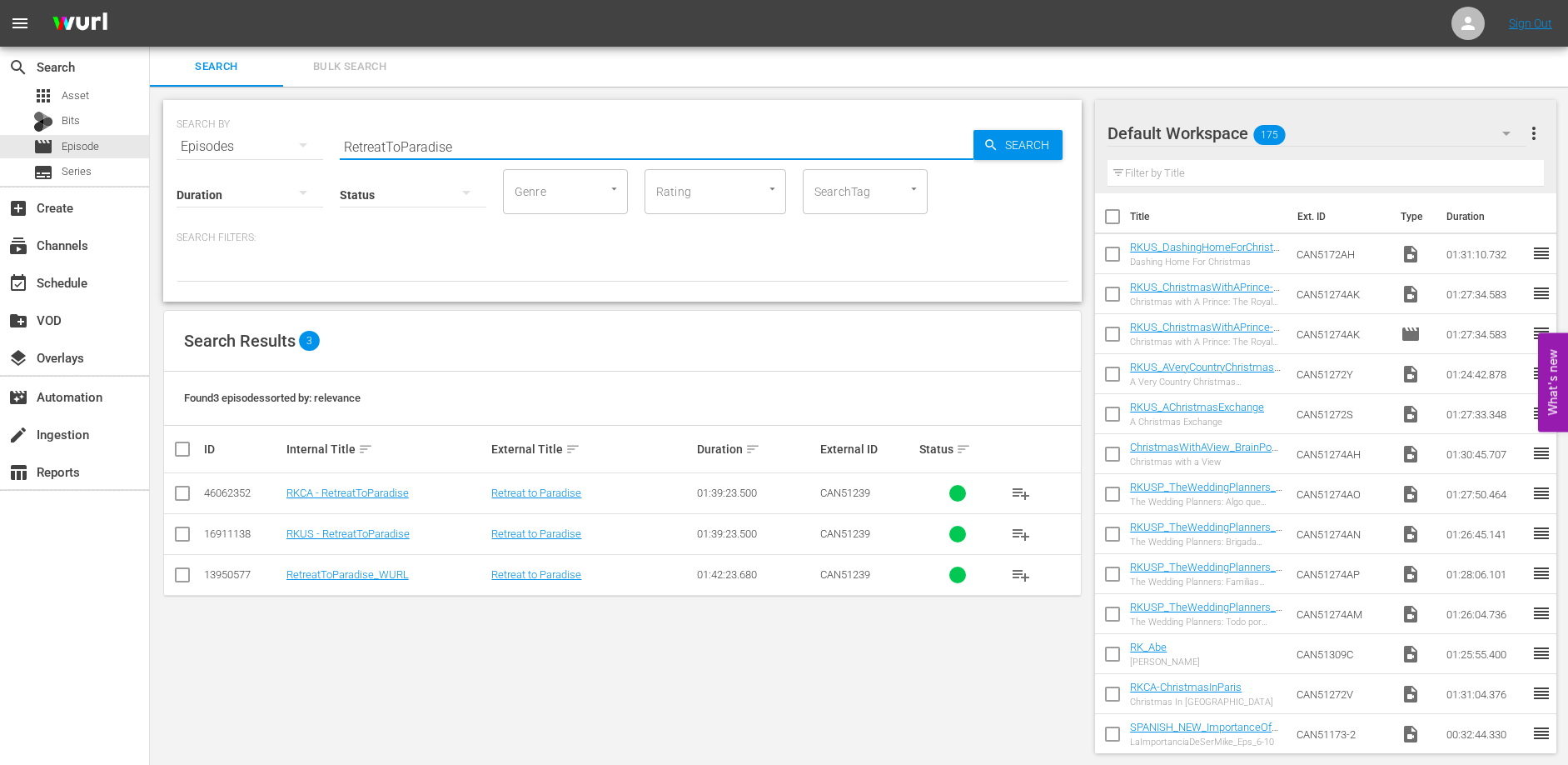
click at [489, 147] on input "RetreatToParadise" at bounding box center [657, 147] width 634 height 40
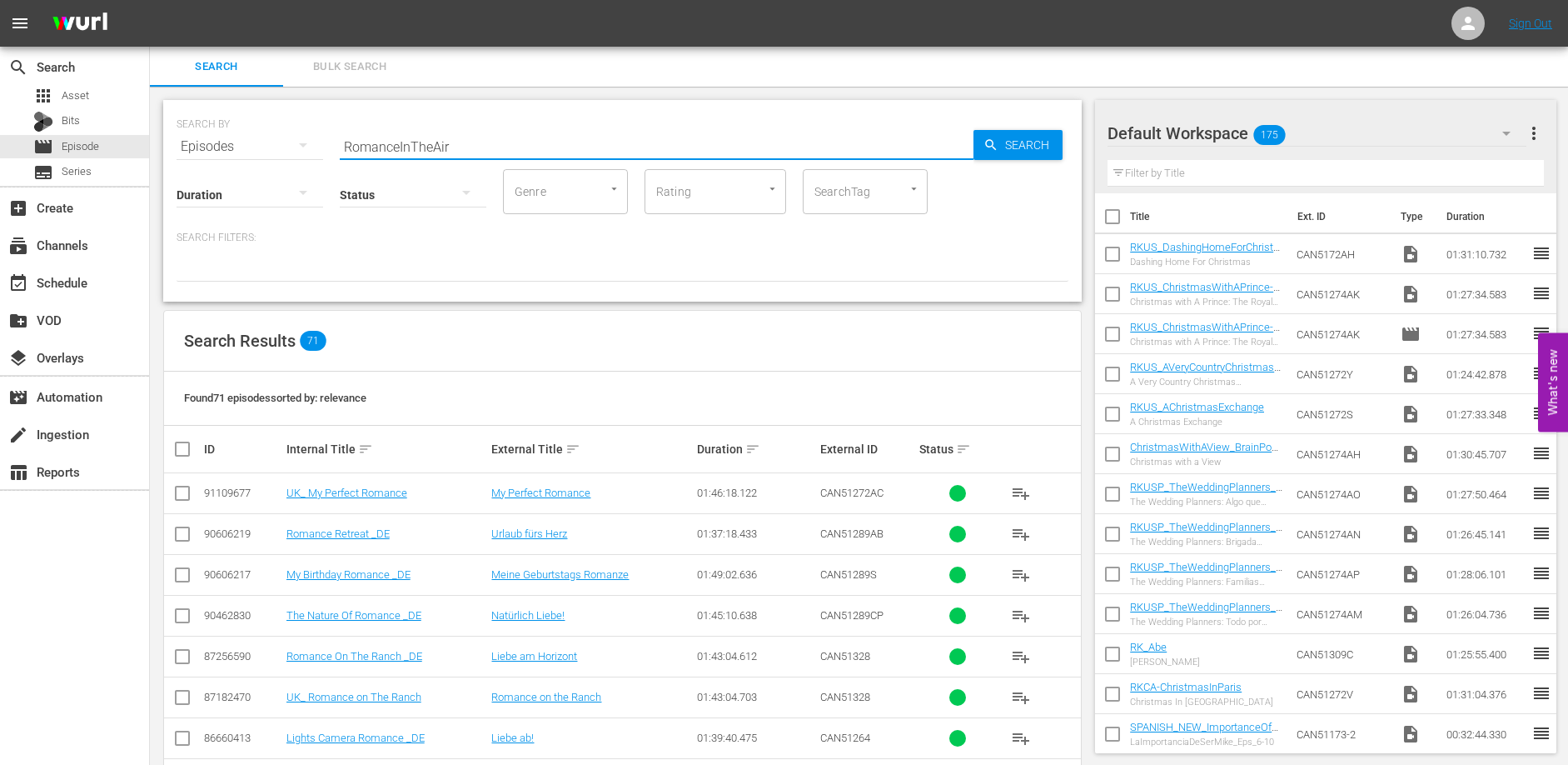
type input "RomanceInTheAir"
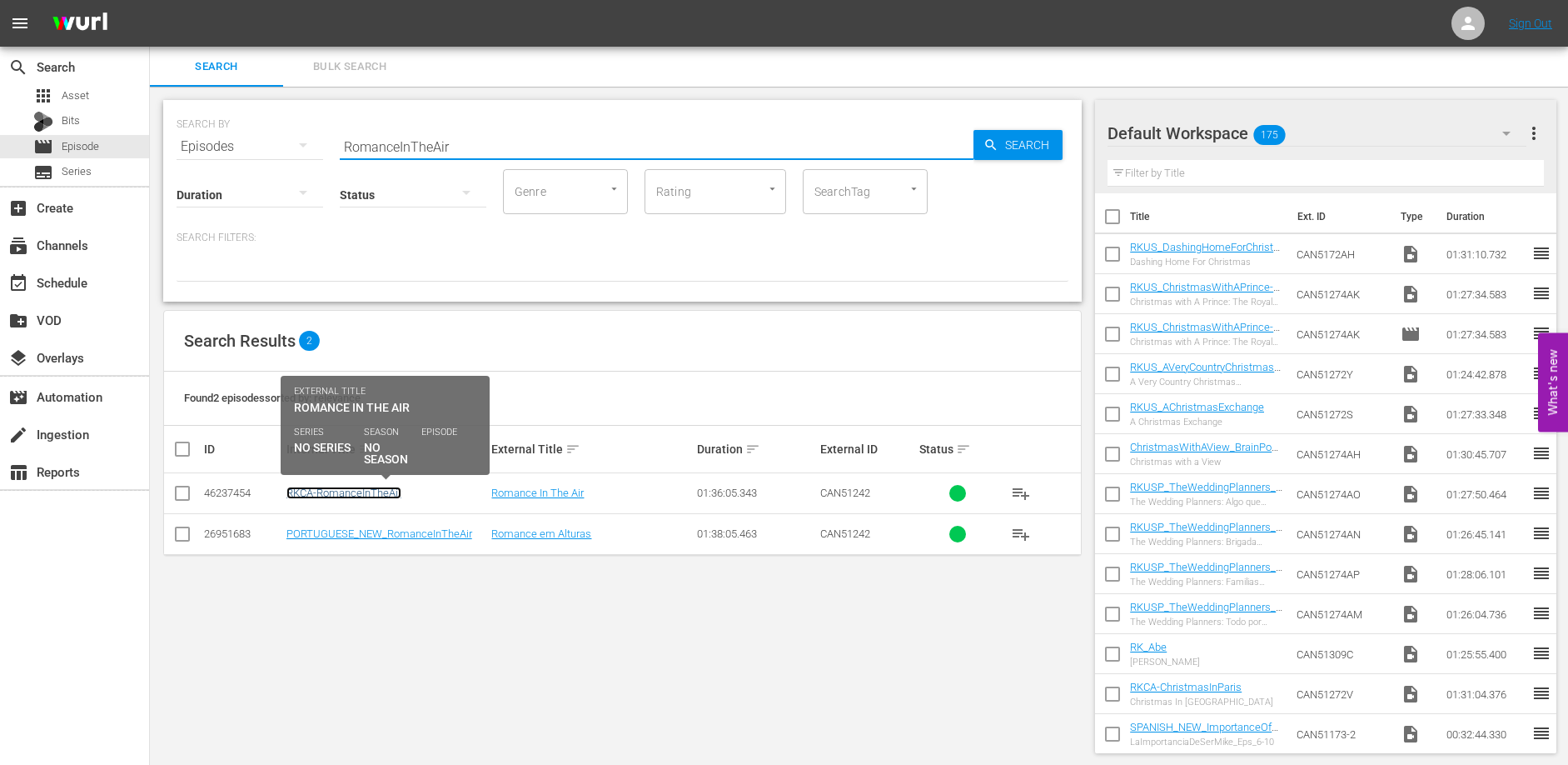
click at [366, 495] on link "RKCA-RomanceInTheAir" at bounding box center [344, 492] width 115 height 12
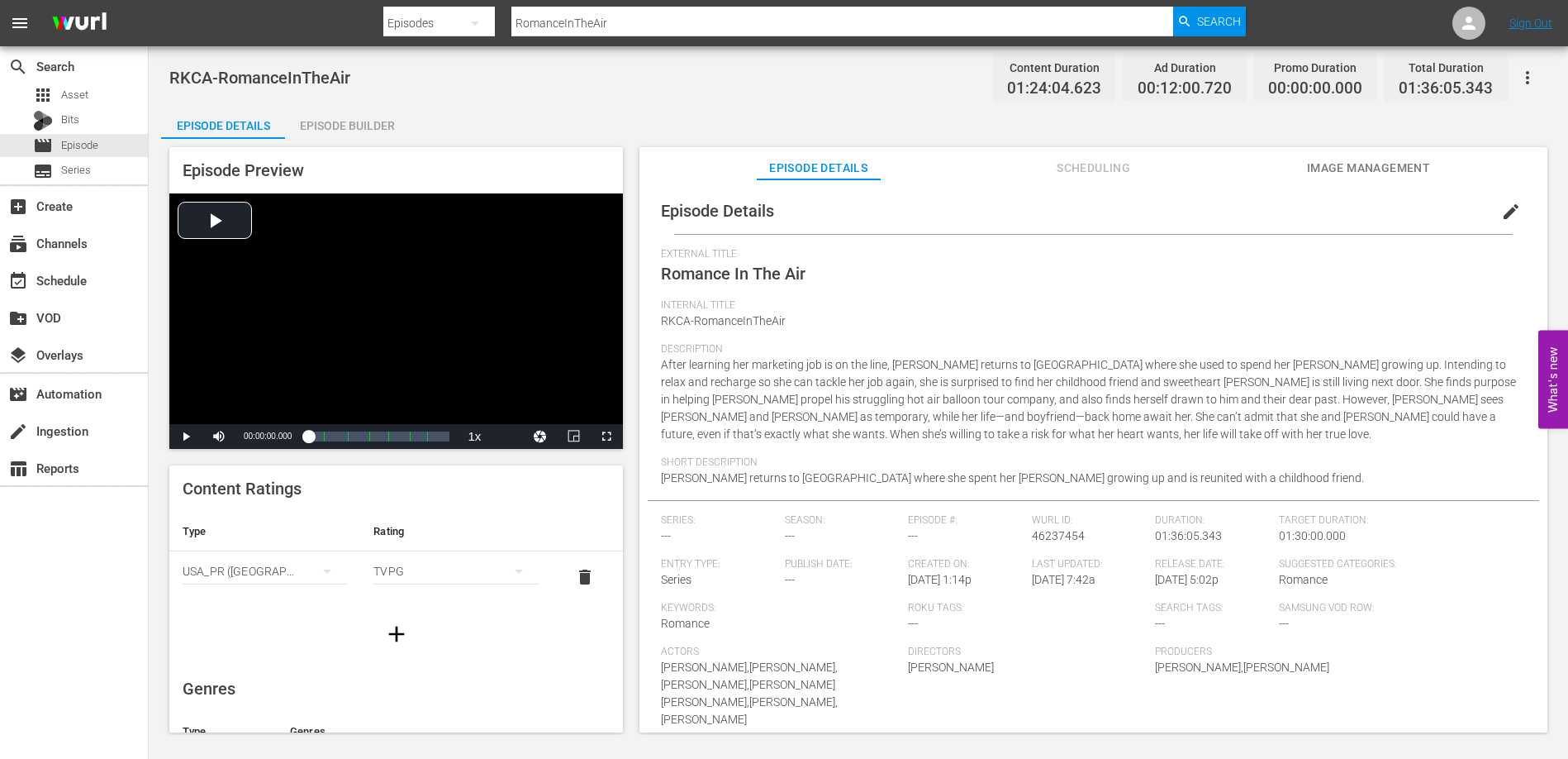
click at [371, 126] on div "Episode Builder" at bounding box center [347, 126] width 124 height 39
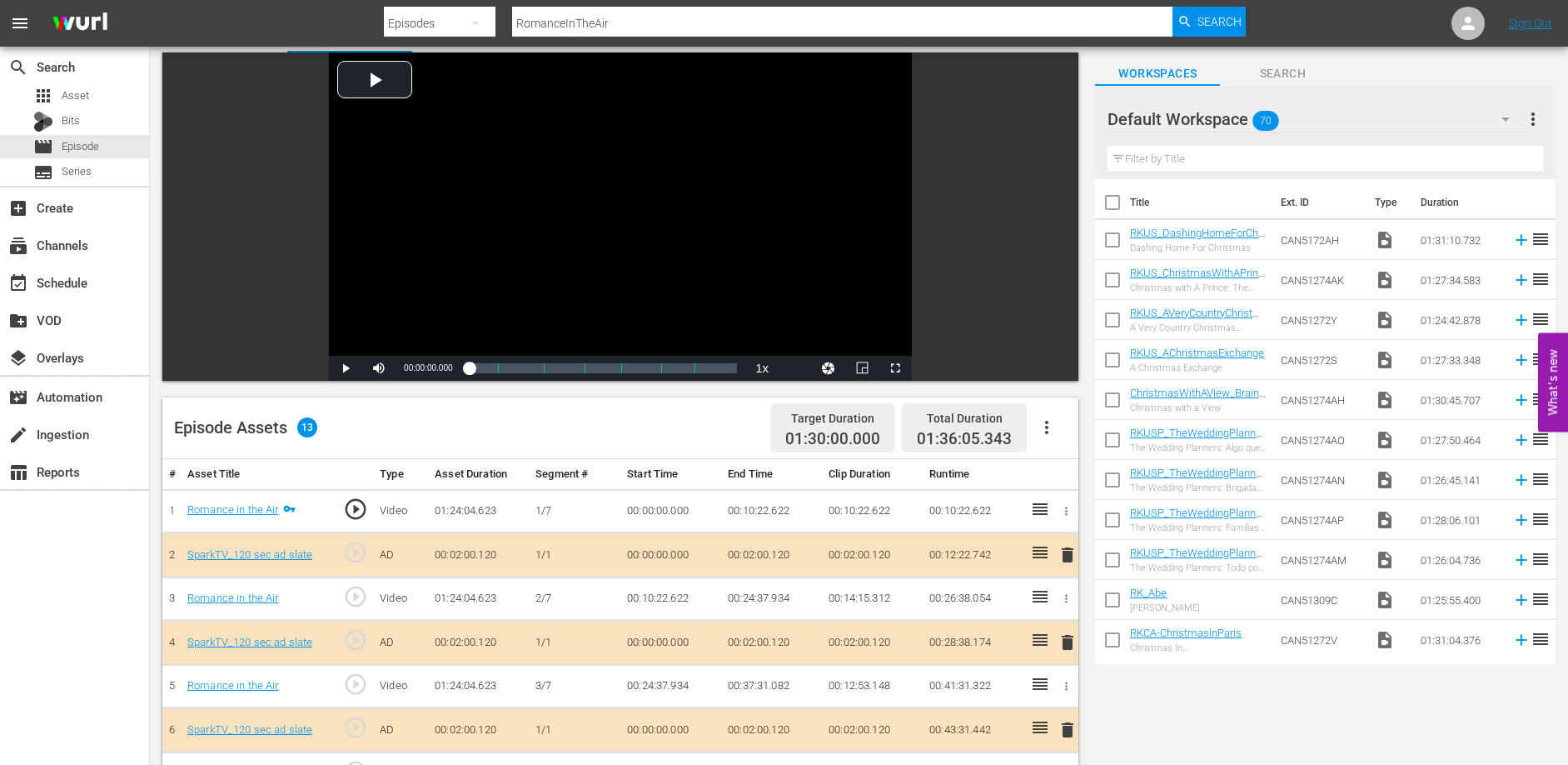
scroll to position [435, 0]
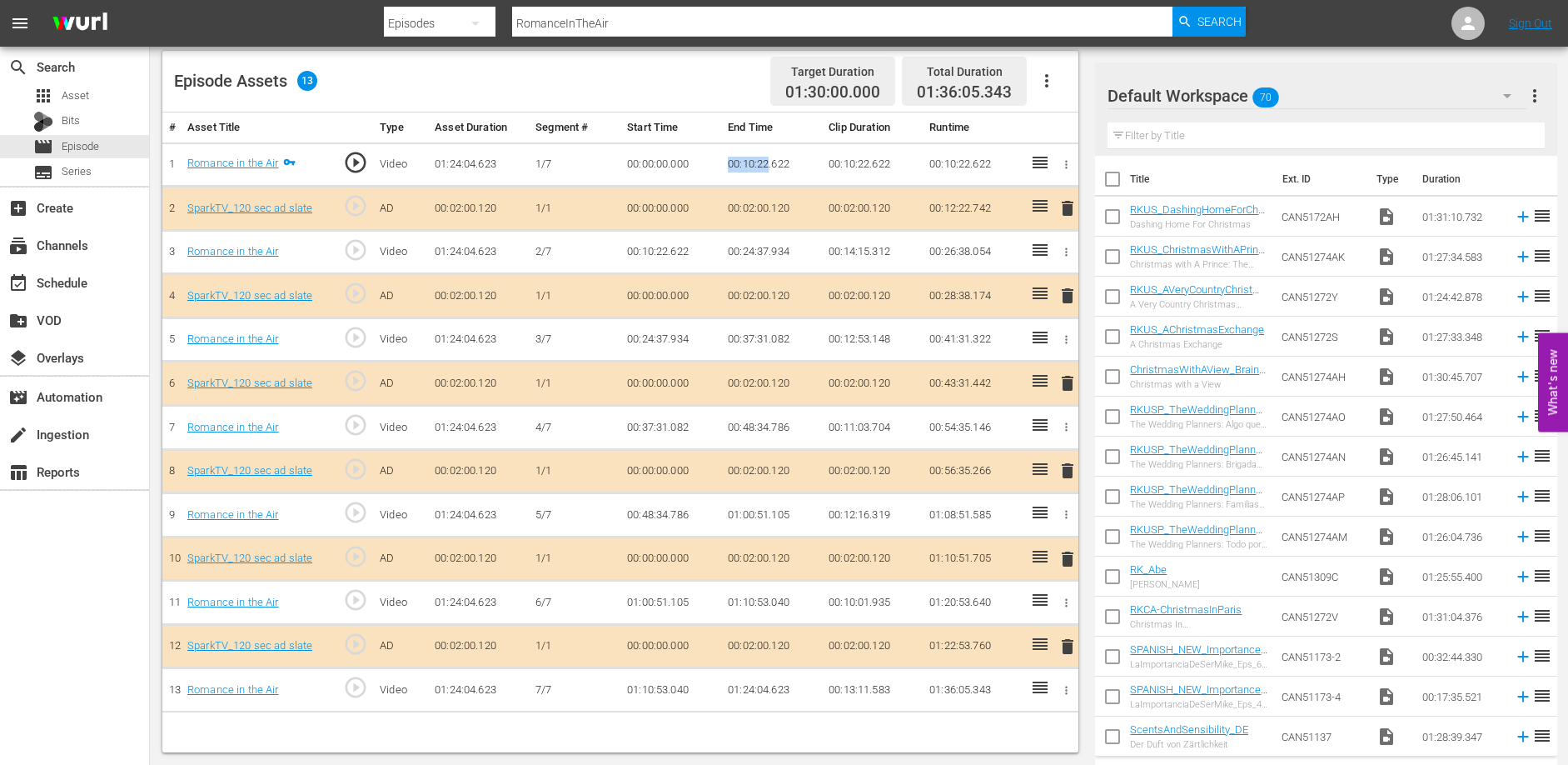
drag, startPoint x: 726, startPoint y: 161, endPoint x: 768, endPoint y: 165, distance: 42.2
click at [768, 165] on td "00:10:22.622" at bounding box center [771, 164] width 100 height 44
click at [736, 343] on td "00:37:31.082" at bounding box center [771, 339] width 100 height 44
drag, startPoint x: 728, startPoint y: 338, endPoint x: 782, endPoint y: 338, distance: 54.0
click at [768, 339] on td "00:37:31.082" at bounding box center [771, 339] width 100 height 44
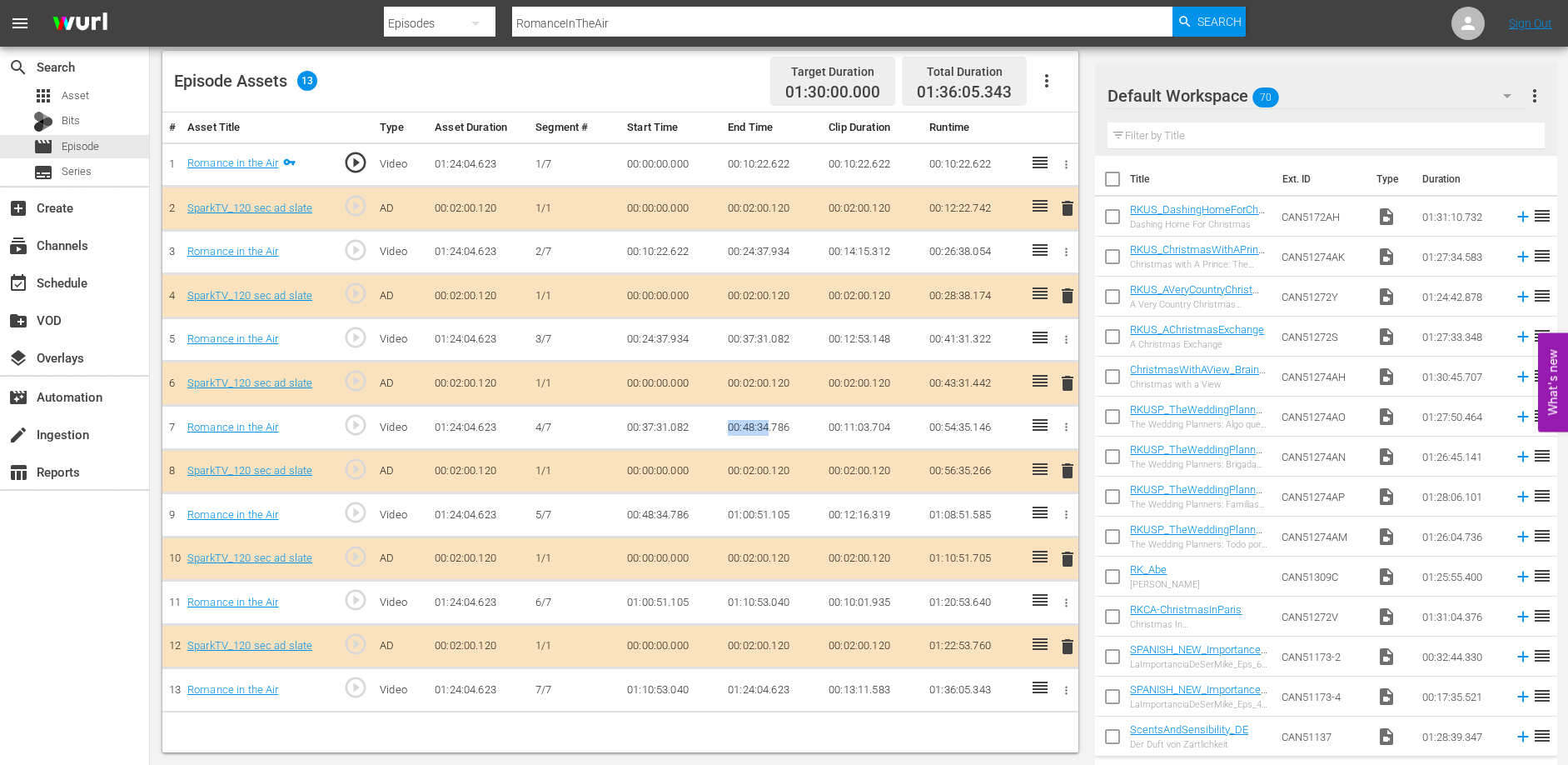
drag, startPoint x: 727, startPoint y: 427, endPoint x: 767, endPoint y: 426, distance: 40.0
click at [767, 426] on td "00:48:34.786" at bounding box center [771, 428] width 100 height 44
drag, startPoint x: 725, startPoint y: 511, endPoint x: 767, endPoint y: 520, distance: 43.0
click at [767, 520] on td "01:00:51.105" at bounding box center [771, 515] width 100 height 44
drag, startPoint x: 727, startPoint y: 602, endPoint x: 768, endPoint y: 603, distance: 41.0
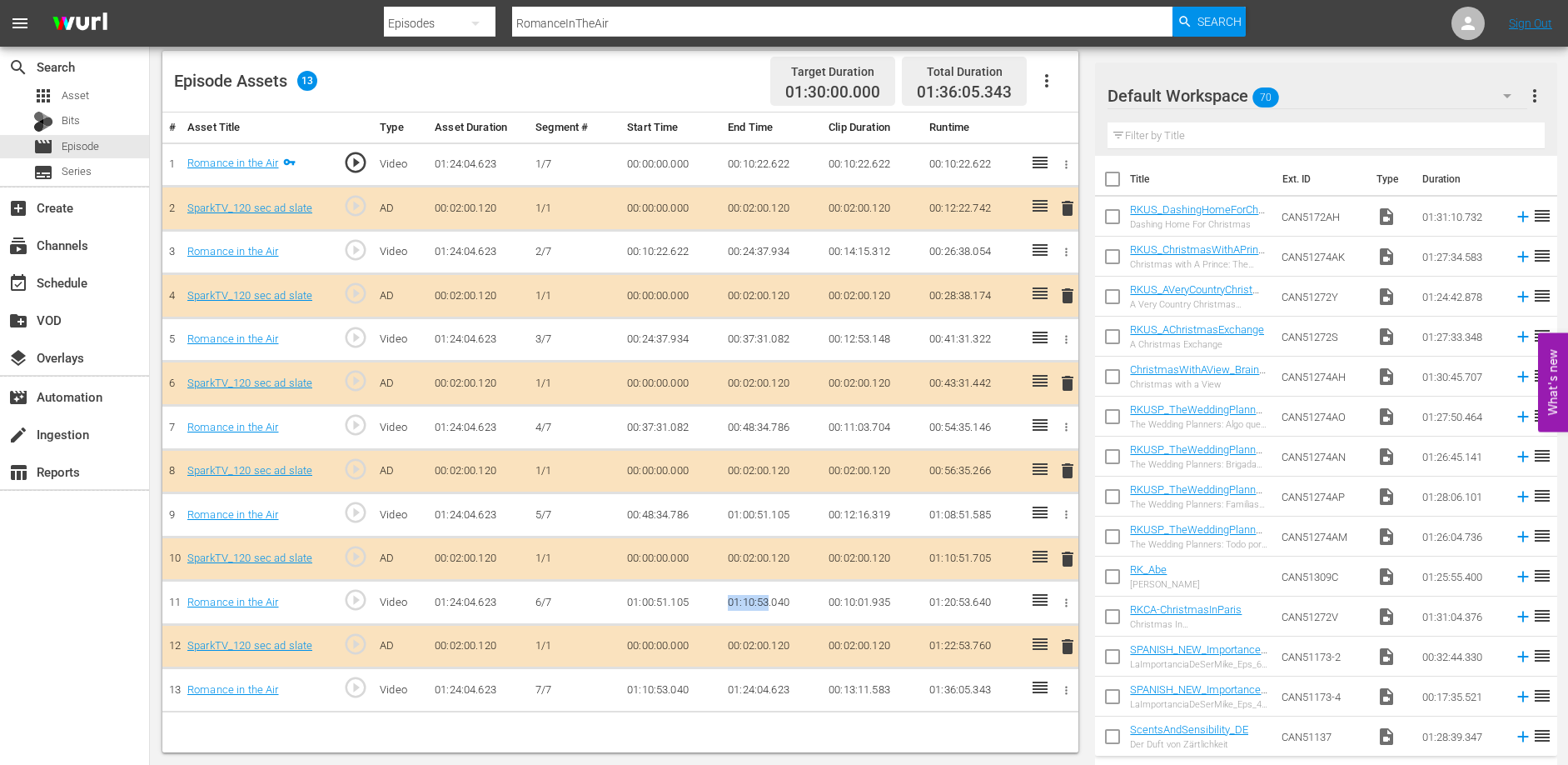
click at [768, 603] on td "01:10:53.040" at bounding box center [771, 602] width 100 height 44
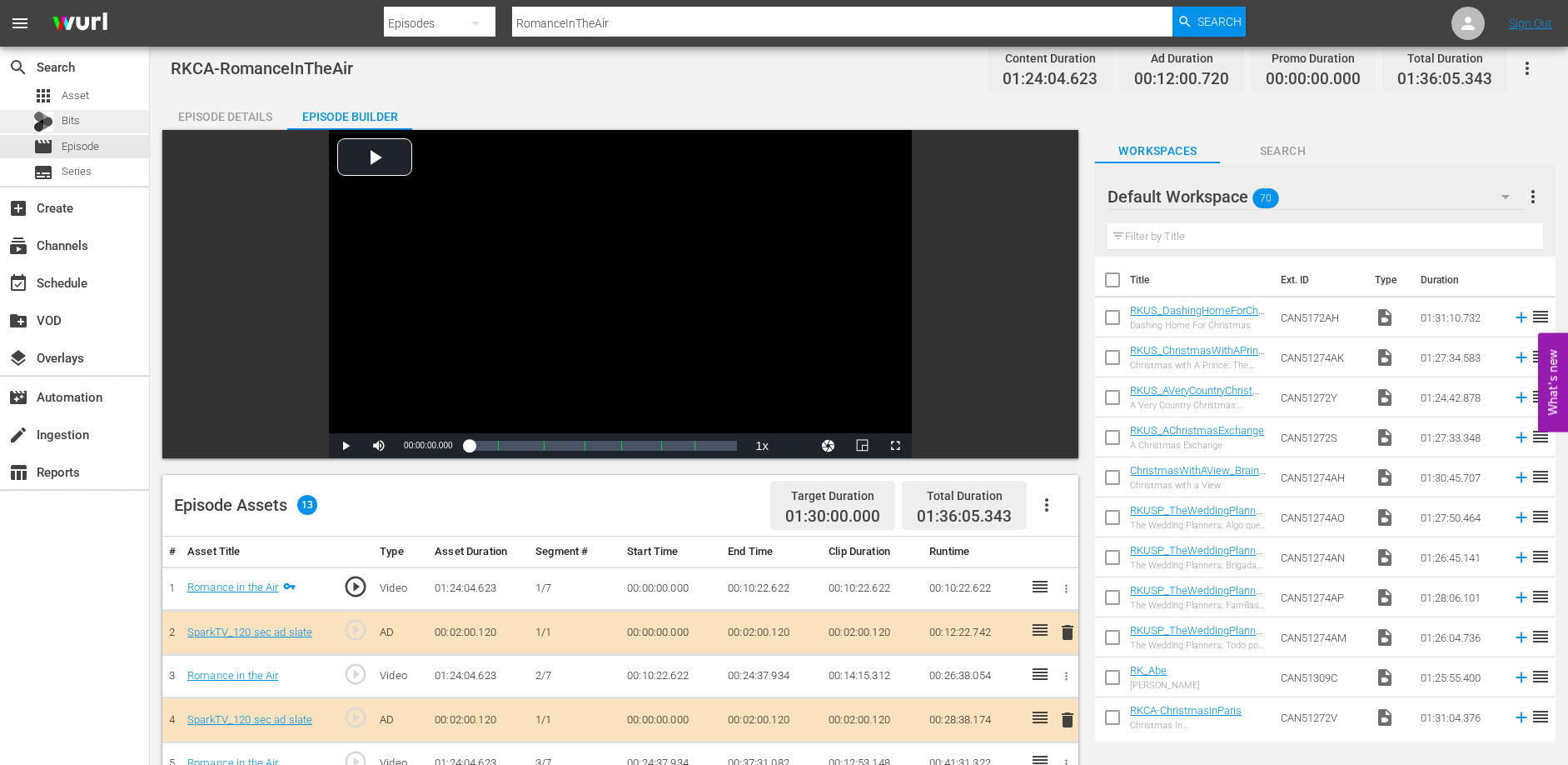
scroll to position [0, 0]
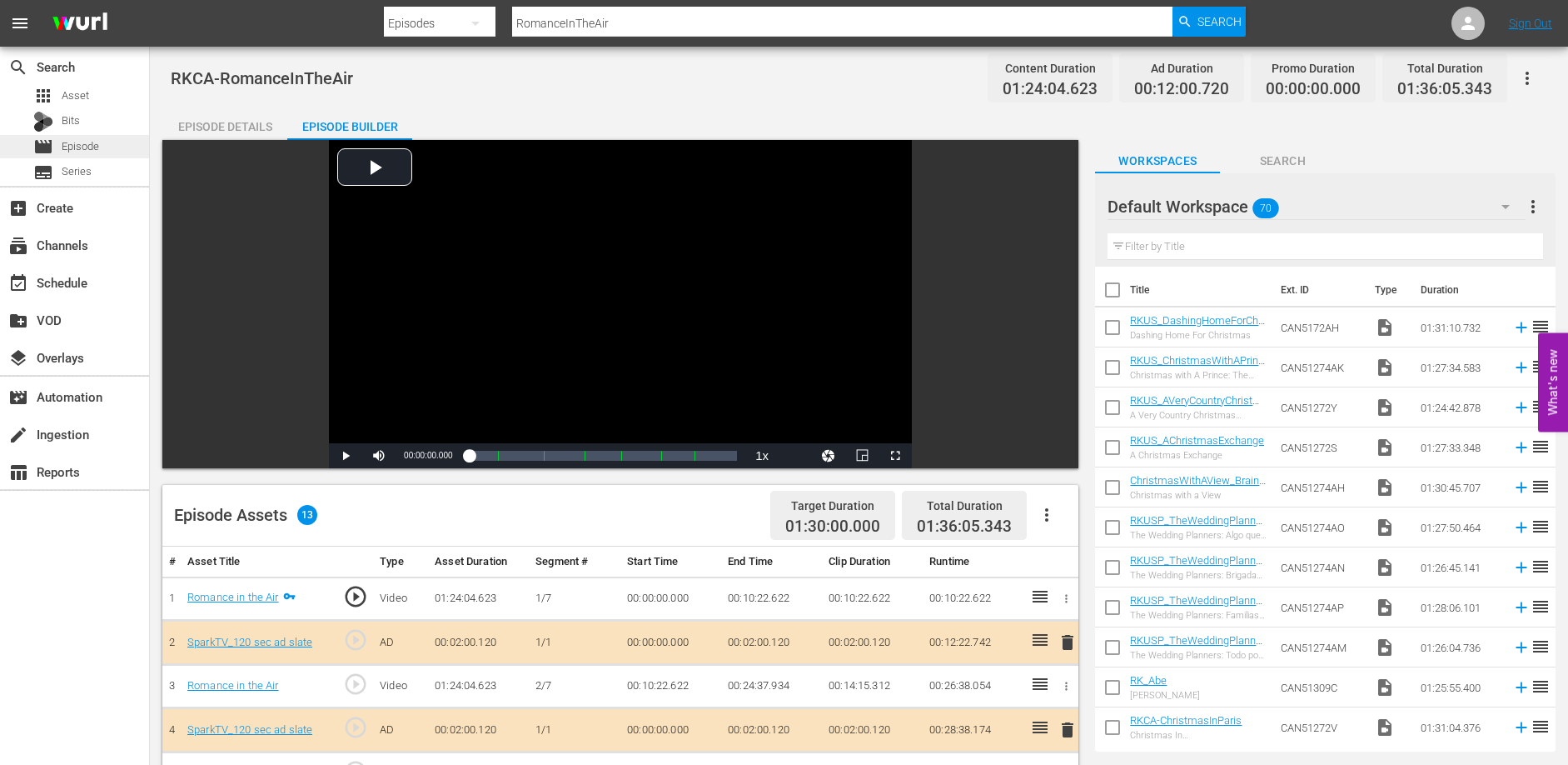
click at [75, 146] on span "Episode" at bounding box center [80, 147] width 38 height 17
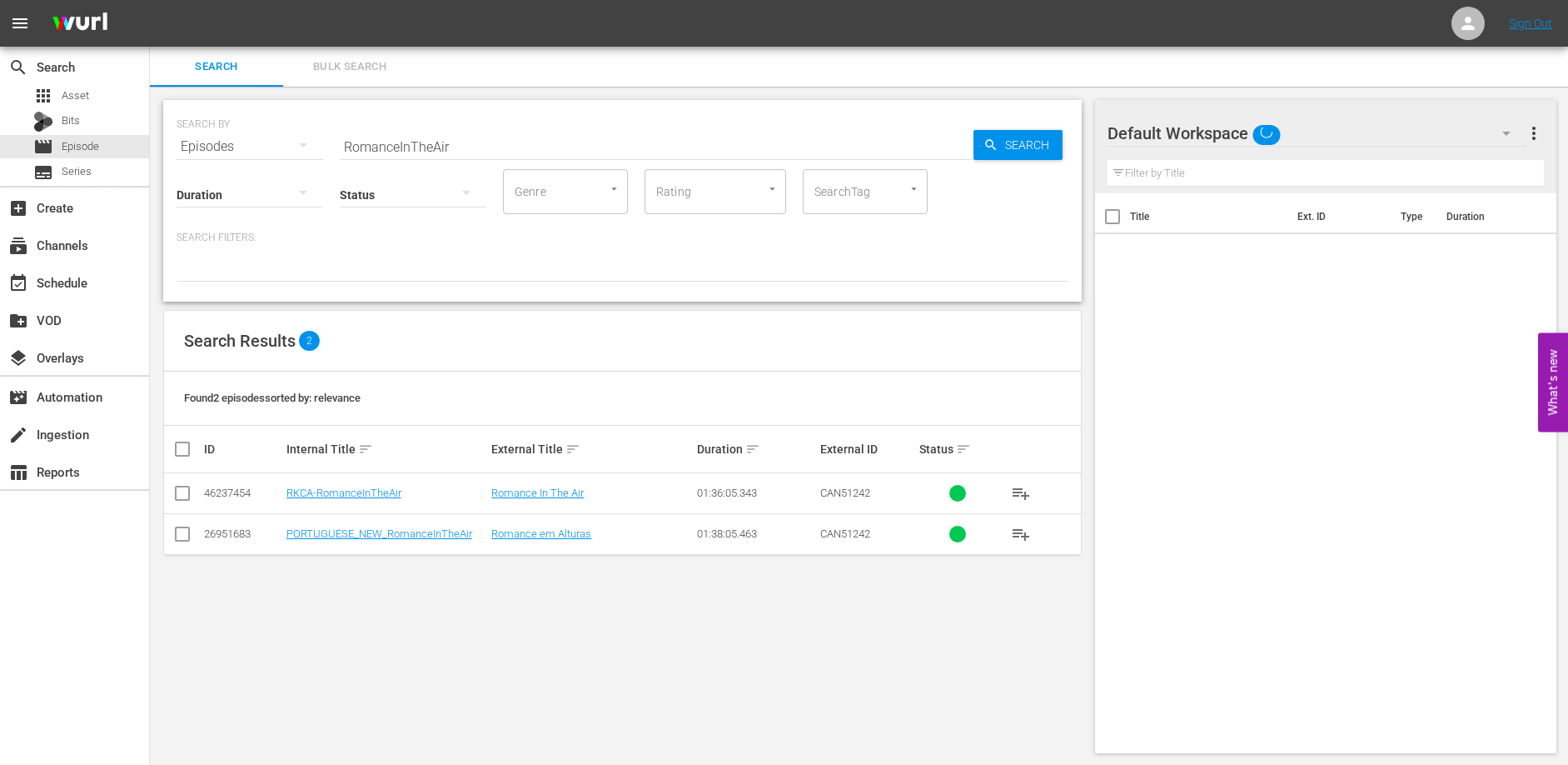
click at [458, 145] on input "RomanceInTheAir" at bounding box center [657, 147] width 634 height 40
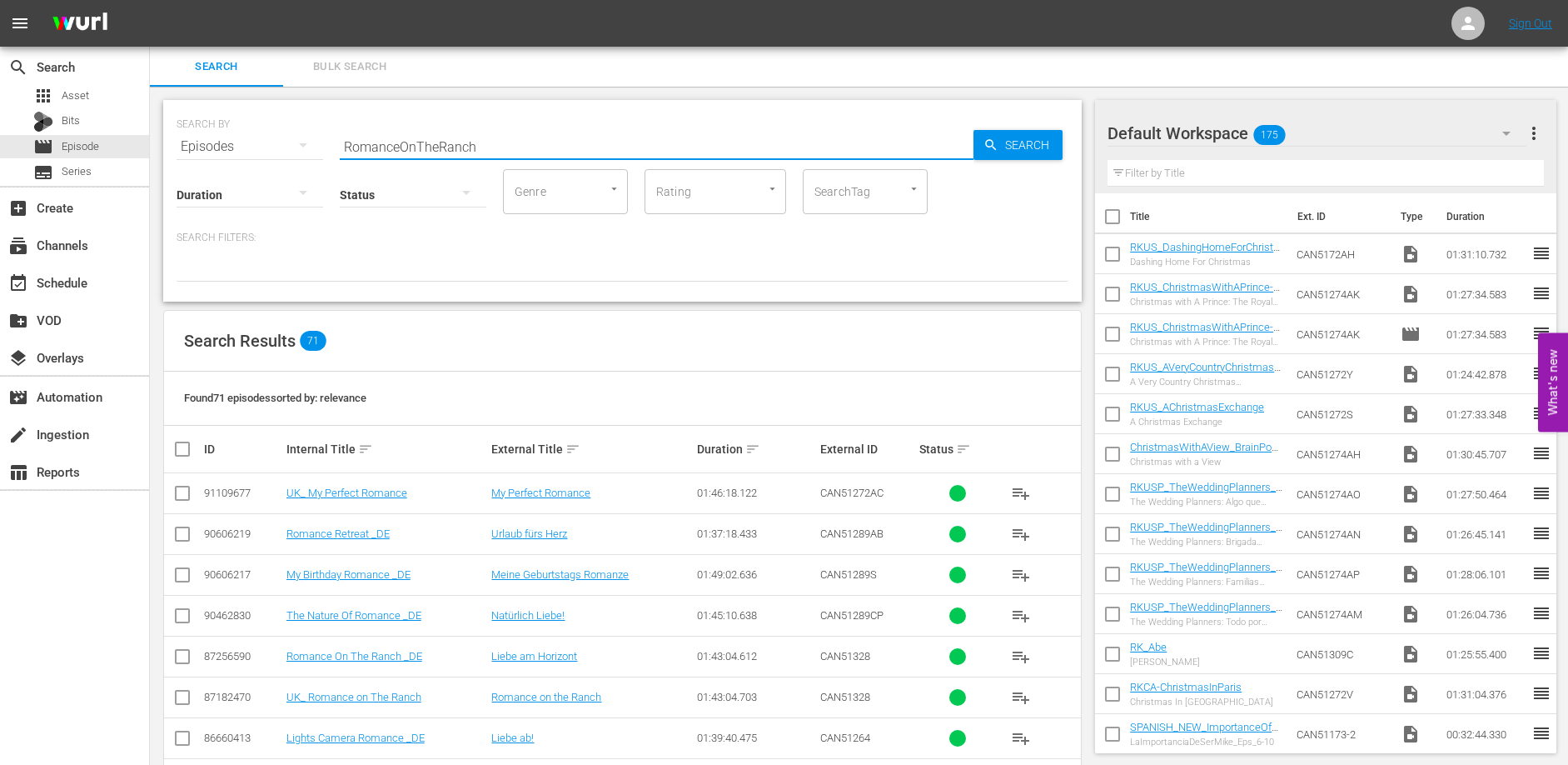
type input "RomanceOnTheRanch"
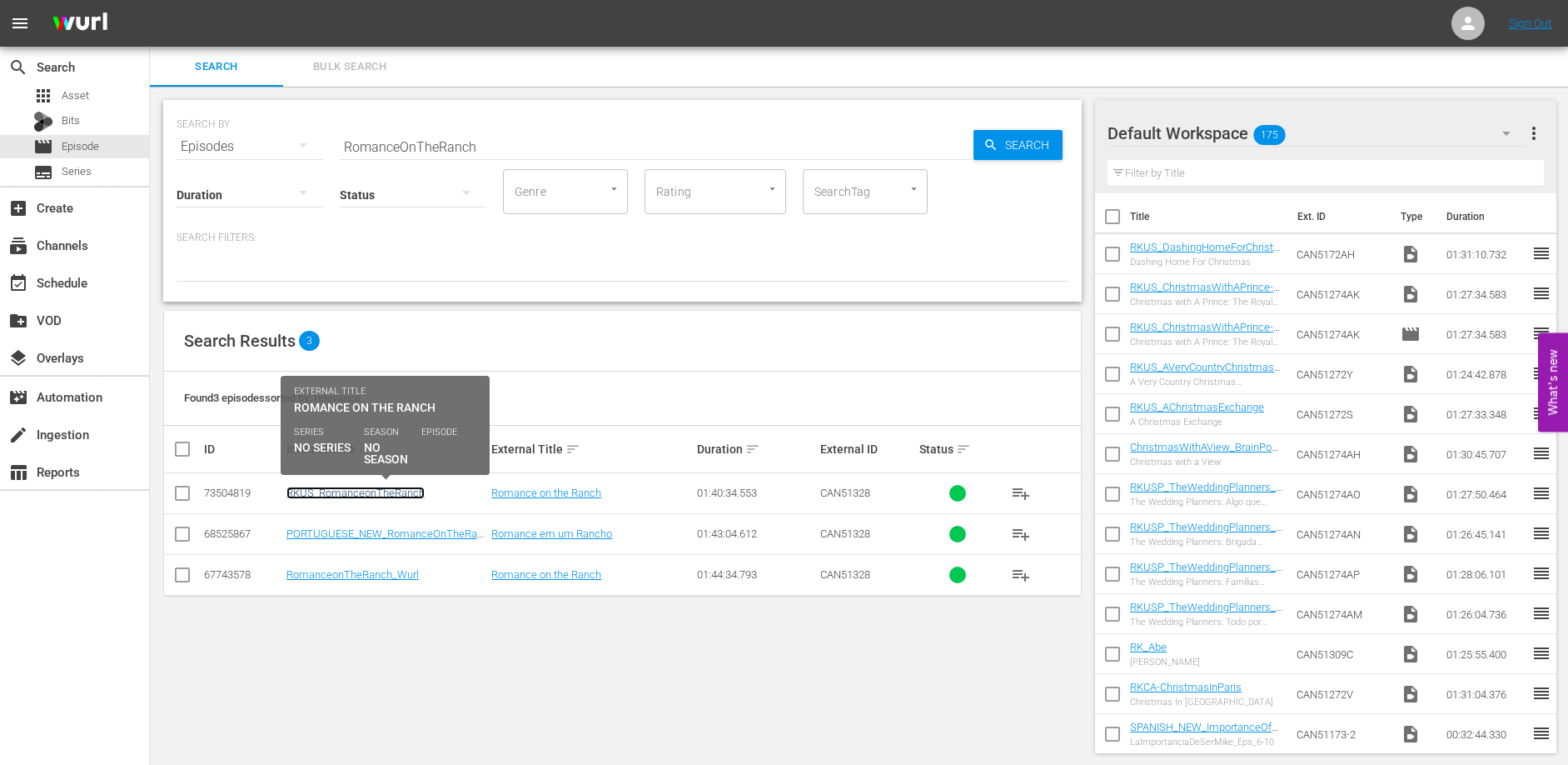
click at [407, 493] on link "RKUS_RomanceonTheRanch" at bounding box center [356, 492] width 138 height 12
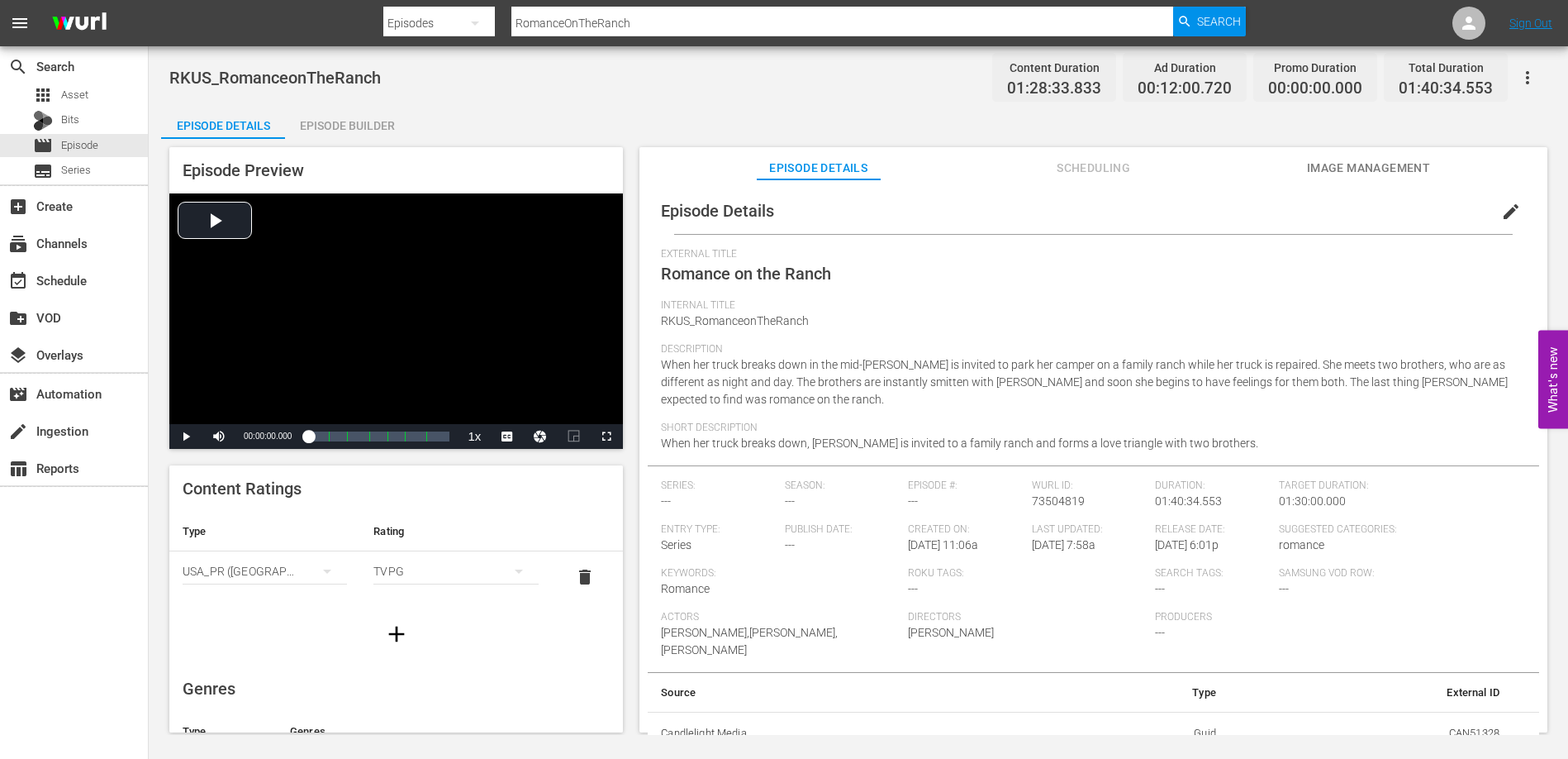
click at [344, 116] on div "Episode Builder" at bounding box center [347, 126] width 124 height 39
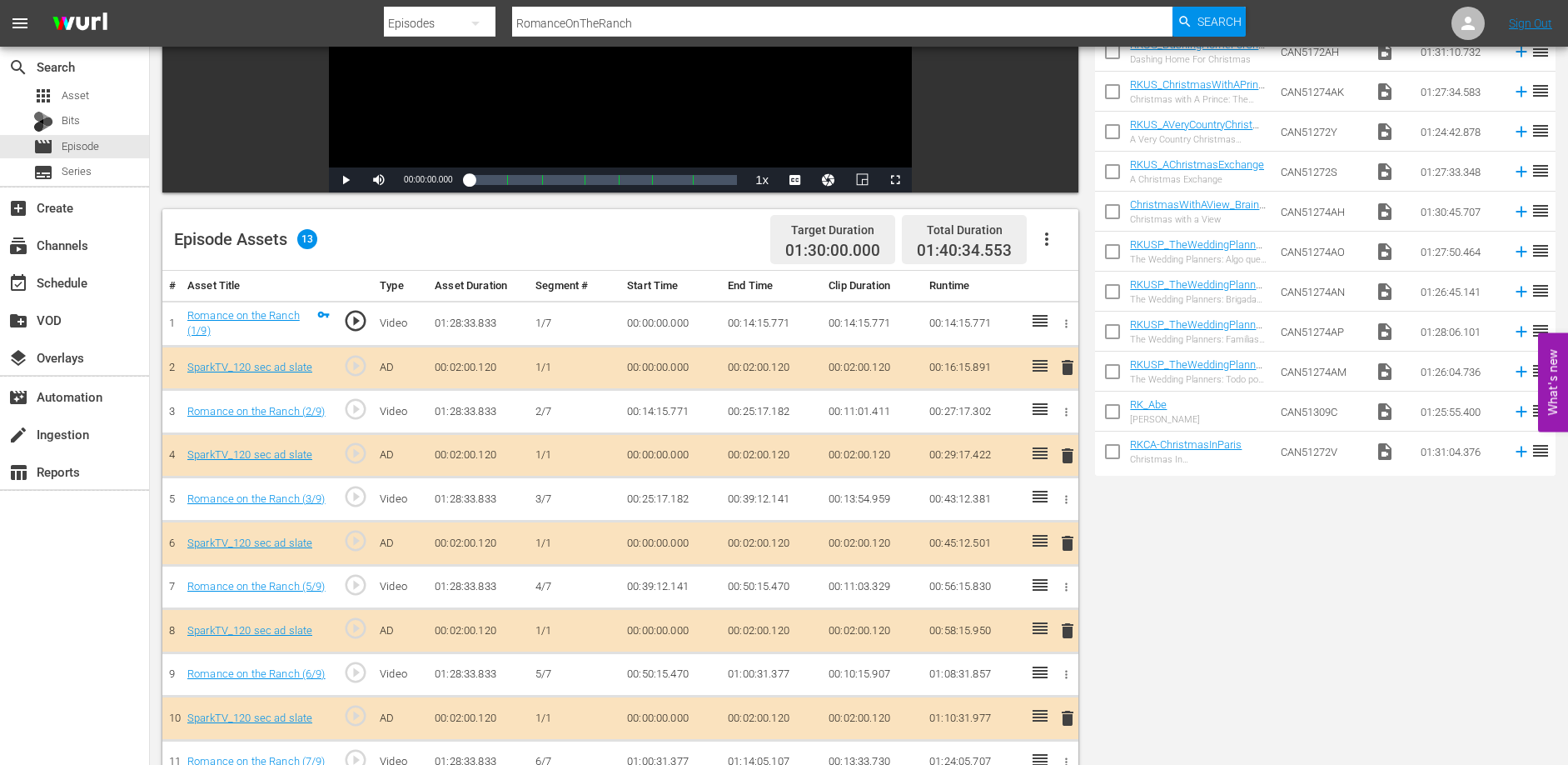
scroll to position [435, 0]
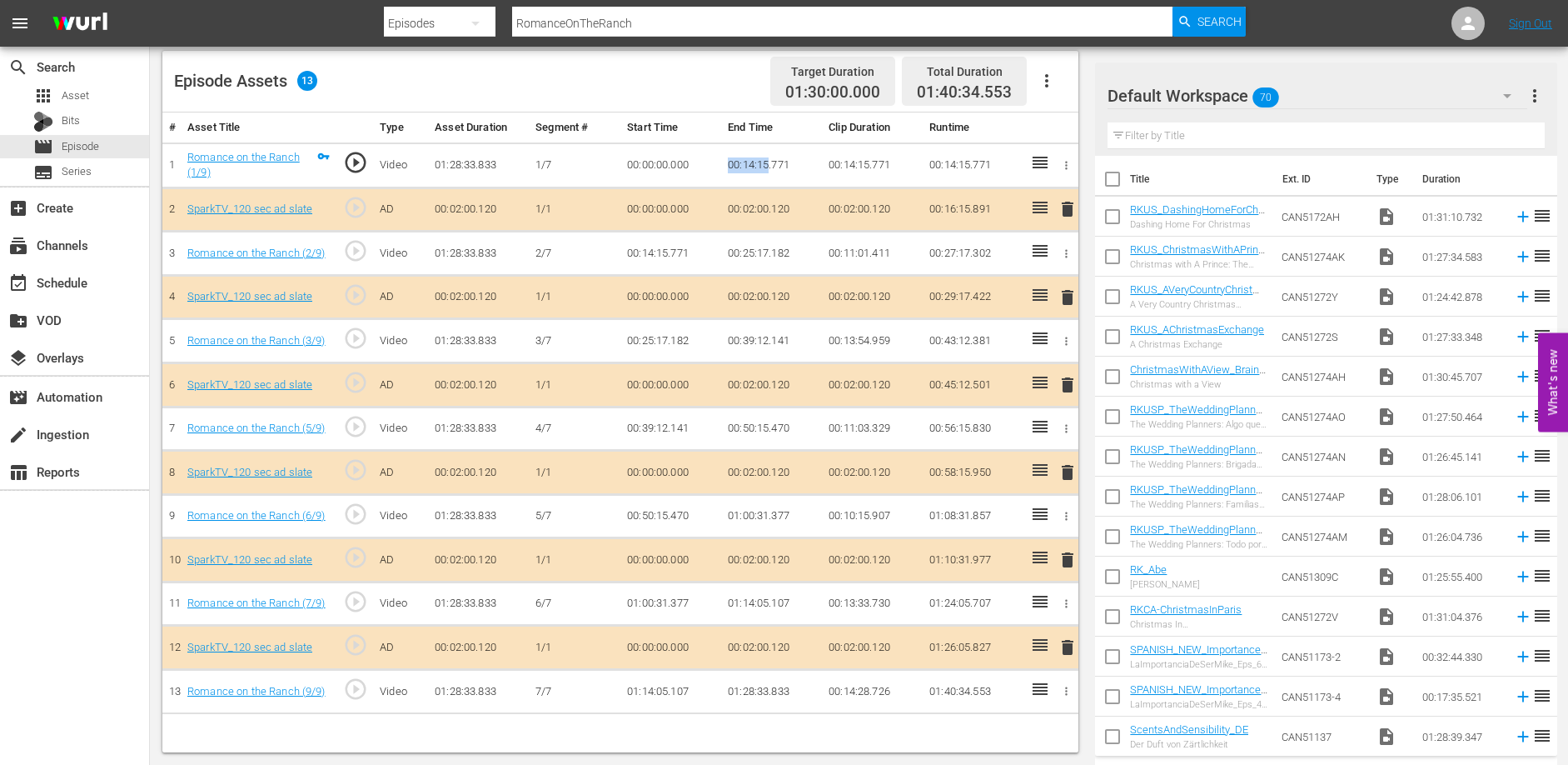
drag, startPoint x: 728, startPoint y: 159, endPoint x: 767, endPoint y: 162, distance: 39.1
click at [767, 162] on td "00:14:15.771" at bounding box center [771, 165] width 100 height 45
drag, startPoint x: 730, startPoint y: 341, endPoint x: 767, endPoint y: 341, distance: 37.0
click at [767, 341] on td "00:39:12.141" at bounding box center [771, 341] width 100 height 44
drag, startPoint x: 730, startPoint y: 427, endPoint x: 779, endPoint y: 429, distance: 49.0
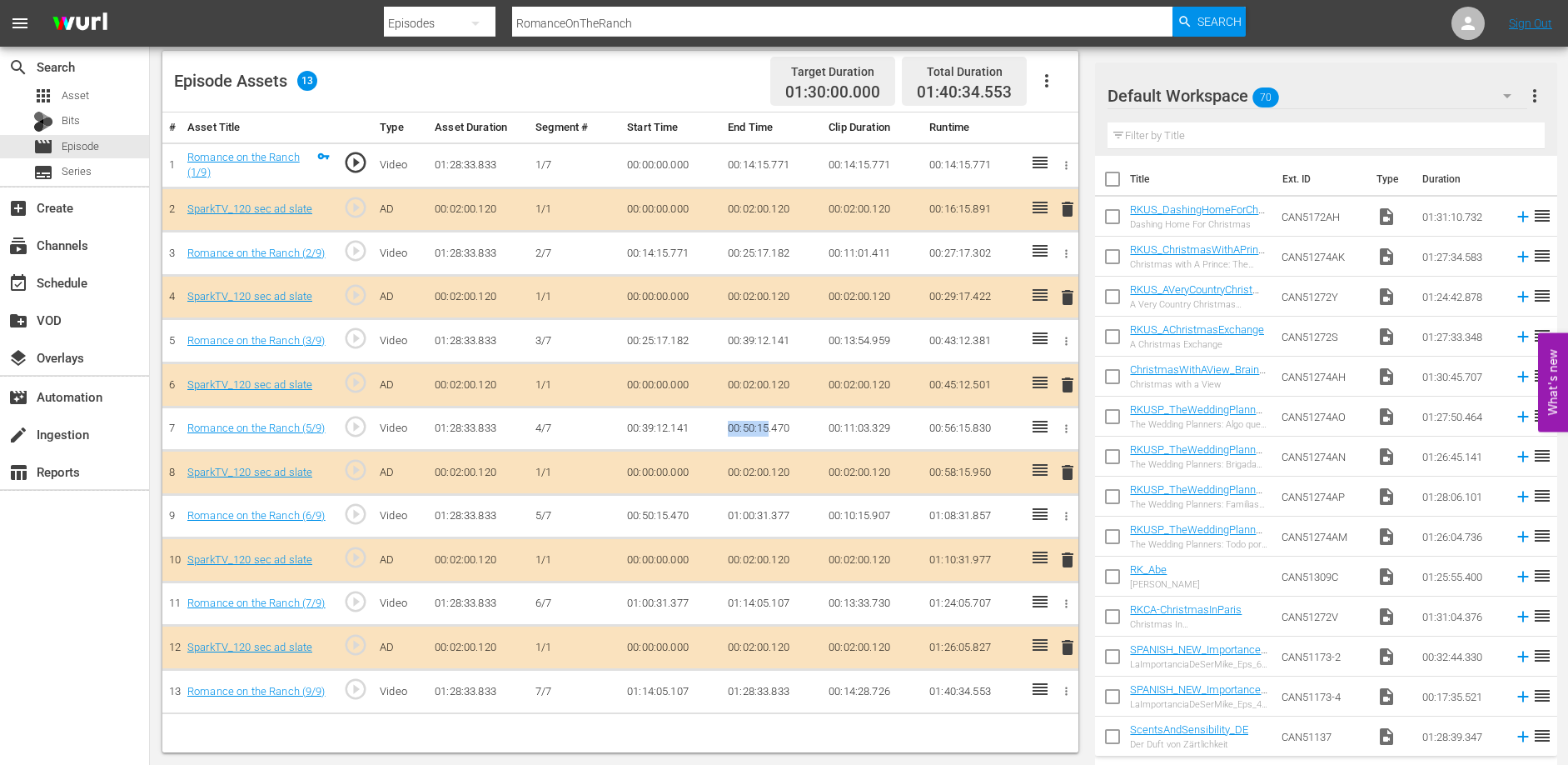
click at [767, 429] on td "00:50:15.470" at bounding box center [771, 428] width 100 height 44
drag, startPoint x: 726, startPoint y: 511, endPoint x: 768, endPoint y: 513, distance: 42.0
click at [768, 513] on td "01:00:31.377" at bounding box center [771, 516] width 100 height 44
drag, startPoint x: 726, startPoint y: 601, endPoint x: 767, endPoint y: 601, distance: 41.0
click at [767, 601] on td "01:14:05.107" at bounding box center [771, 603] width 100 height 44
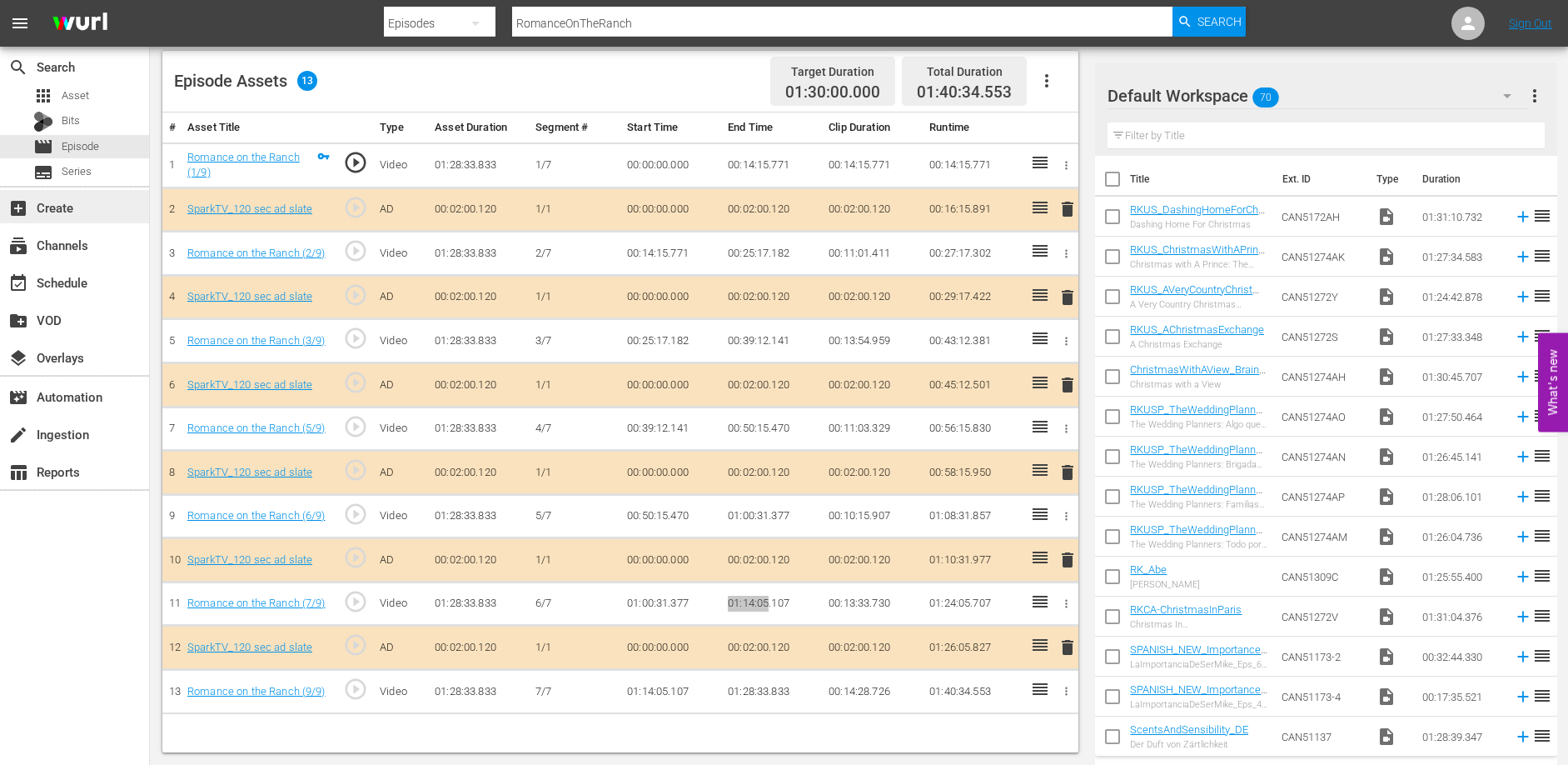
scroll to position [0, 0]
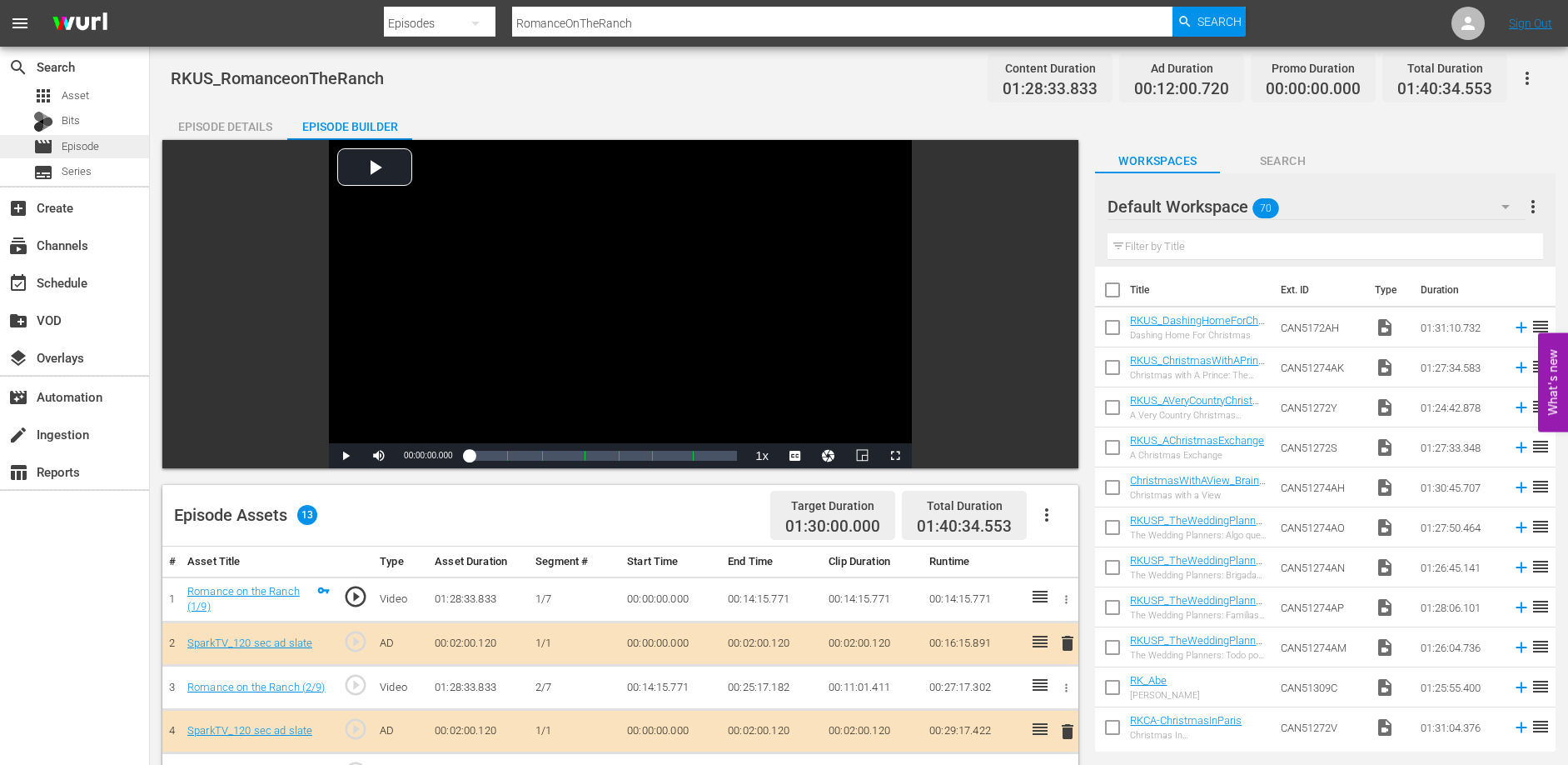
click at [91, 146] on span "Episode" at bounding box center [80, 147] width 38 height 17
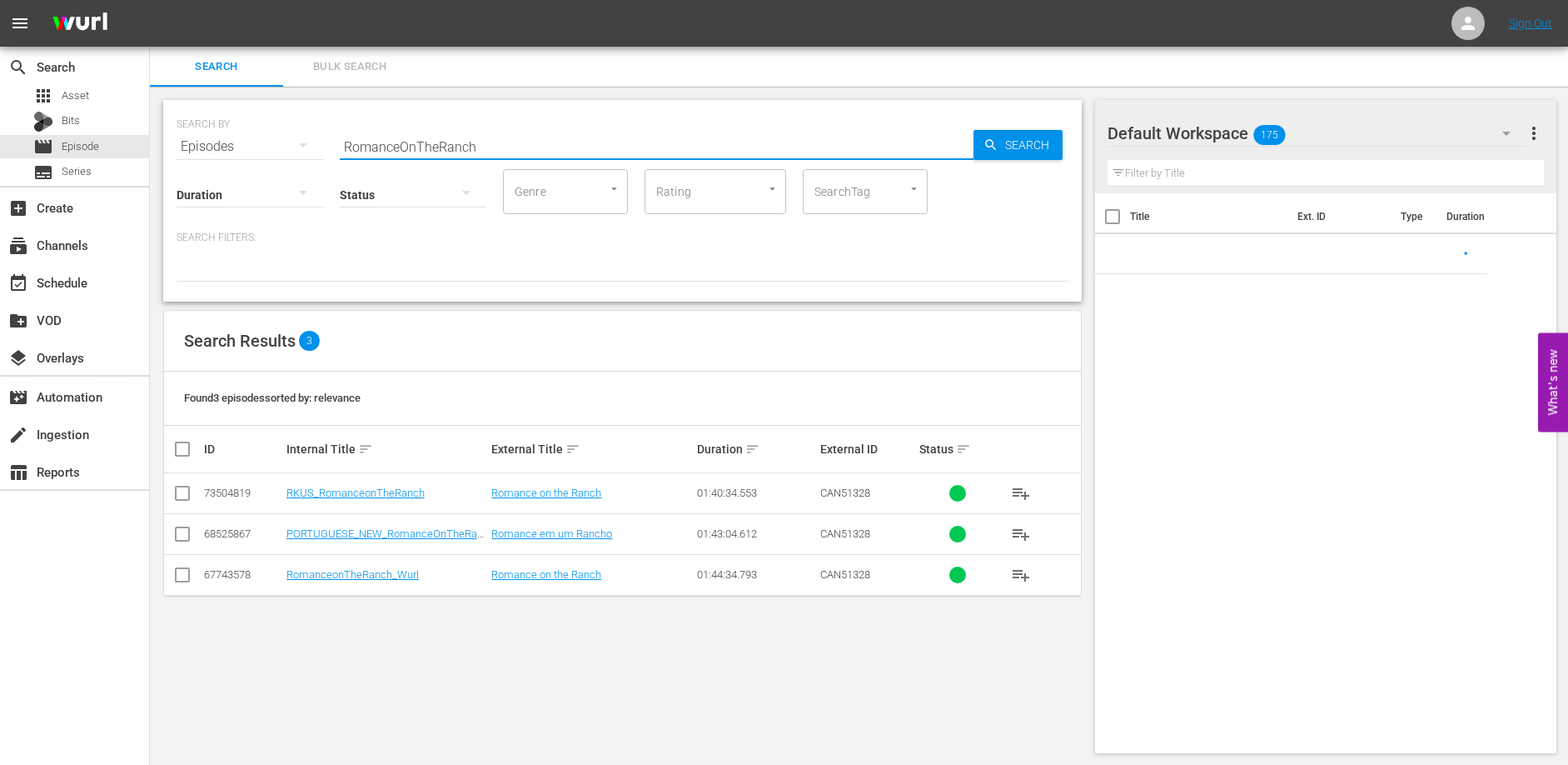
click at [502, 144] on input "RomanceOnTheRanch" at bounding box center [657, 147] width 634 height 40
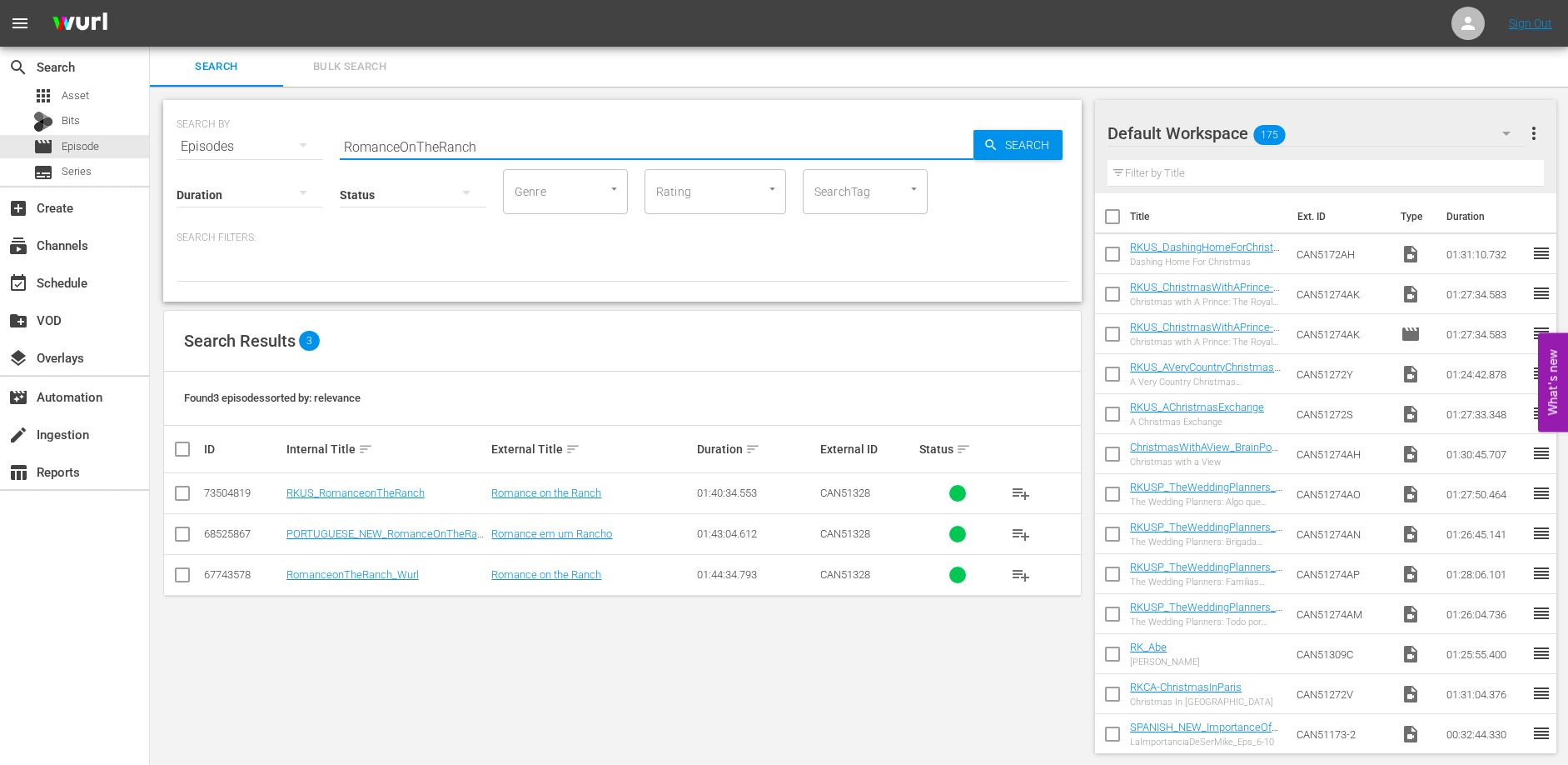
click at [502, 145] on input "RomanceOnTheRanch" at bounding box center [657, 147] width 634 height 40
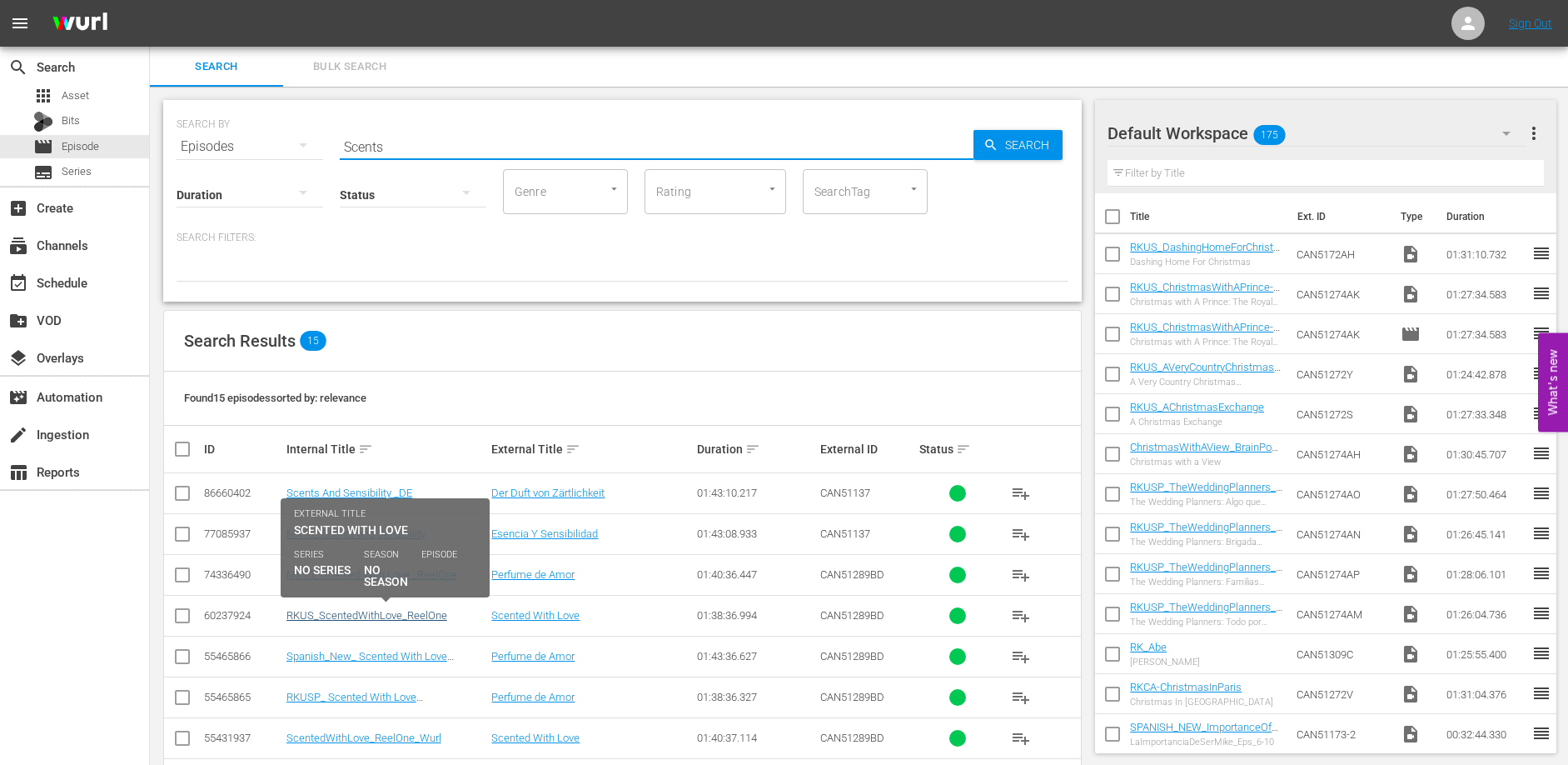
type input "Scents"
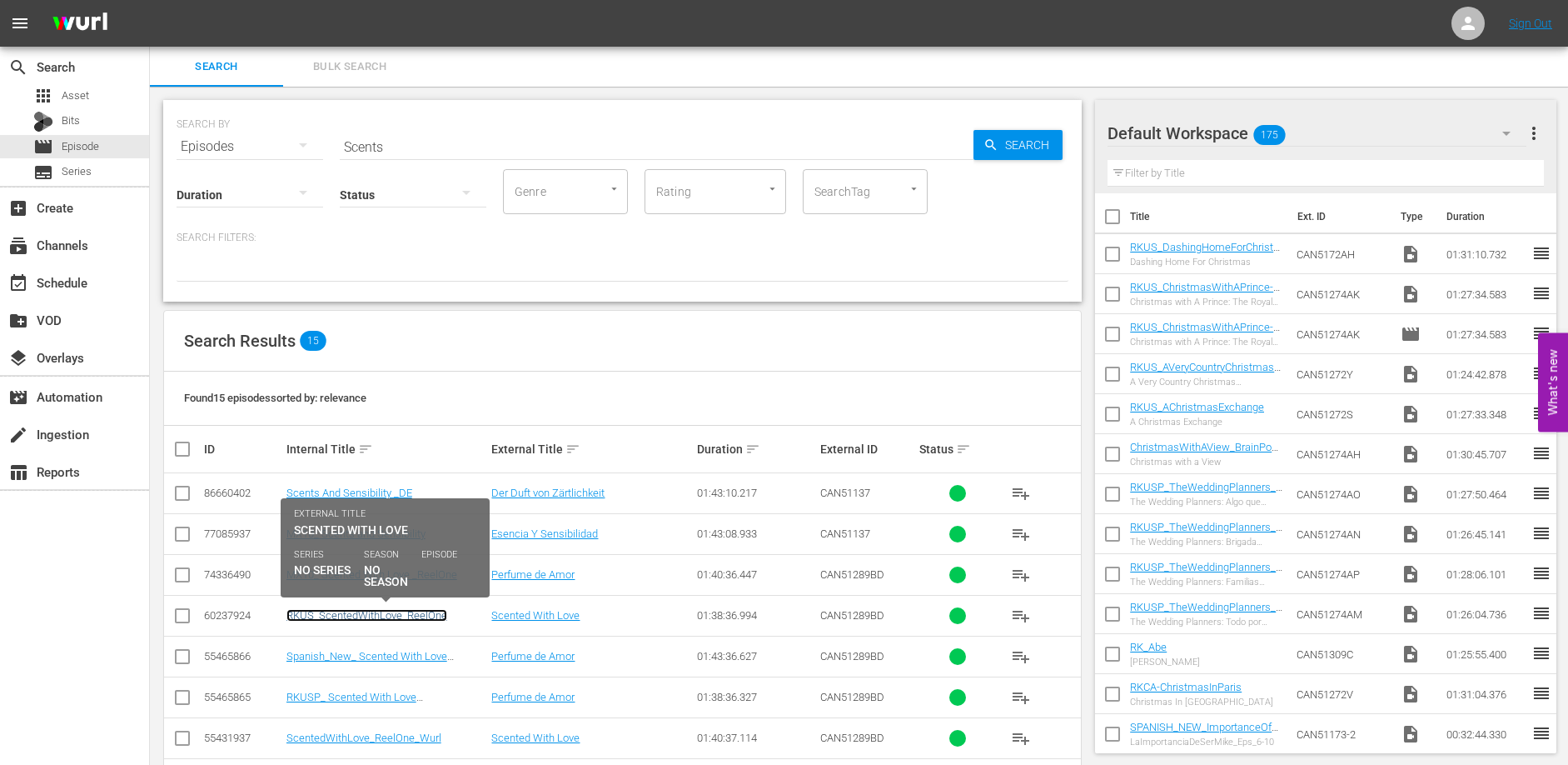
click at [360, 619] on link "RKUS_ScentedWithLove_ReelOne" at bounding box center [367, 614] width 161 height 12
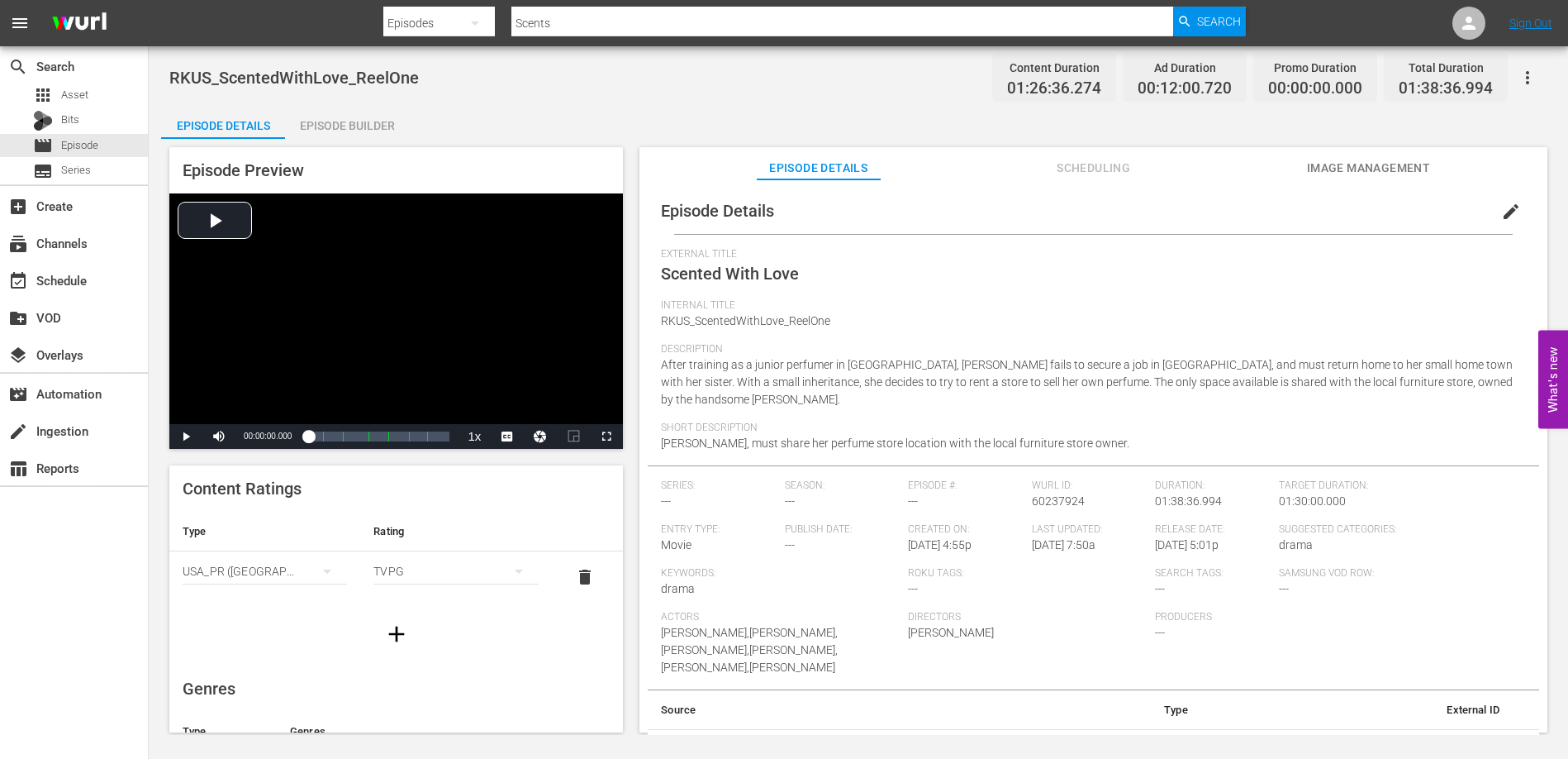
click at [341, 124] on div "Episode Builder" at bounding box center [347, 126] width 124 height 39
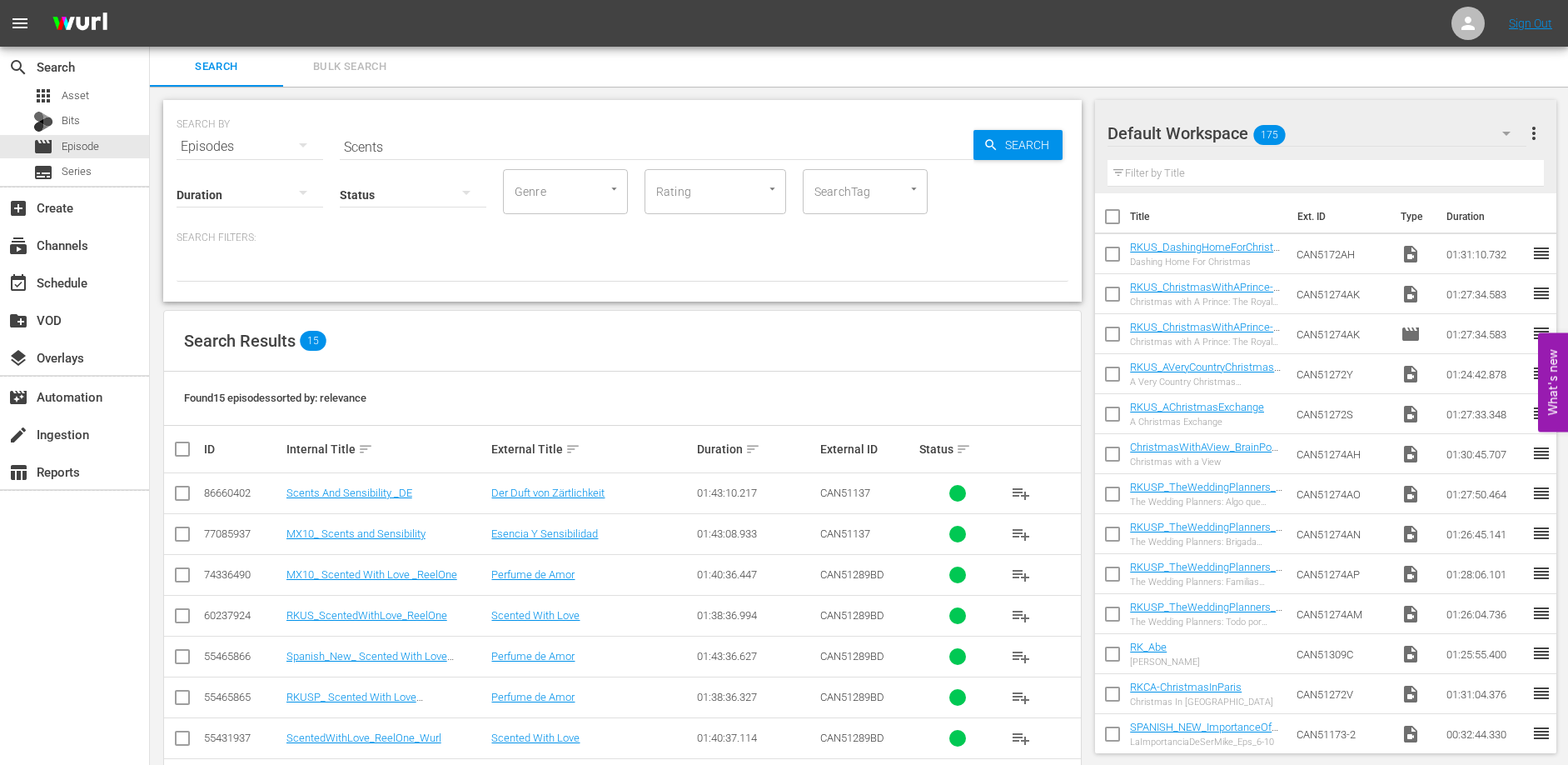
click at [413, 142] on input "Scents" at bounding box center [657, 147] width 634 height 40
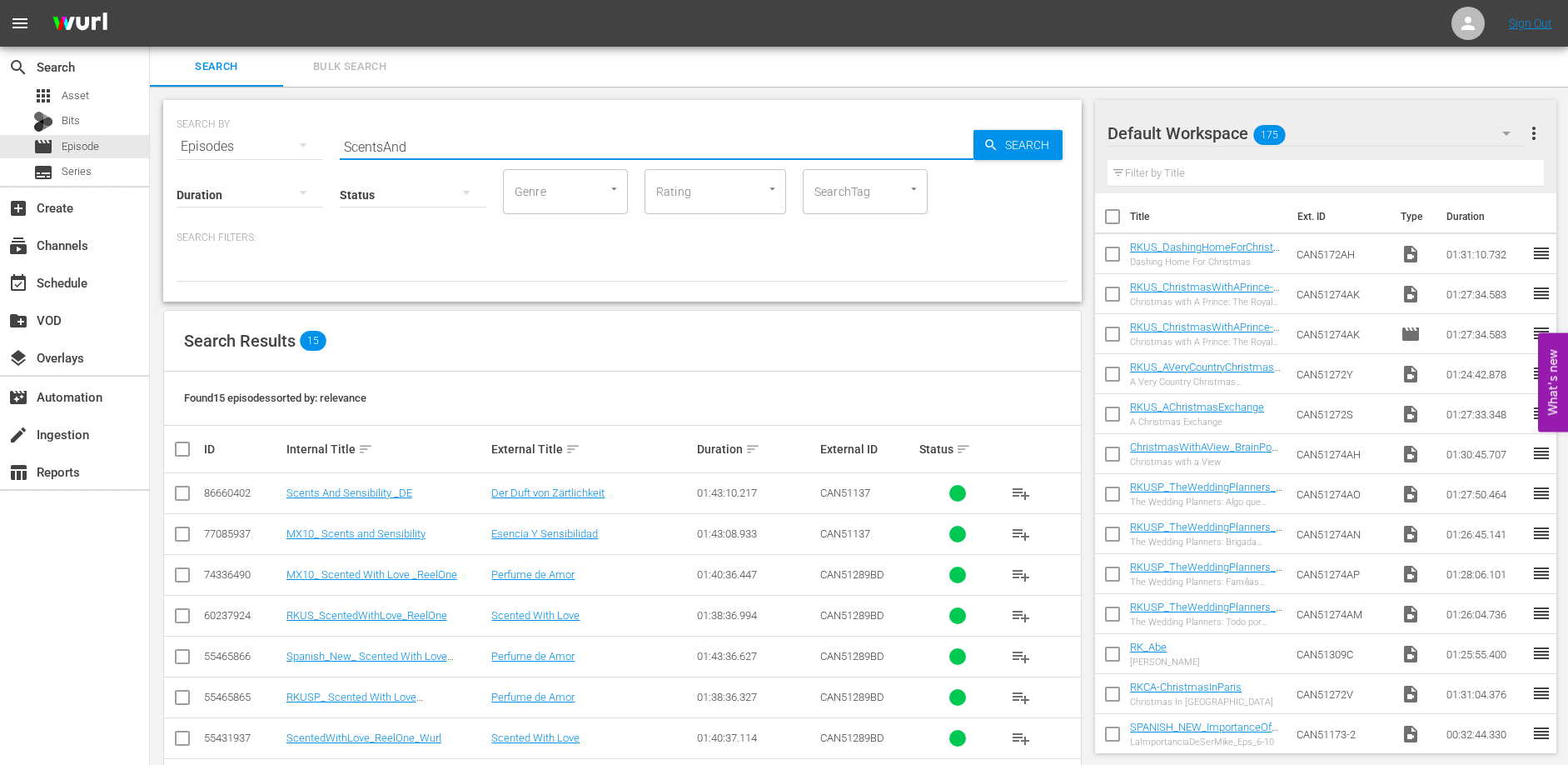
type input "ScentsAnd"
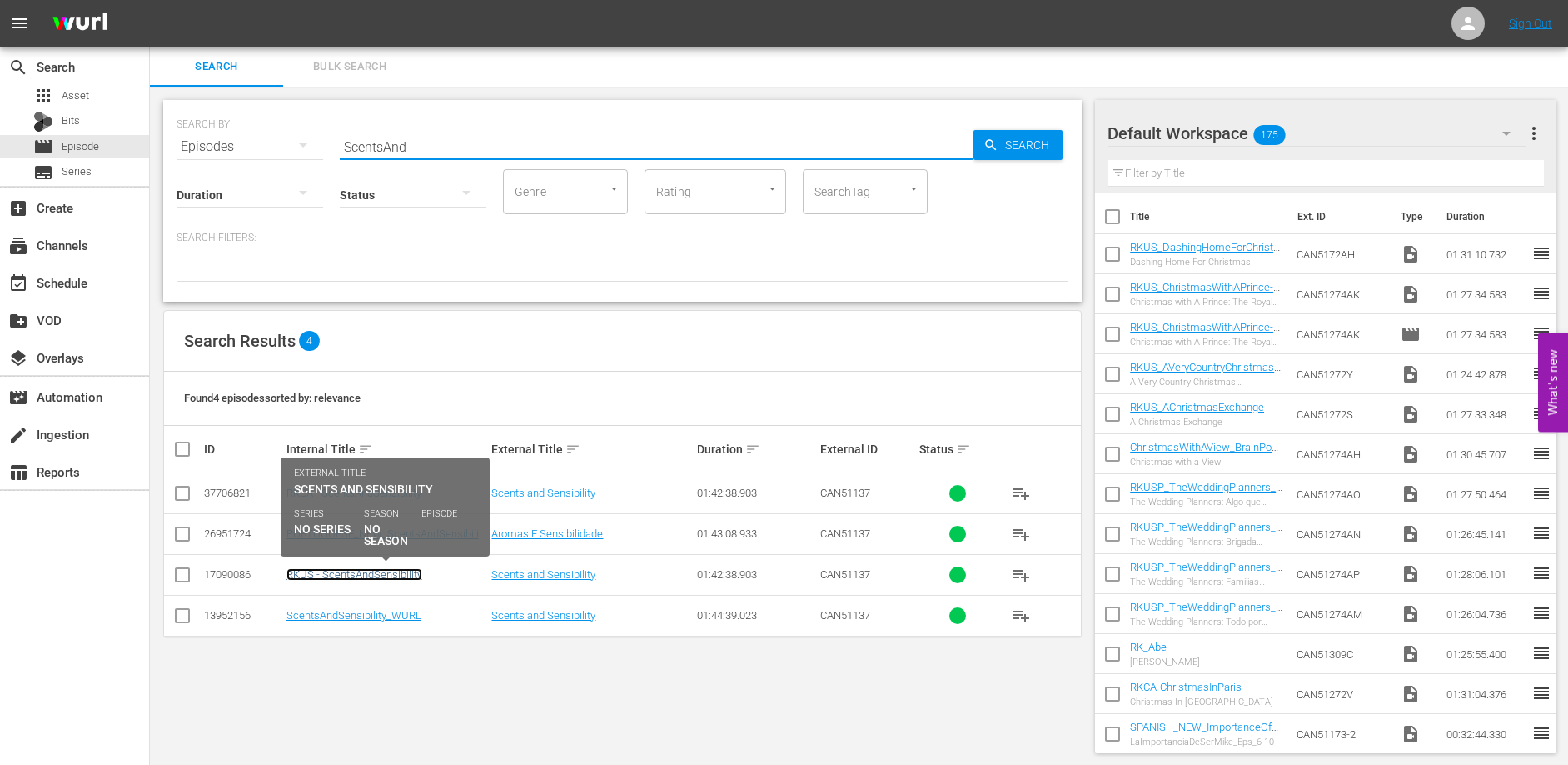
click at [358, 577] on link "RKUS - ScentsAndSensibility" at bounding box center [354, 574] width 135 height 12
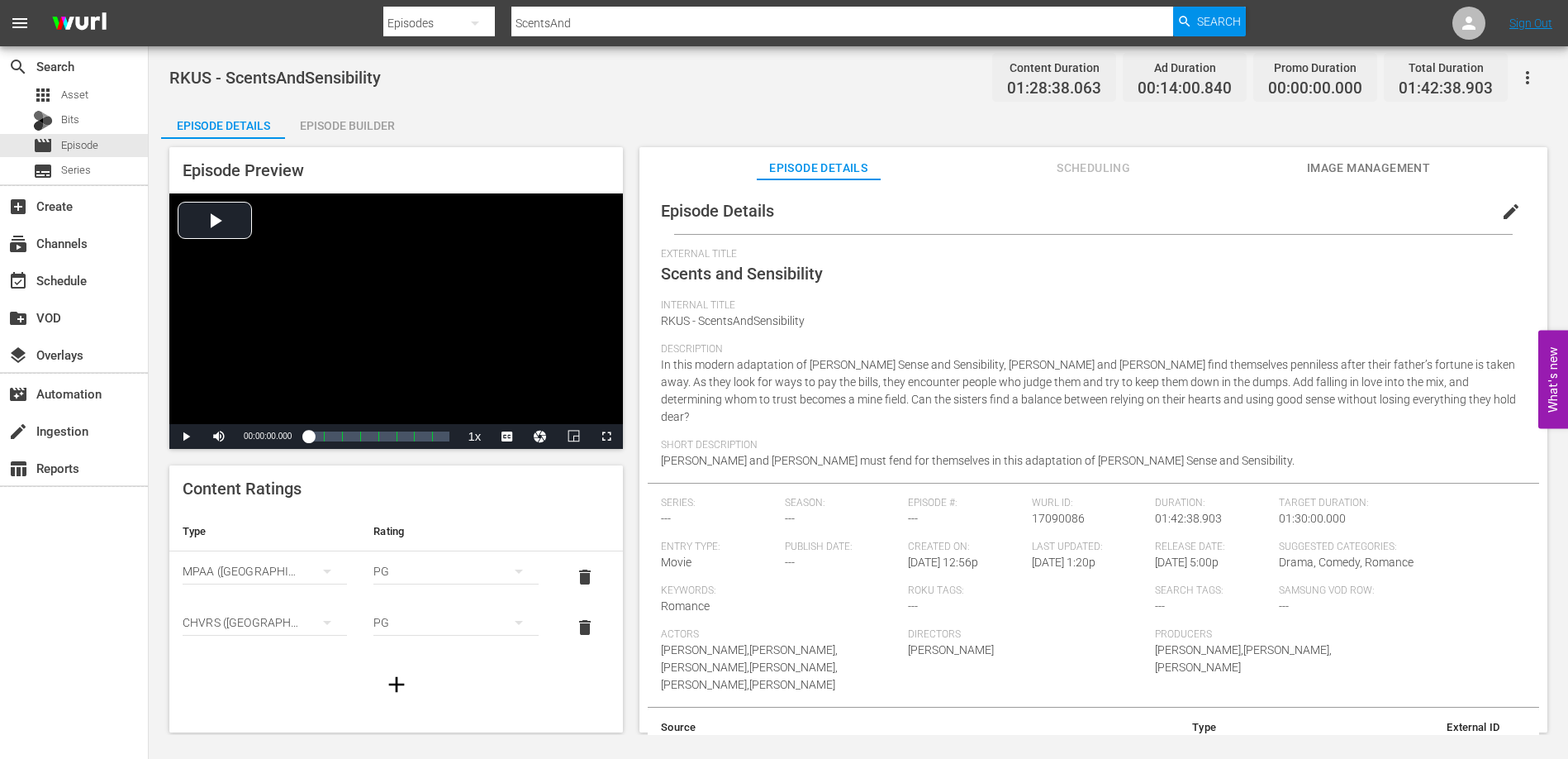
click at [386, 123] on div "Episode Builder" at bounding box center [347, 126] width 124 height 39
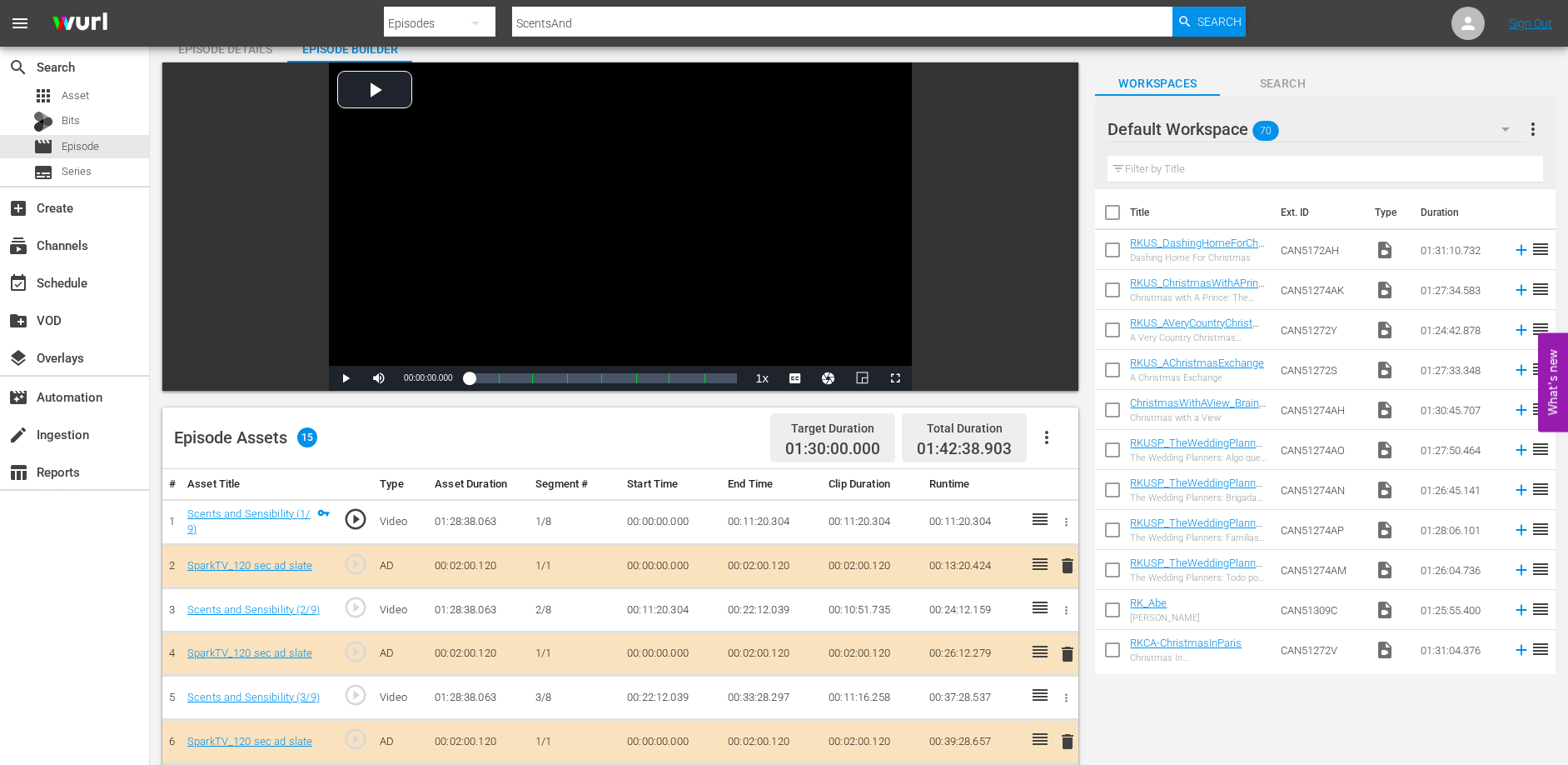
scroll to position [483, 0]
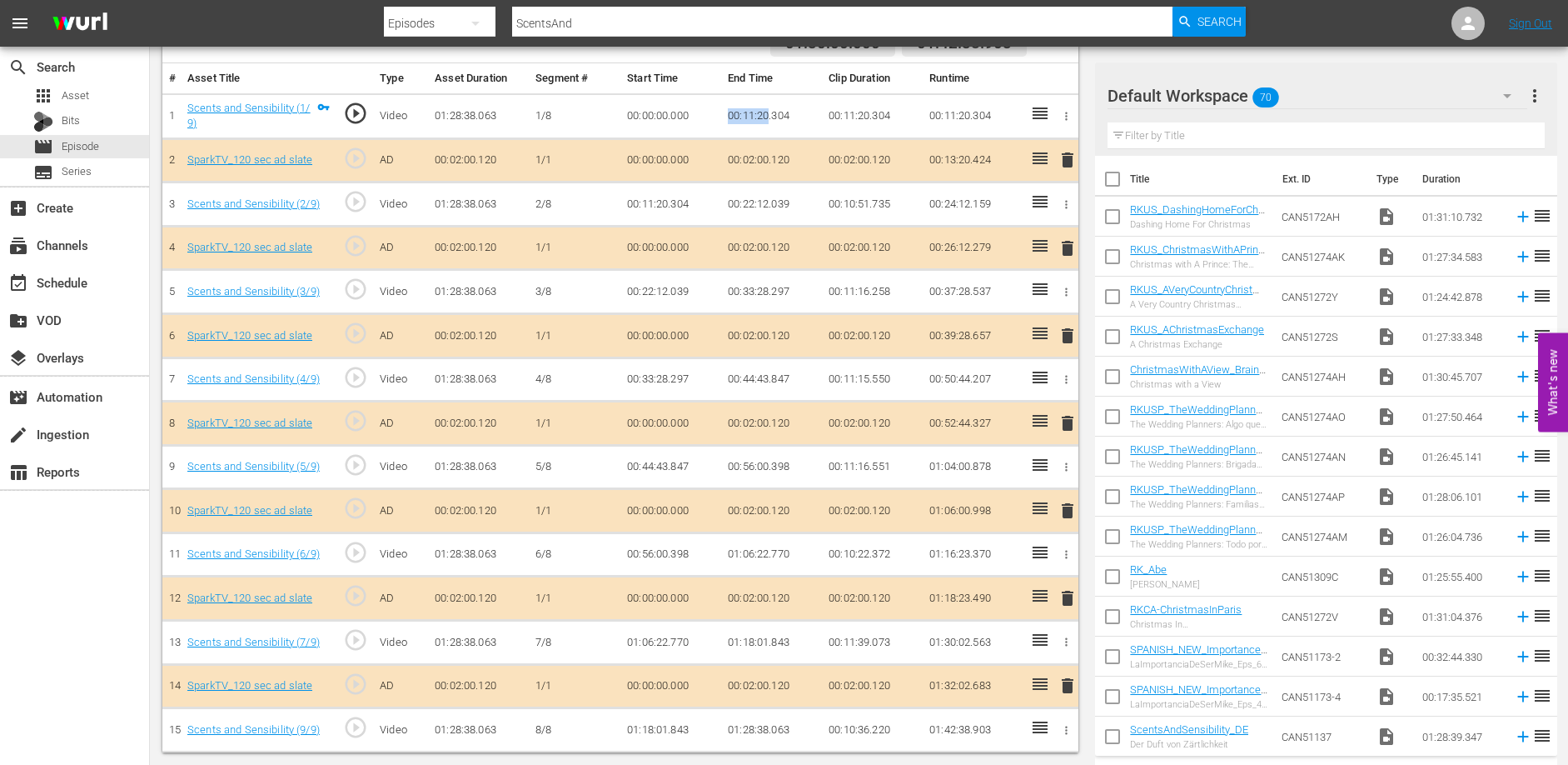
drag, startPoint x: 729, startPoint y: 115, endPoint x: 768, endPoint y: 118, distance: 39.1
click at [768, 118] on td "00:11:20.304" at bounding box center [771, 116] width 100 height 45
drag, startPoint x: 726, startPoint y: 290, endPoint x: 769, endPoint y: 295, distance: 43.3
click at [769, 295] on td "00:33:28.297" at bounding box center [771, 292] width 100 height 44
drag, startPoint x: 727, startPoint y: 378, endPoint x: 767, endPoint y: 378, distance: 40.0
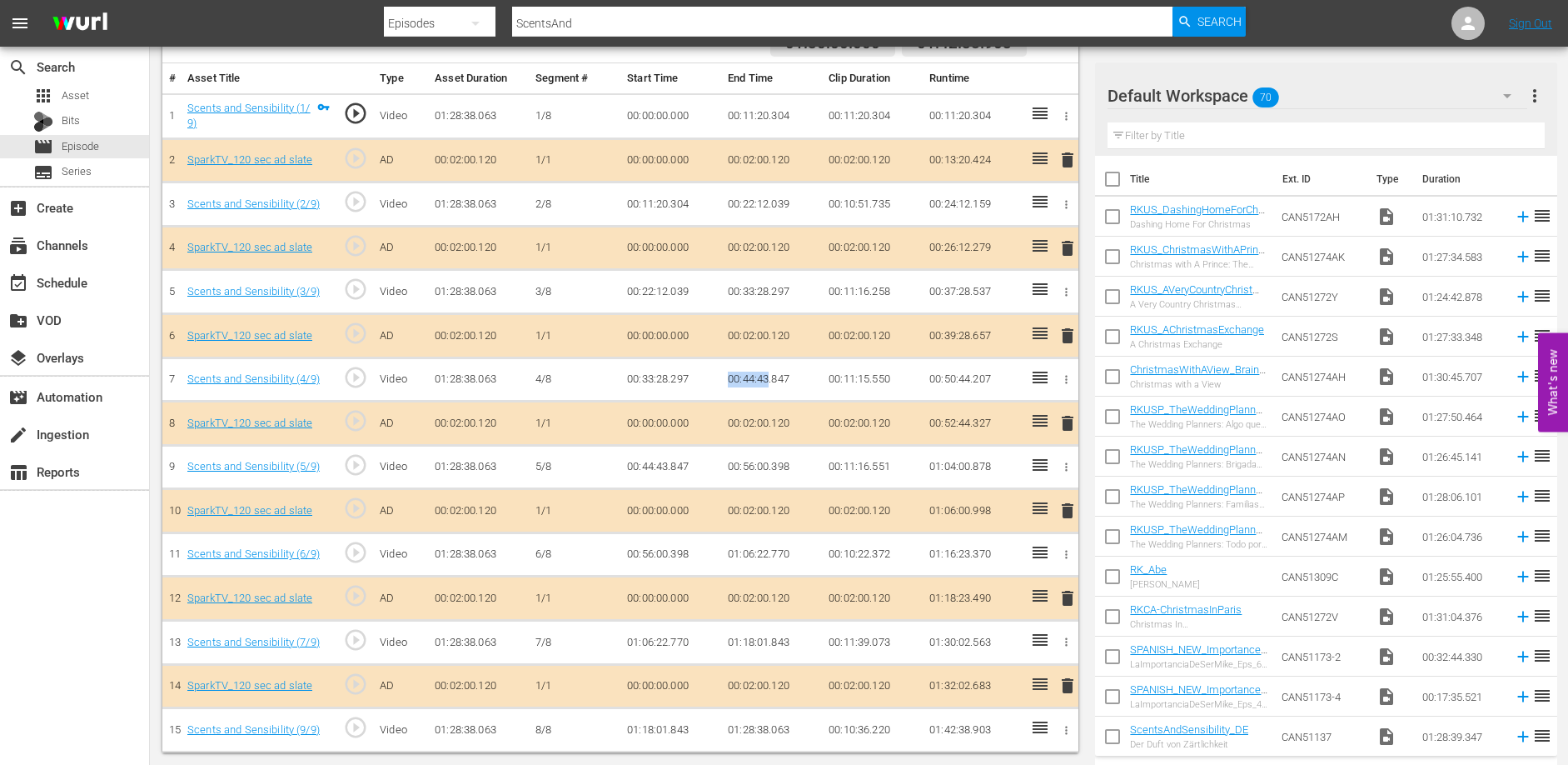
click at [767, 378] on td "00:44:43.847" at bounding box center [771, 380] width 100 height 44
drag, startPoint x: 730, startPoint y: 463, endPoint x: 769, endPoint y: 466, distance: 39.1
click at [769, 466] on td "00:56:00.398" at bounding box center [771, 467] width 100 height 44
drag, startPoint x: 727, startPoint y: 552, endPoint x: 767, endPoint y: 553, distance: 40.0
click at [767, 553] on td "01:06:22.770" at bounding box center [771, 554] width 100 height 44
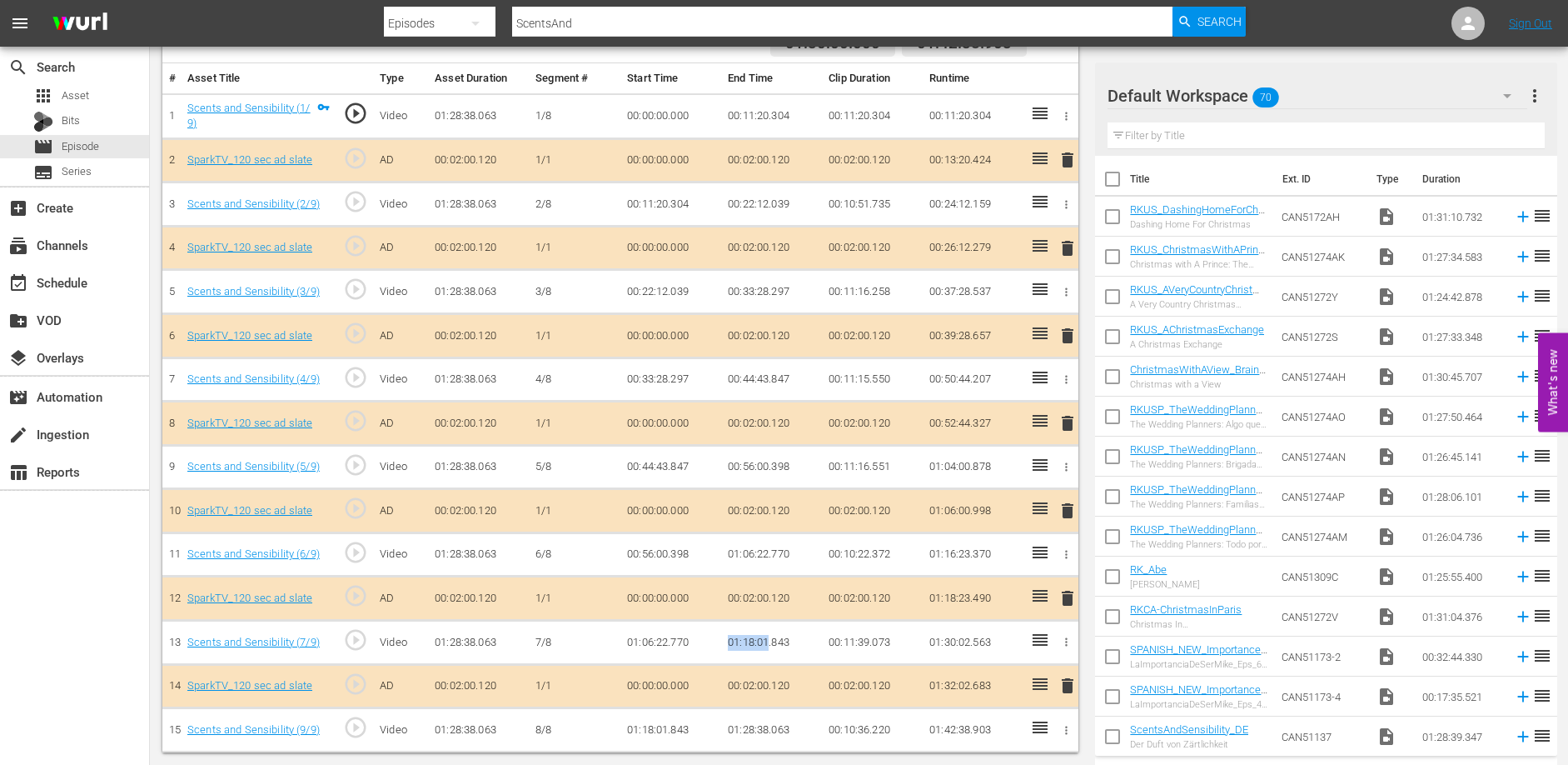
drag, startPoint x: 730, startPoint y: 643, endPoint x: 767, endPoint y: 642, distance: 37.0
click at [767, 642] on td "01:18:01.843" at bounding box center [771, 643] width 100 height 44
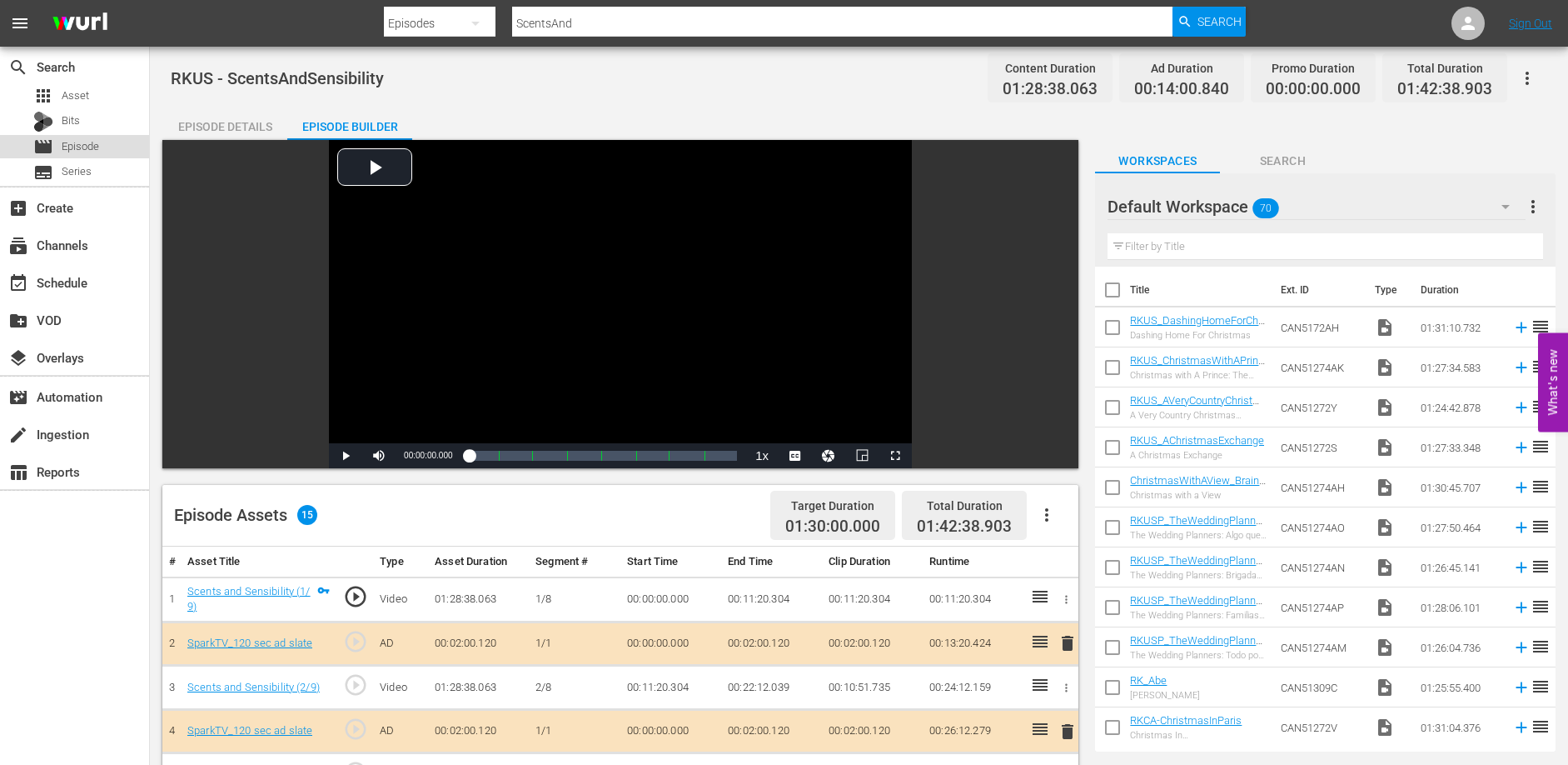
click at [79, 146] on span "Episode" at bounding box center [80, 147] width 38 height 17
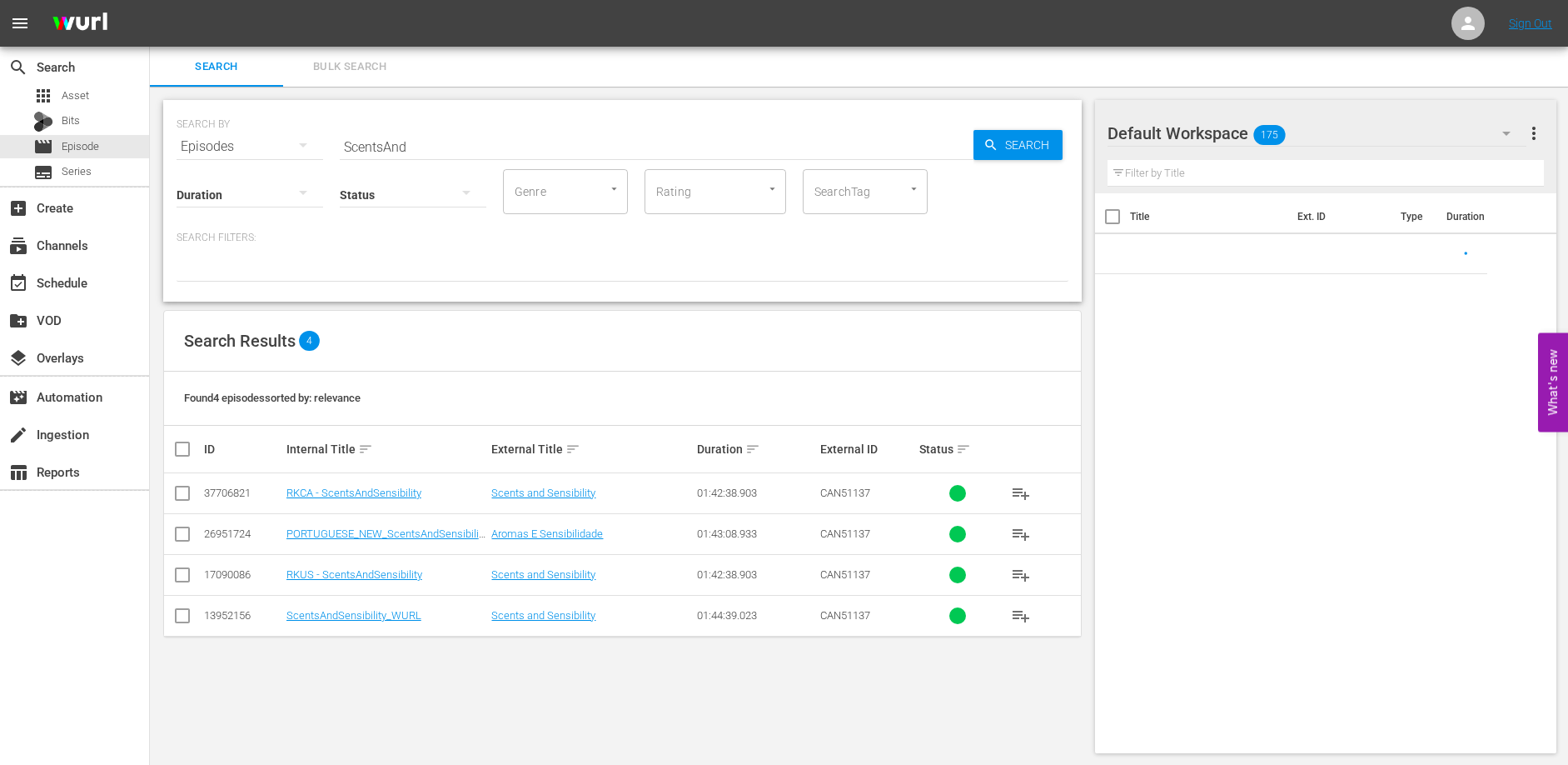
click at [420, 150] on input "ScentsAnd" at bounding box center [657, 147] width 634 height 40
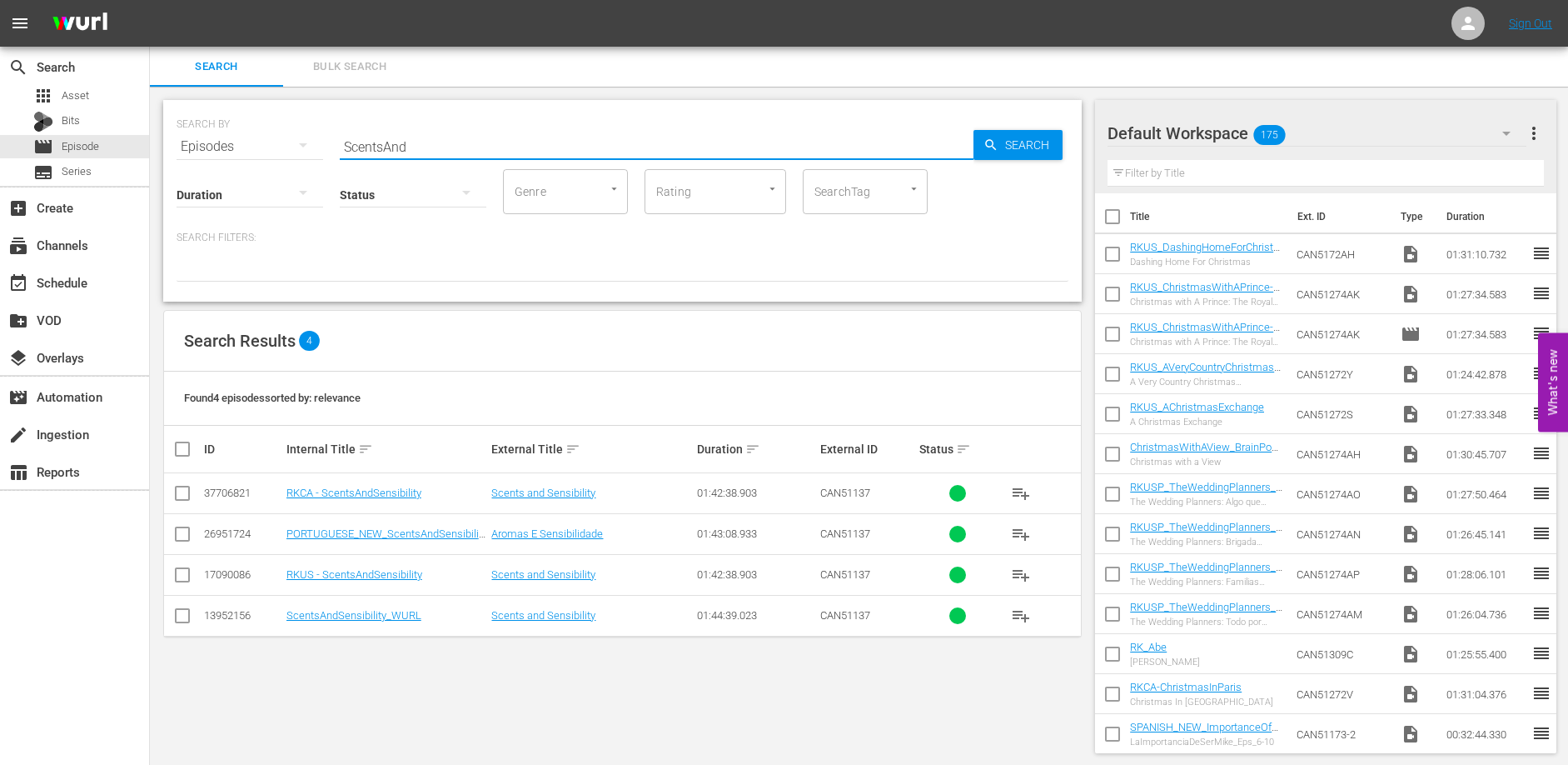
click at [420, 150] on input "ScentsAnd" at bounding box center [657, 147] width 634 height 40
type input "Timeless"
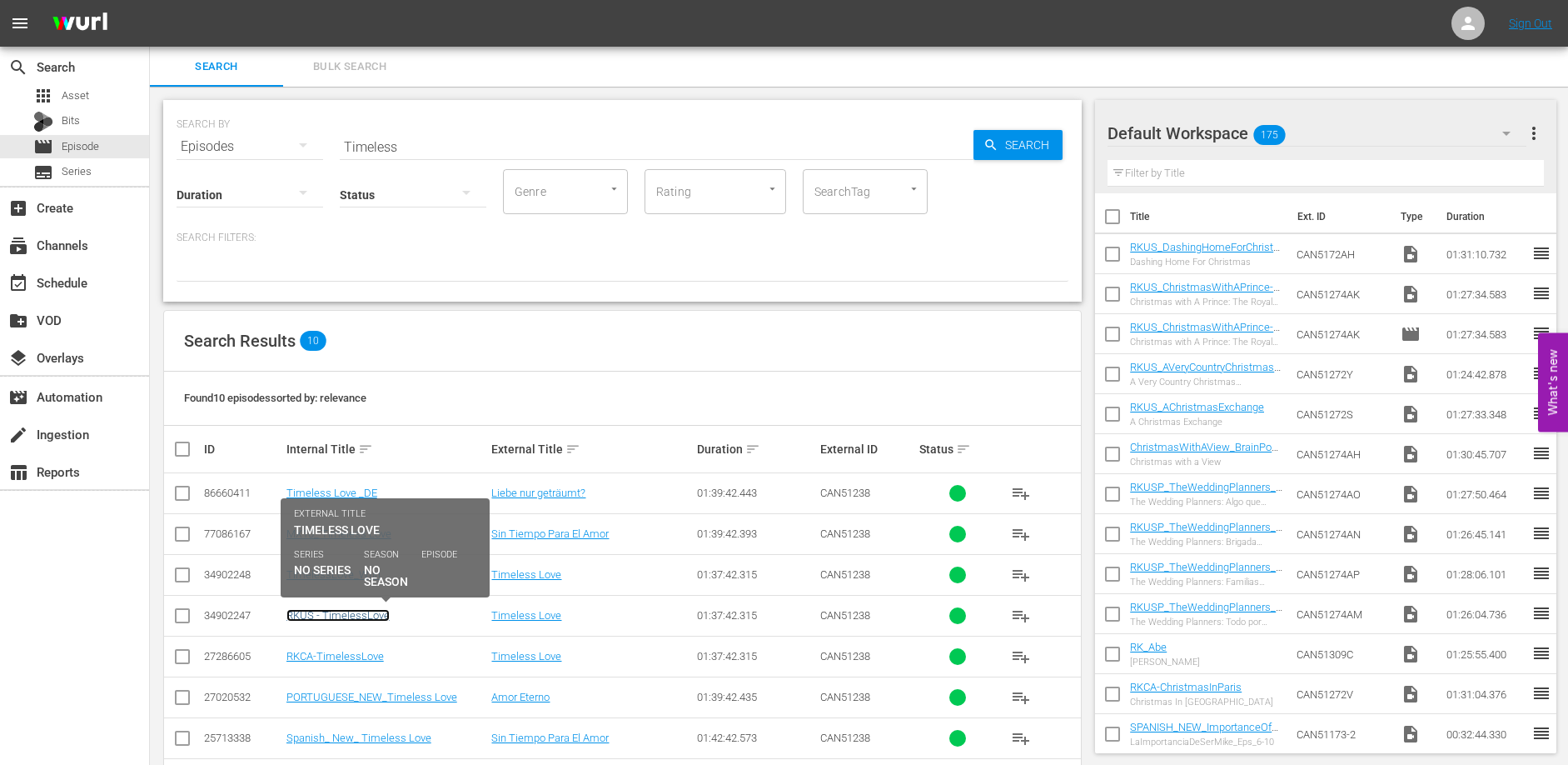
click at [366, 617] on link "RKUS - TimelessLove" at bounding box center [338, 614] width 103 height 12
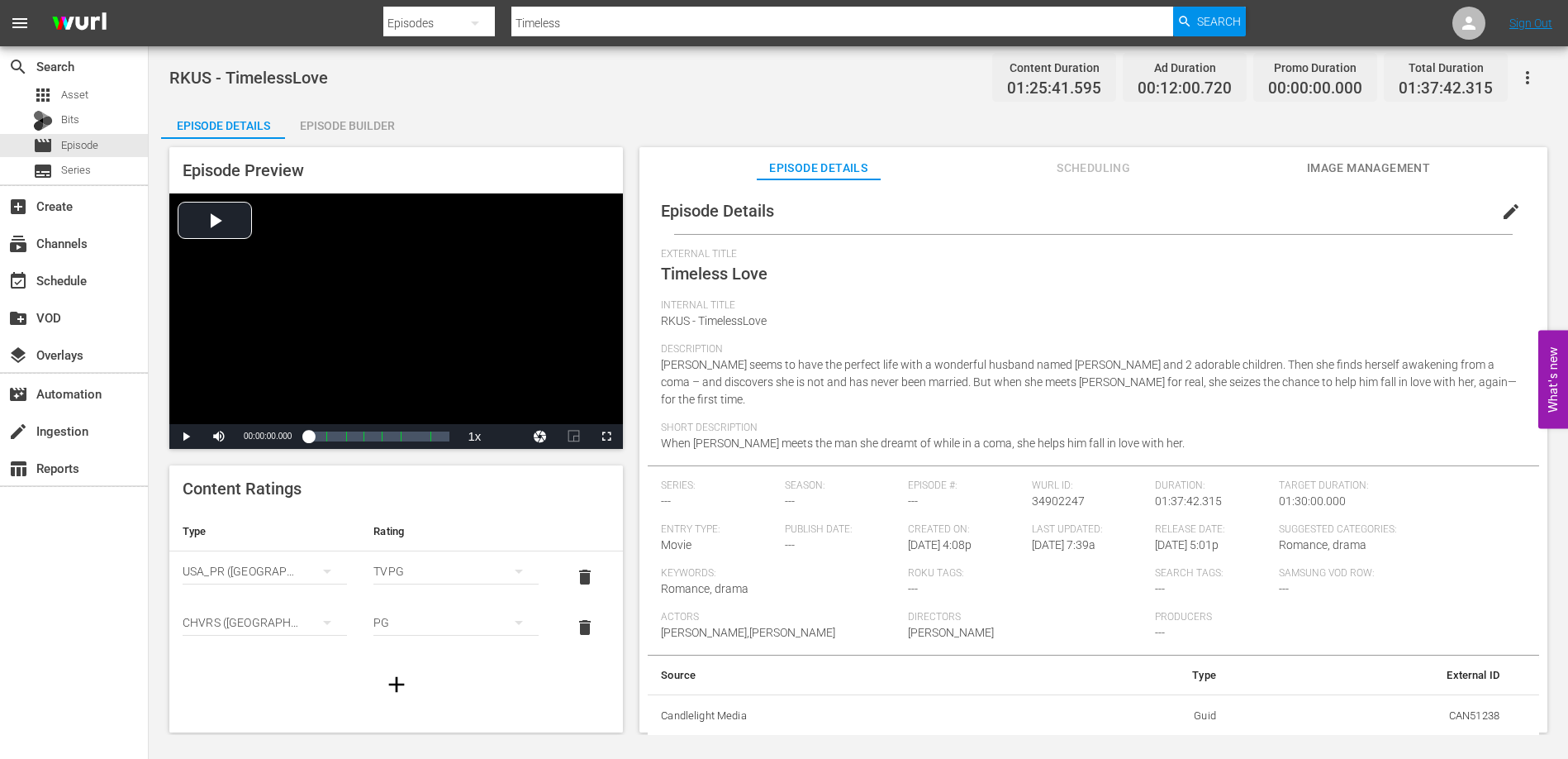
click at [339, 126] on div "Episode Builder" at bounding box center [347, 126] width 124 height 39
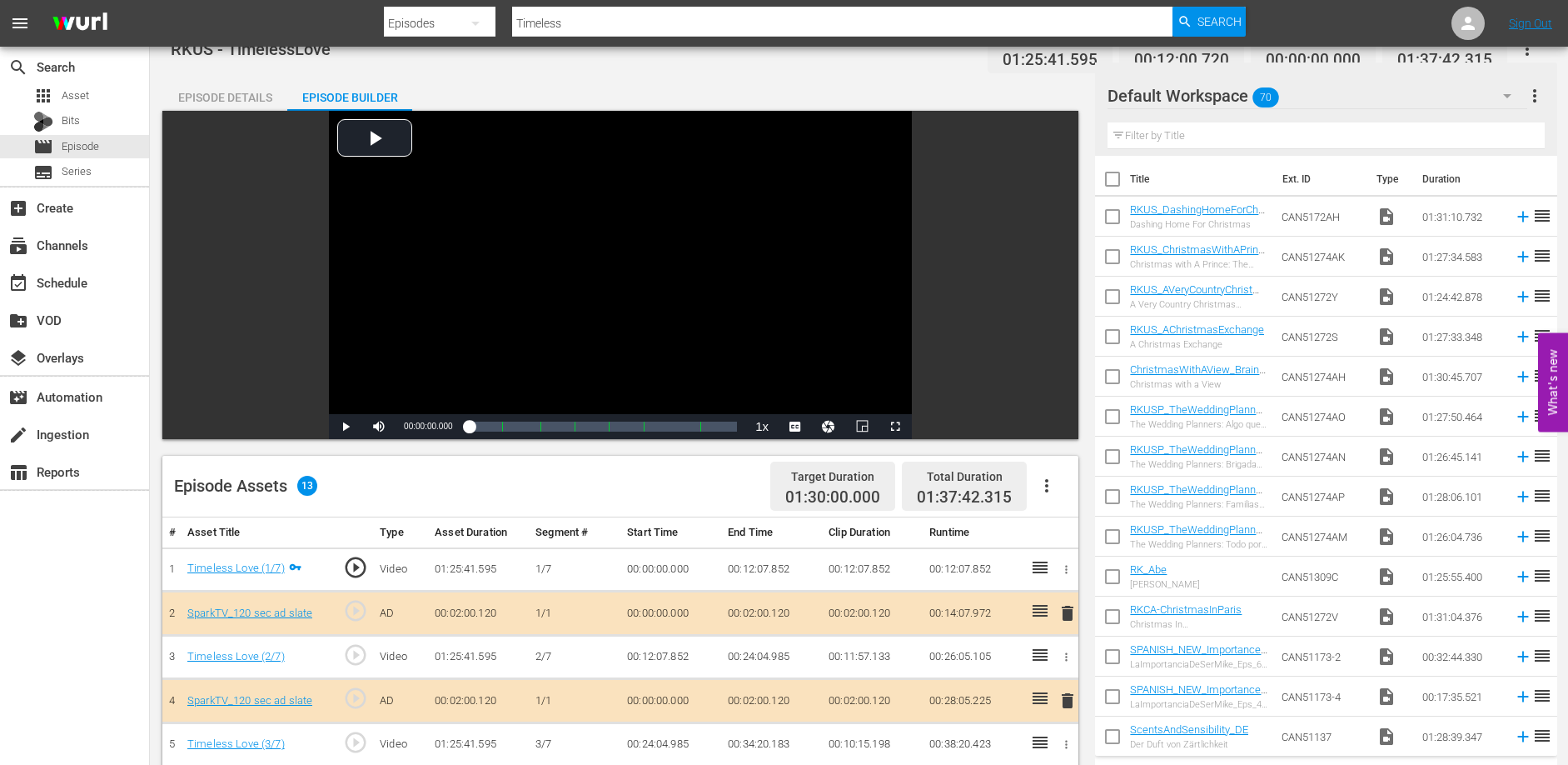
scroll to position [435, 0]
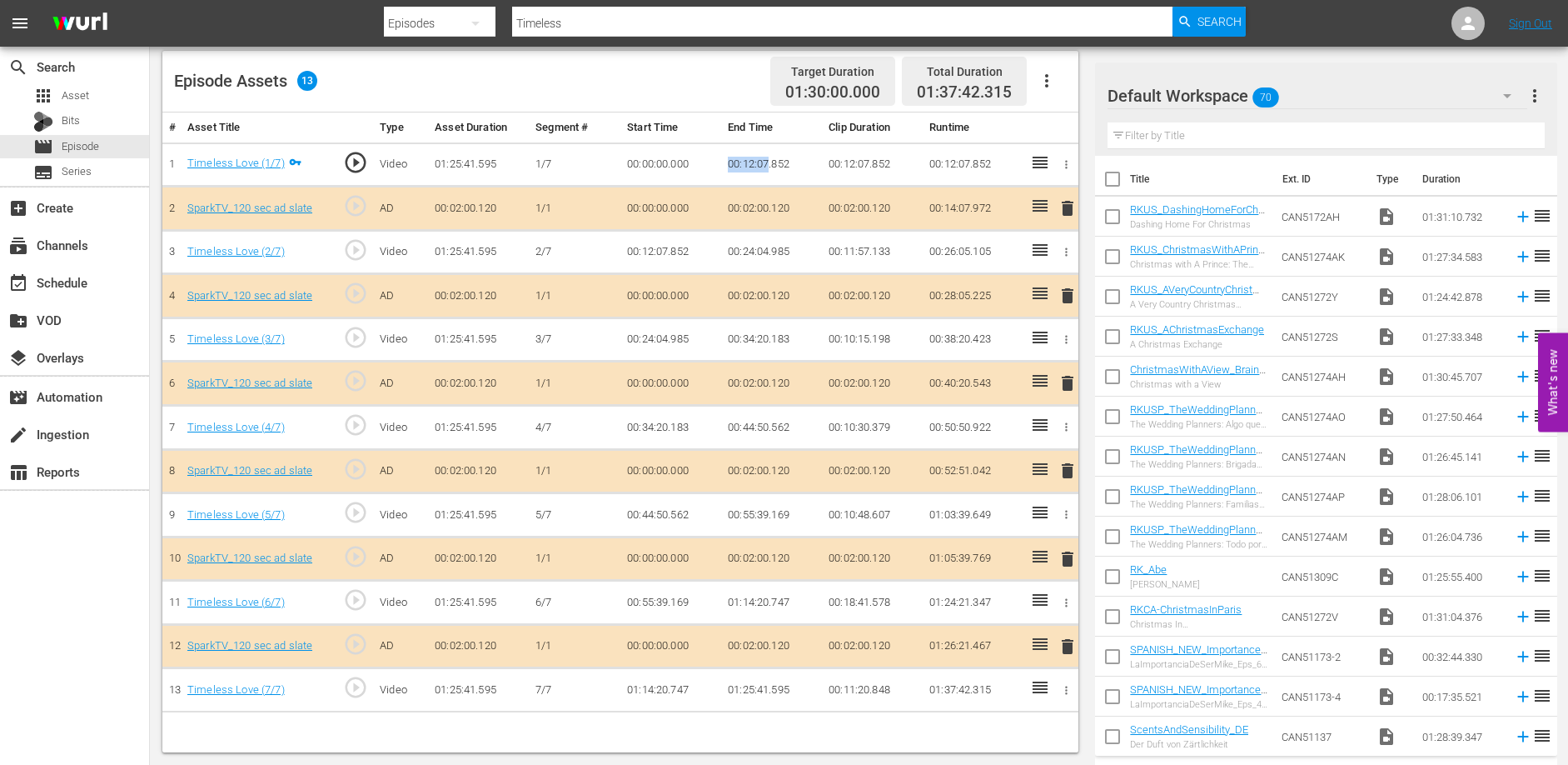
drag, startPoint x: 731, startPoint y: 162, endPoint x: 770, endPoint y: 161, distance: 39.0
click at [770, 161] on td "00:12:07.852" at bounding box center [771, 164] width 100 height 44
drag, startPoint x: 727, startPoint y: 337, endPoint x: 769, endPoint y: 342, distance: 42.3
click at [769, 342] on td "00:34:20.183" at bounding box center [771, 339] width 100 height 44
drag, startPoint x: 726, startPoint y: 427, endPoint x: 767, endPoint y: 428, distance: 41.0
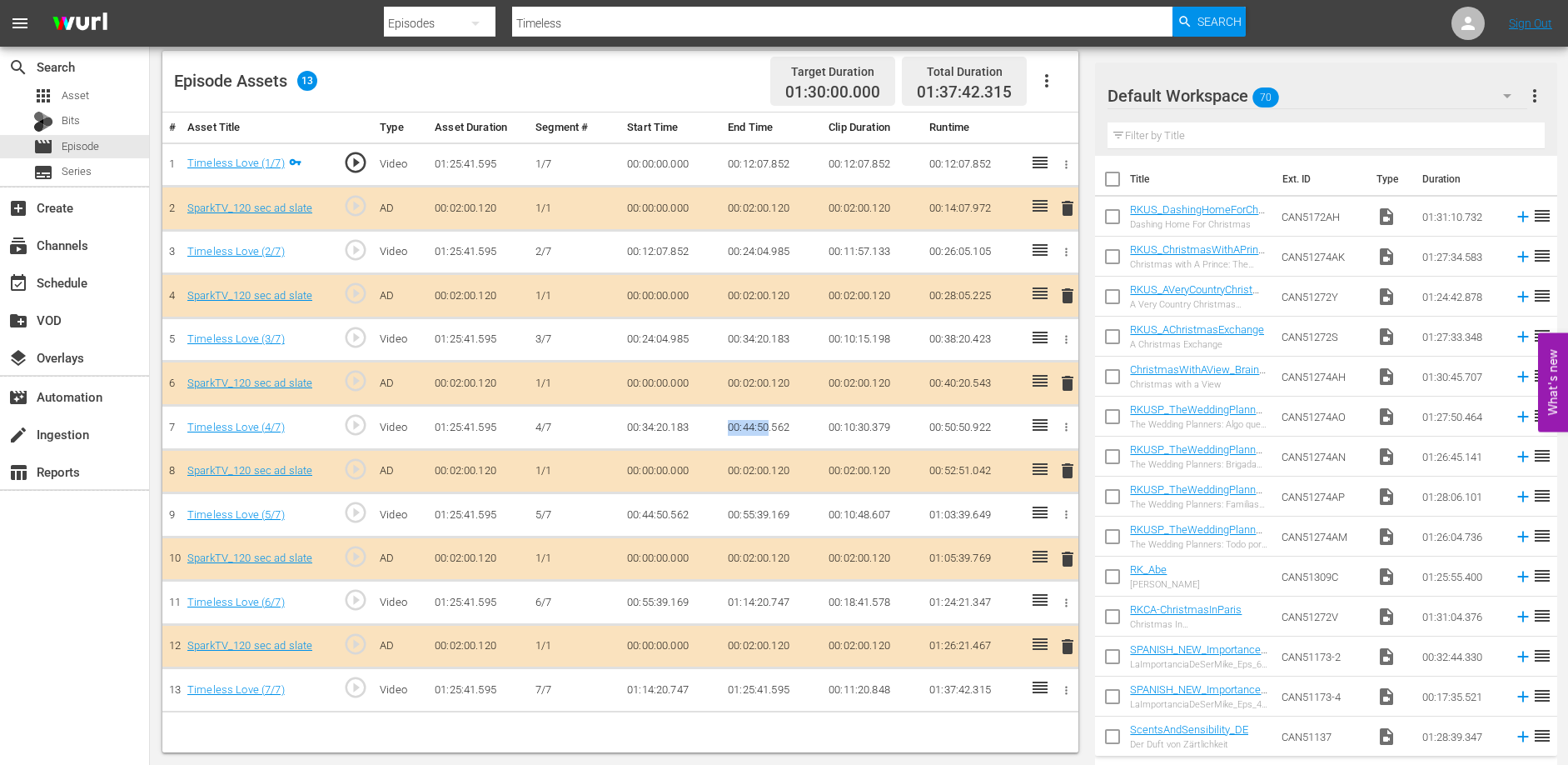
click at [767, 428] on td "00:44:50.562" at bounding box center [771, 428] width 100 height 44
drag, startPoint x: 731, startPoint y: 517, endPoint x: 784, endPoint y: 510, distance: 53.5
click at [767, 515] on td "00:55:39.169" at bounding box center [771, 515] width 100 height 44
drag, startPoint x: 728, startPoint y: 601, endPoint x: 768, endPoint y: 605, distance: 40.2
click at [768, 605] on td "01:14:20.747" at bounding box center [771, 602] width 100 height 44
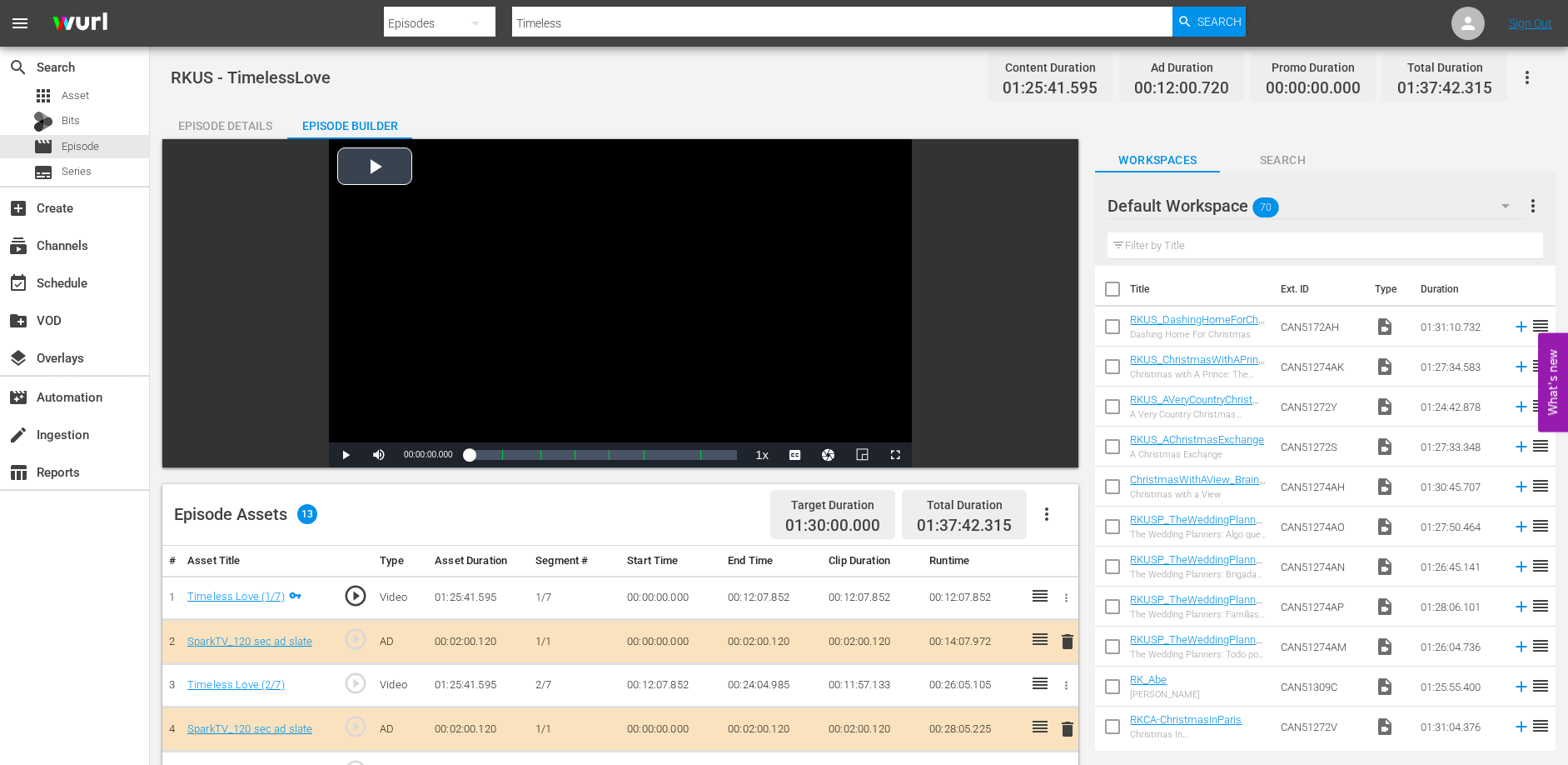
scroll to position [0, 0]
click at [76, 139] on span "Episode" at bounding box center [80, 147] width 38 height 17
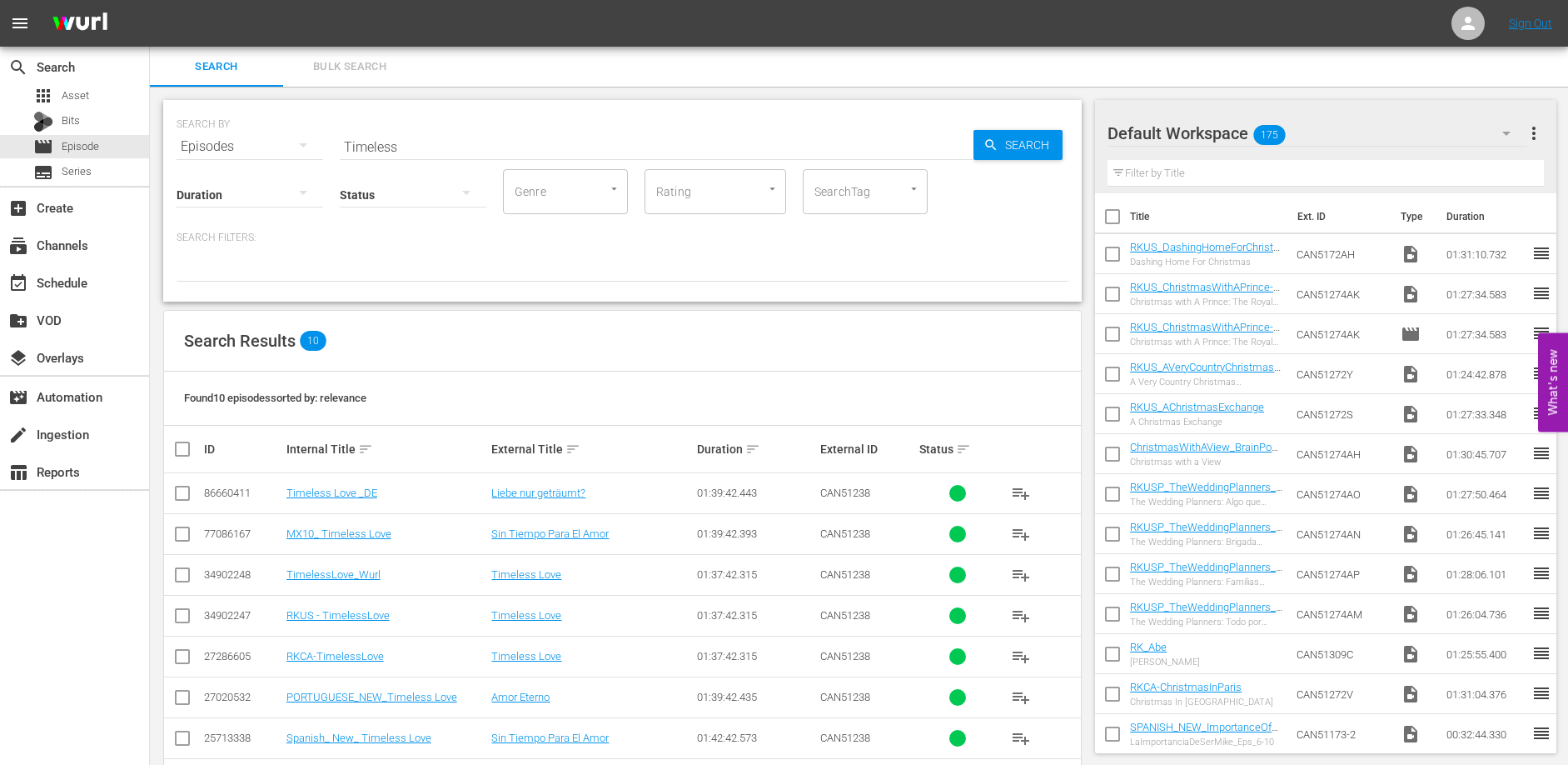
click at [448, 145] on input "Timeless" at bounding box center [657, 147] width 634 height 40
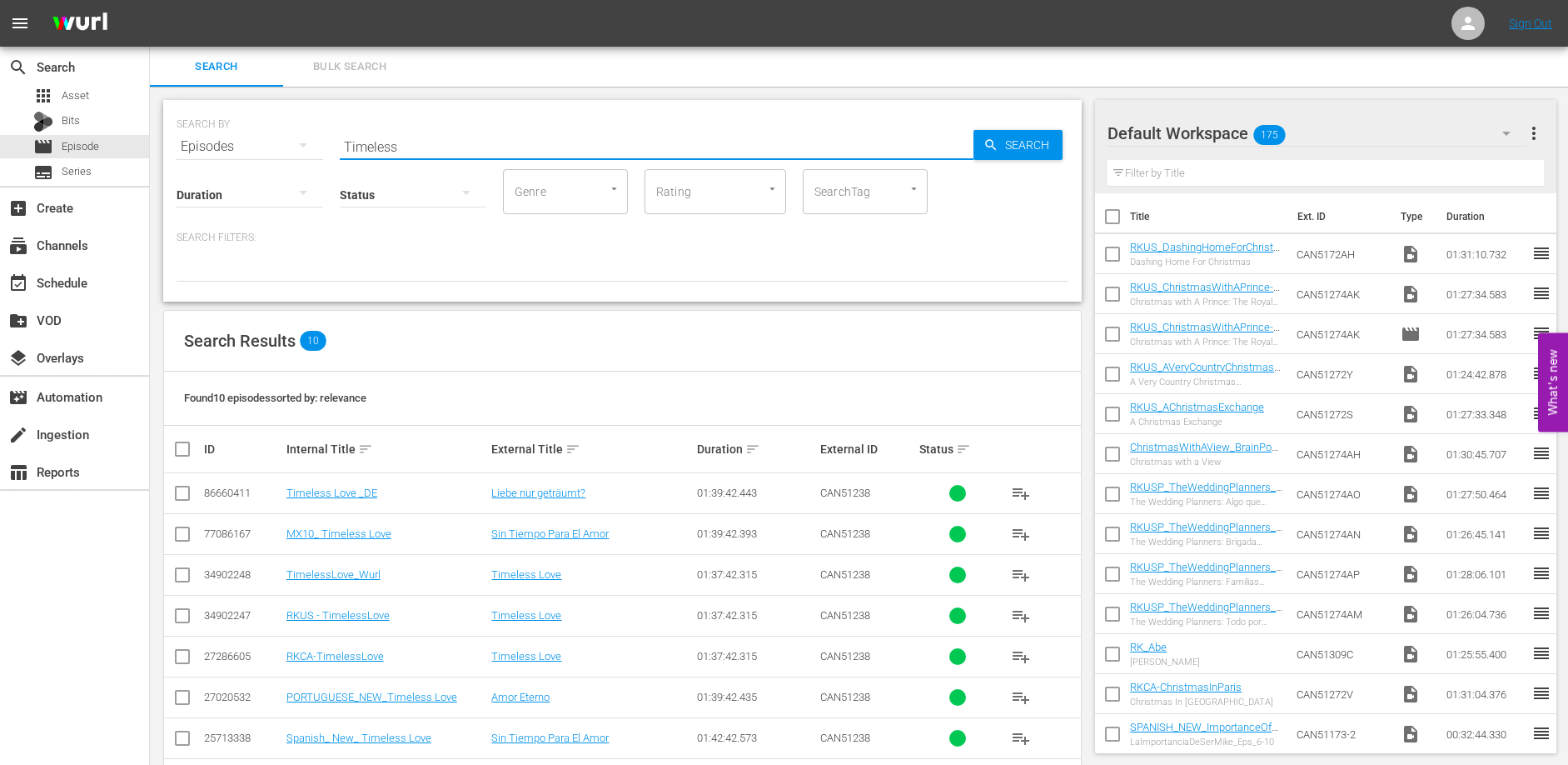
click at [448, 145] on input "Timeless" at bounding box center [657, 147] width 634 height 40
click at [492, 104] on div "SEARCH BY Search By Episodes Search ID, Title, Description, Keywords, or Catego…" at bounding box center [622, 201] width 919 height 202
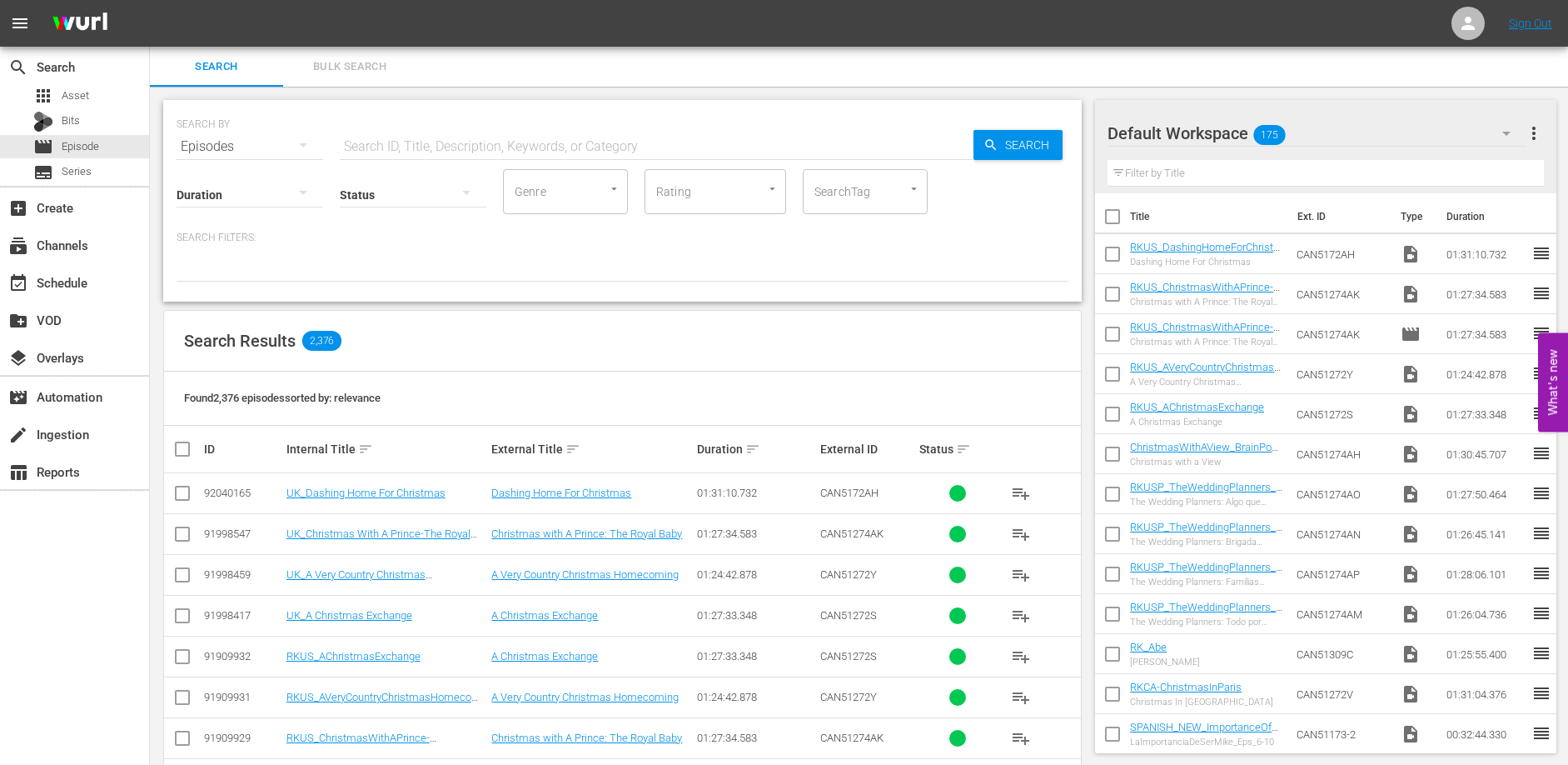
click at [471, 339] on div "Search Results 2,376" at bounding box center [622, 341] width 917 height 61
click at [471, 340] on div "Search Results 2,376" at bounding box center [622, 341] width 917 height 61
